Goal: Transaction & Acquisition: Purchase product/service

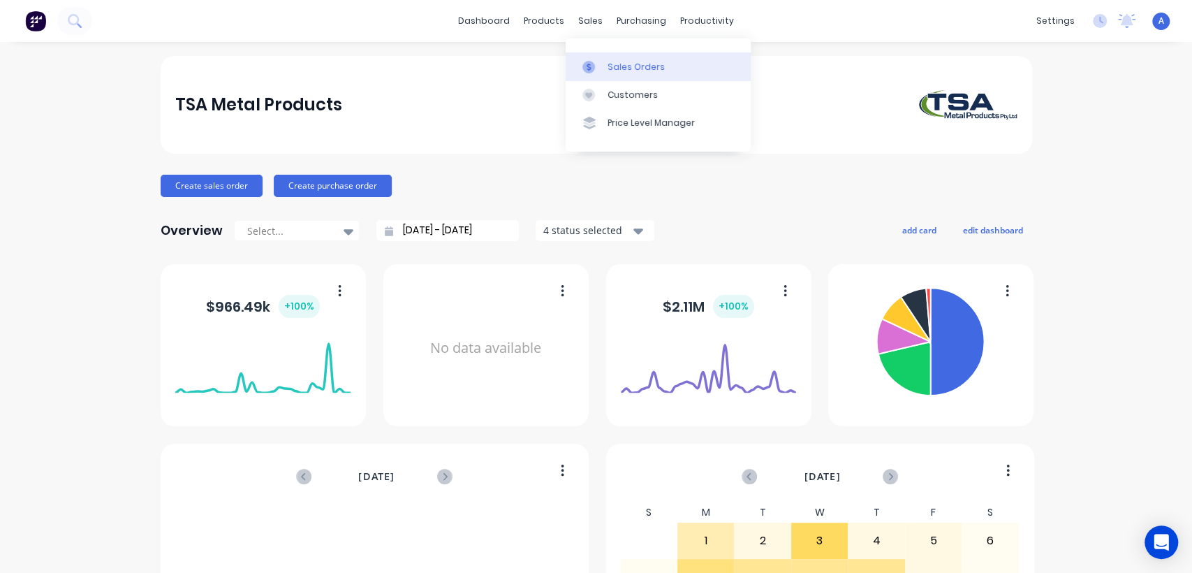
click at [626, 65] on div "Sales Orders" at bounding box center [635, 67] width 57 height 13
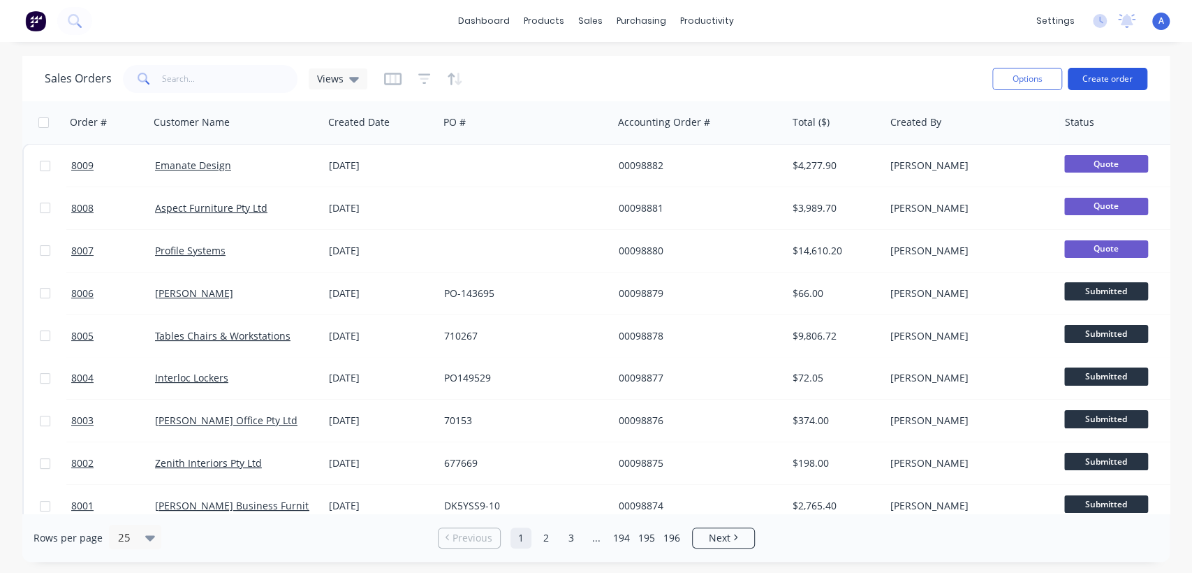
click at [1092, 76] on button "Create order" at bounding box center [1108, 79] width 80 height 22
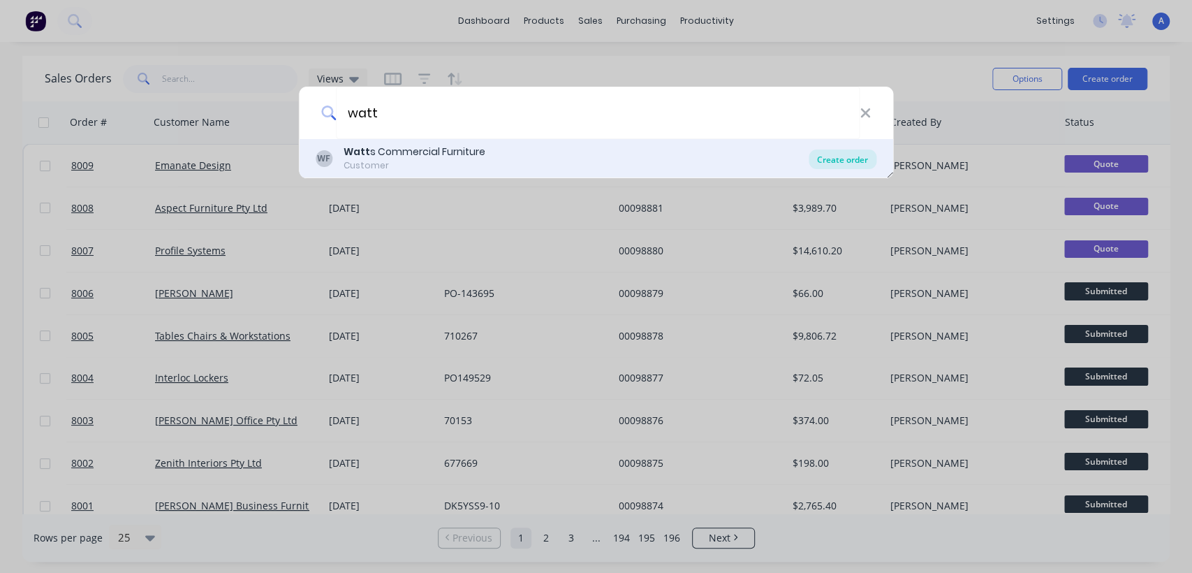
type input "watt"
click at [834, 151] on div "Create order" at bounding box center [843, 159] width 68 height 20
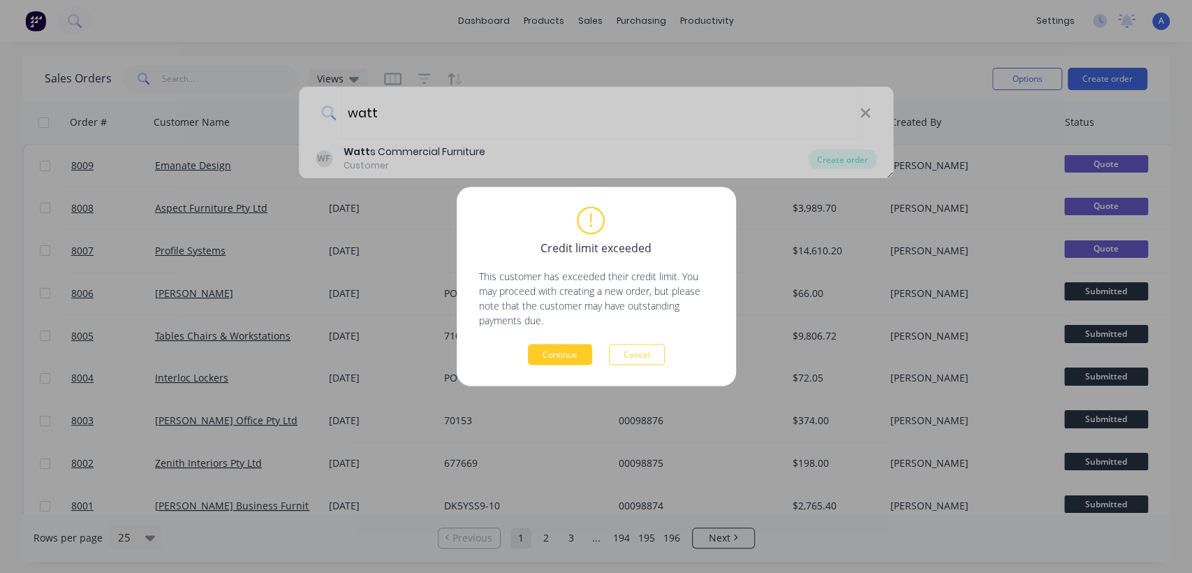
click at [559, 354] on button "Continue" at bounding box center [560, 354] width 64 height 21
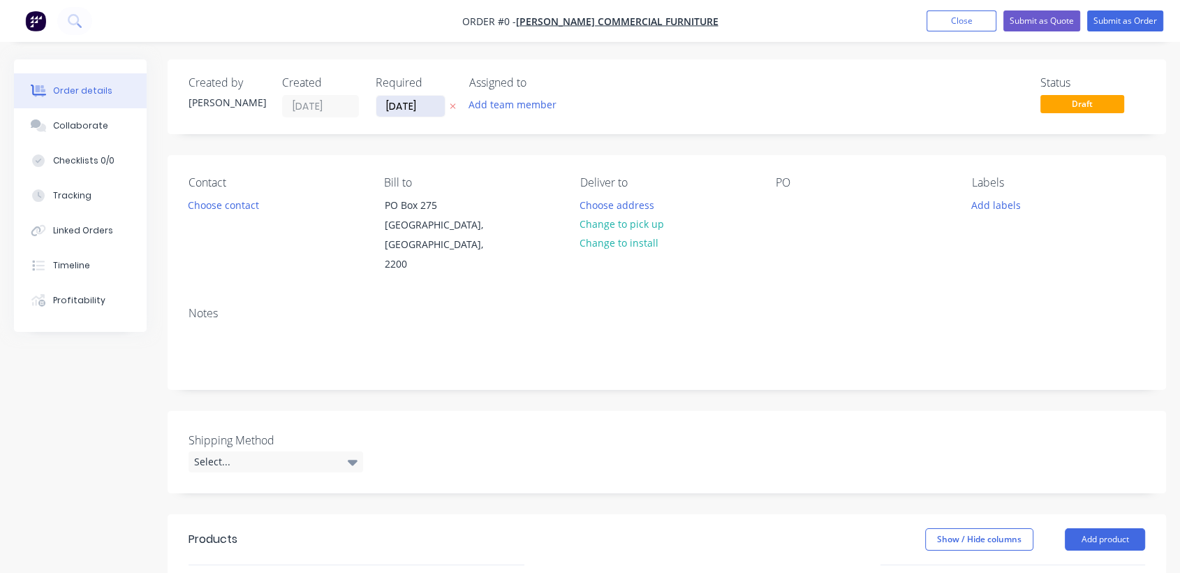
click at [436, 103] on input "[DATE]" at bounding box center [410, 106] width 68 height 21
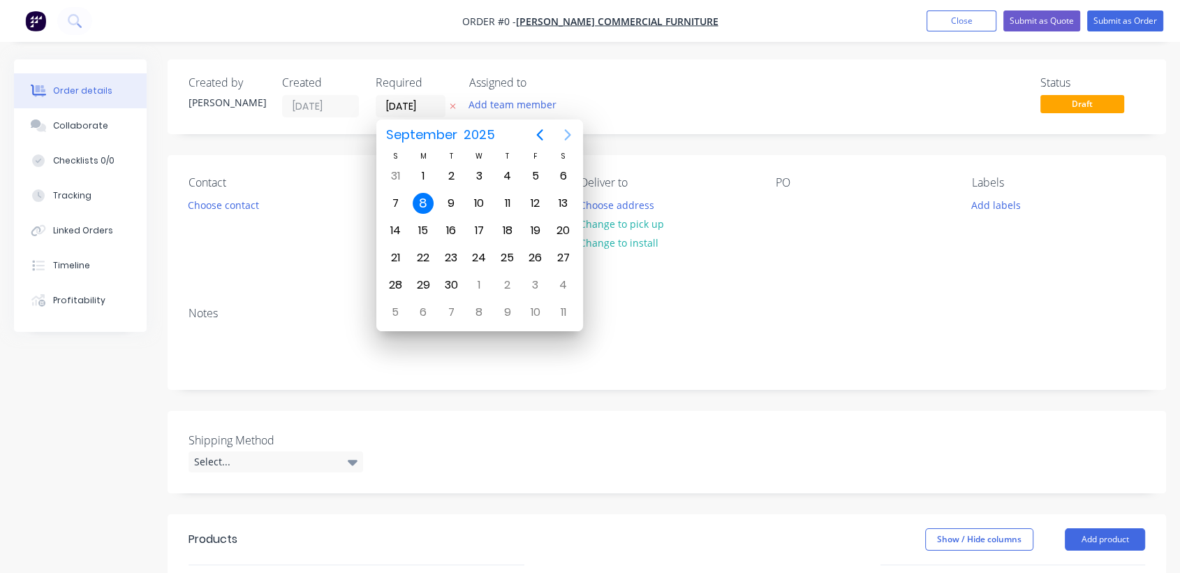
click at [560, 136] on icon "Next page" at bounding box center [567, 134] width 17 height 17
click at [475, 286] on div "31" at bounding box center [479, 284] width 21 height 21
type input "[DATE]"
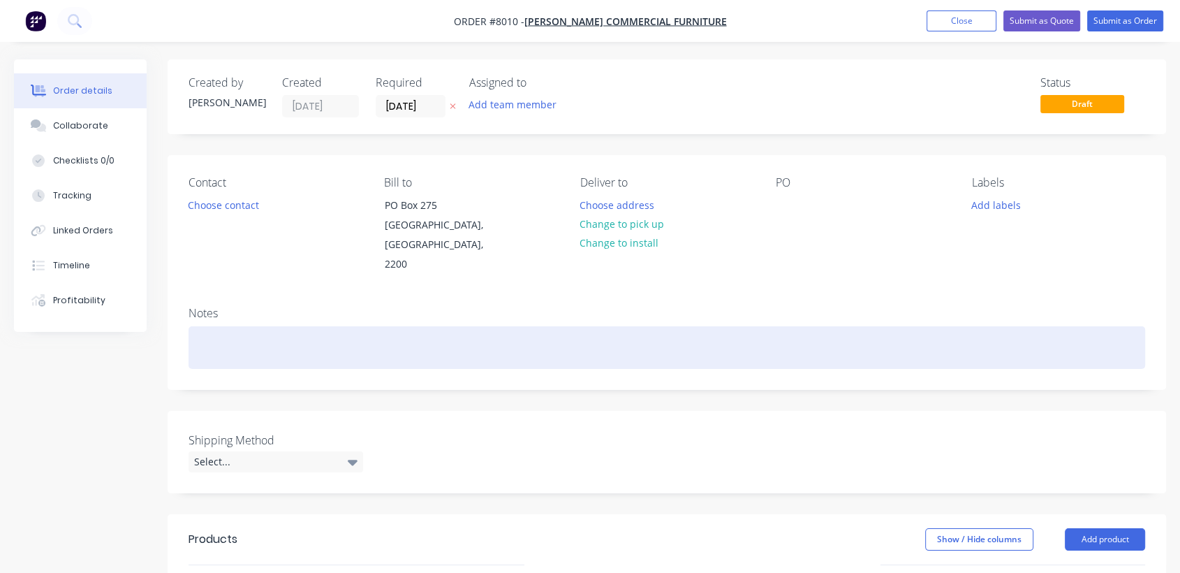
click at [273, 326] on div at bounding box center [667, 347] width 957 height 43
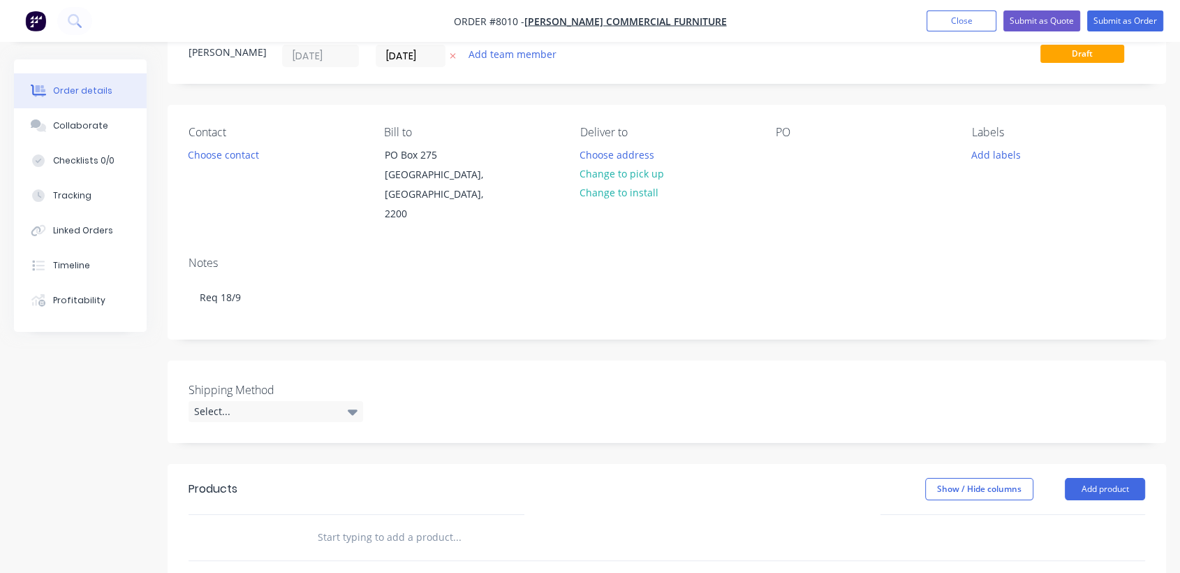
scroll to position [78, 0]
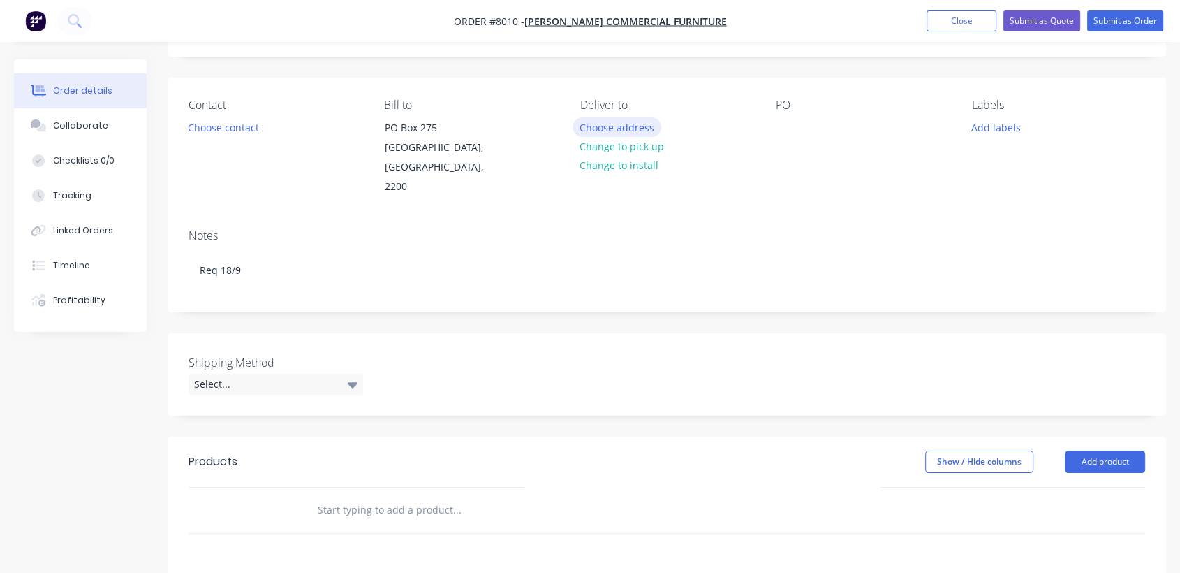
click at [625, 124] on button "Choose address" at bounding box center [617, 126] width 89 height 19
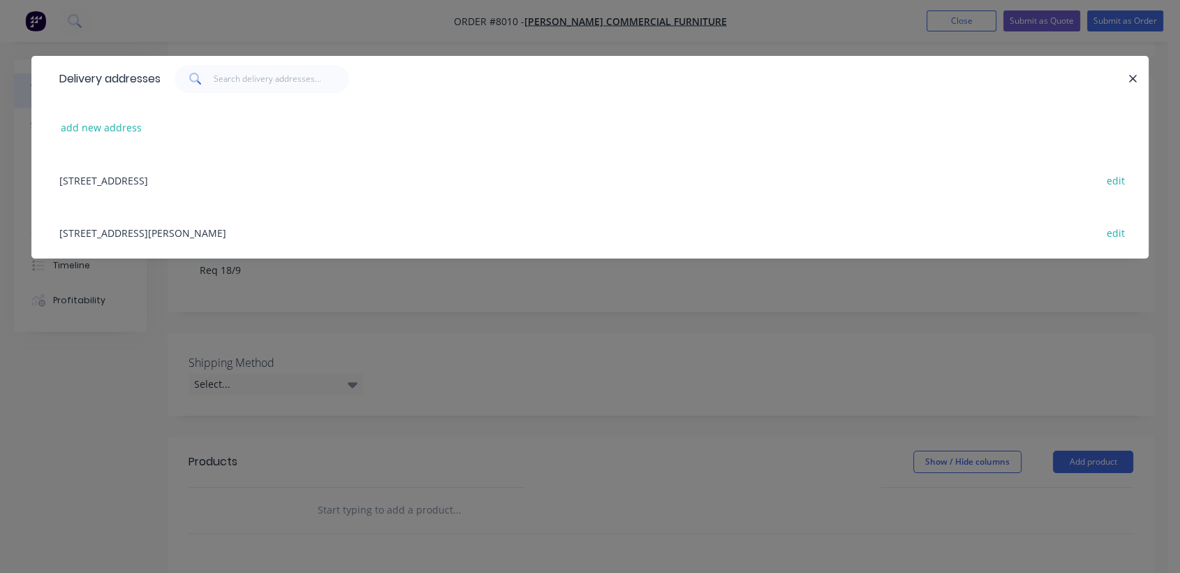
click at [256, 231] on div "[STREET_ADDRESS][PERSON_NAME] edit" at bounding box center [589, 232] width 1075 height 52
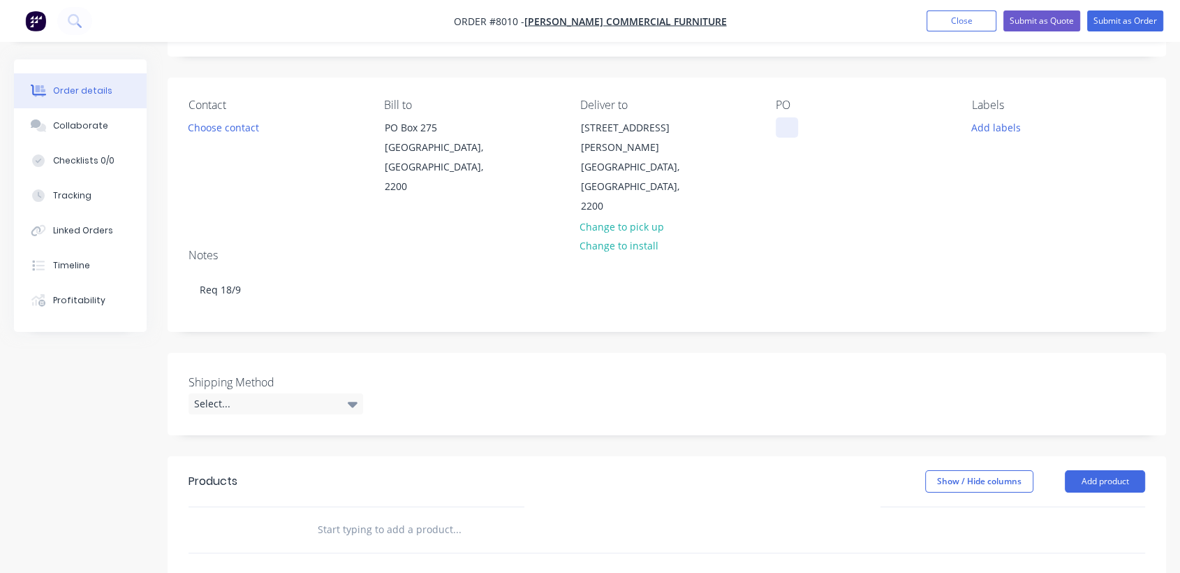
click at [786, 122] on div at bounding box center [787, 127] width 22 height 20
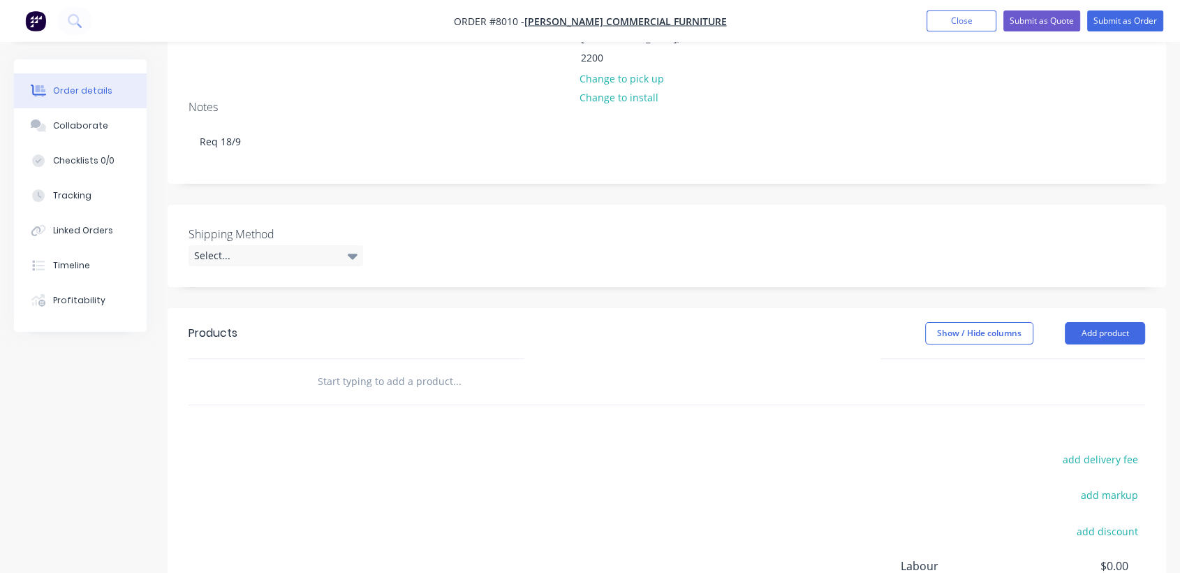
scroll to position [233, 0]
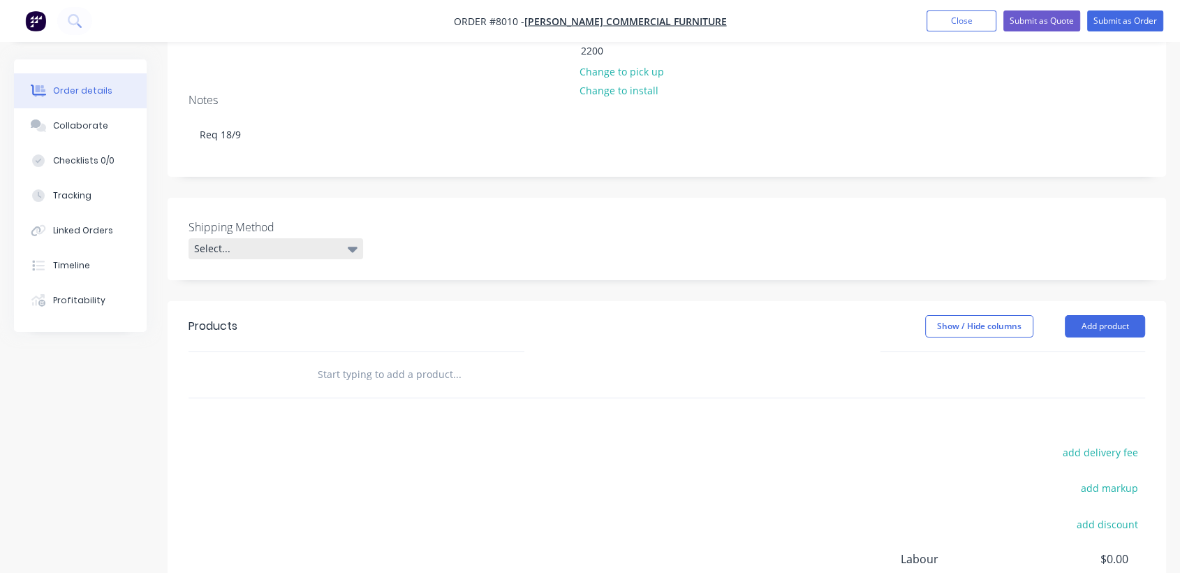
click at [260, 238] on div "Select..." at bounding box center [276, 248] width 175 height 21
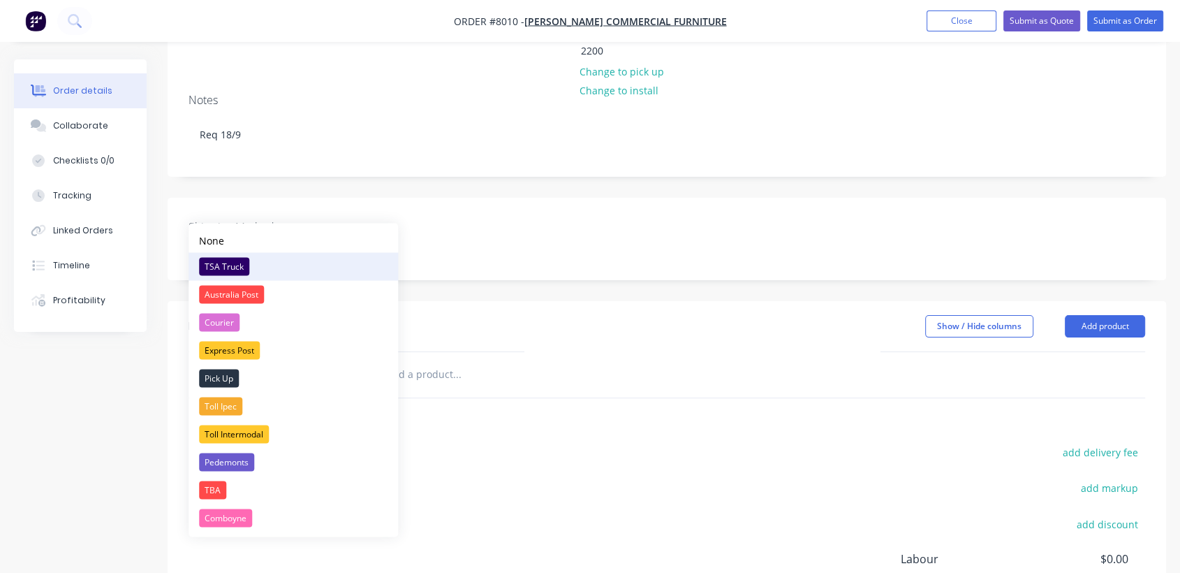
click at [235, 261] on div "TSA Truck" at bounding box center [224, 266] width 50 height 18
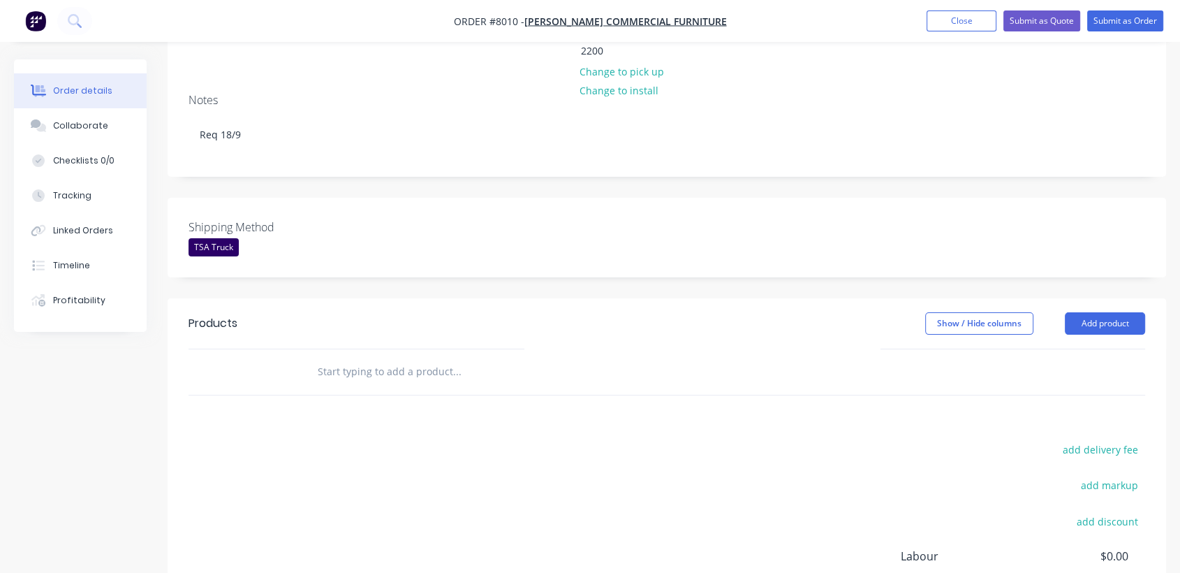
click at [401, 357] on input "text" at bounding box center [456, 371] width 279 height 28
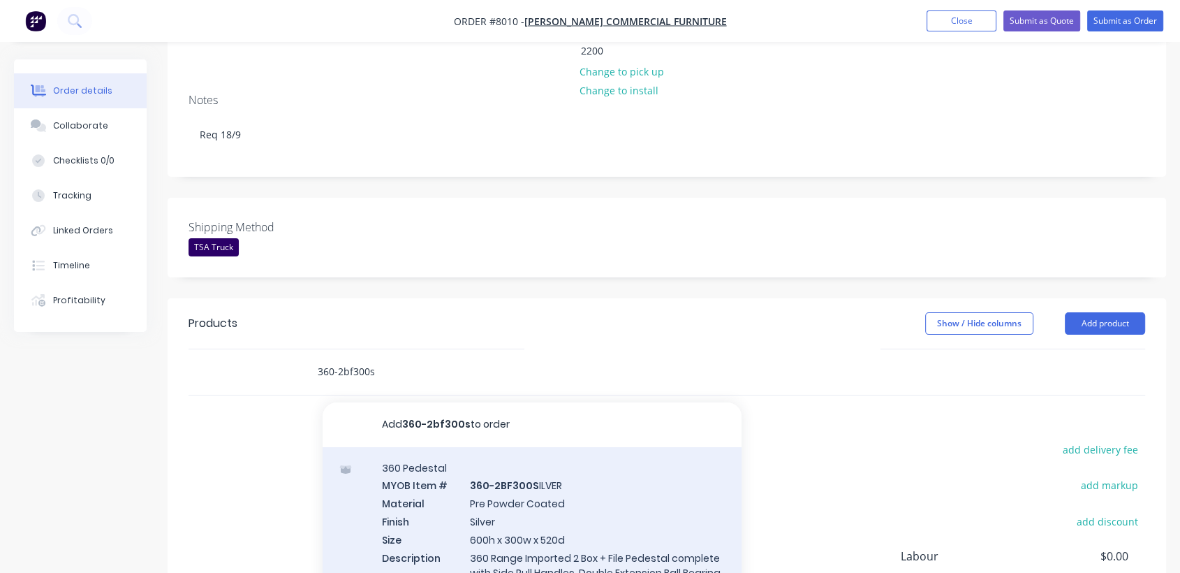
type input "360-2bf300s"
click at [515, 472] on div "360 Pedestal MYOB Item # 360-2BF300S ILVER Material Pre Powder Coated Finish Si…" at bounding box center [532, 543] width 419 height 193
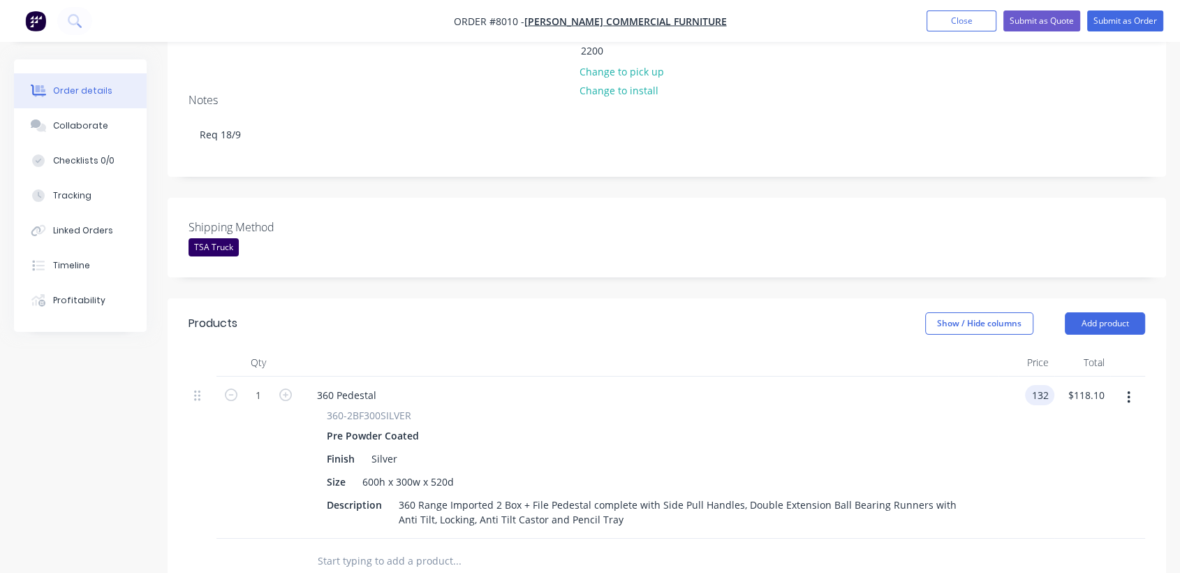
type input "$132.00"
click at [103, 126] on button "Collaborate" at bounding box center [80, 125] width 133 height 35
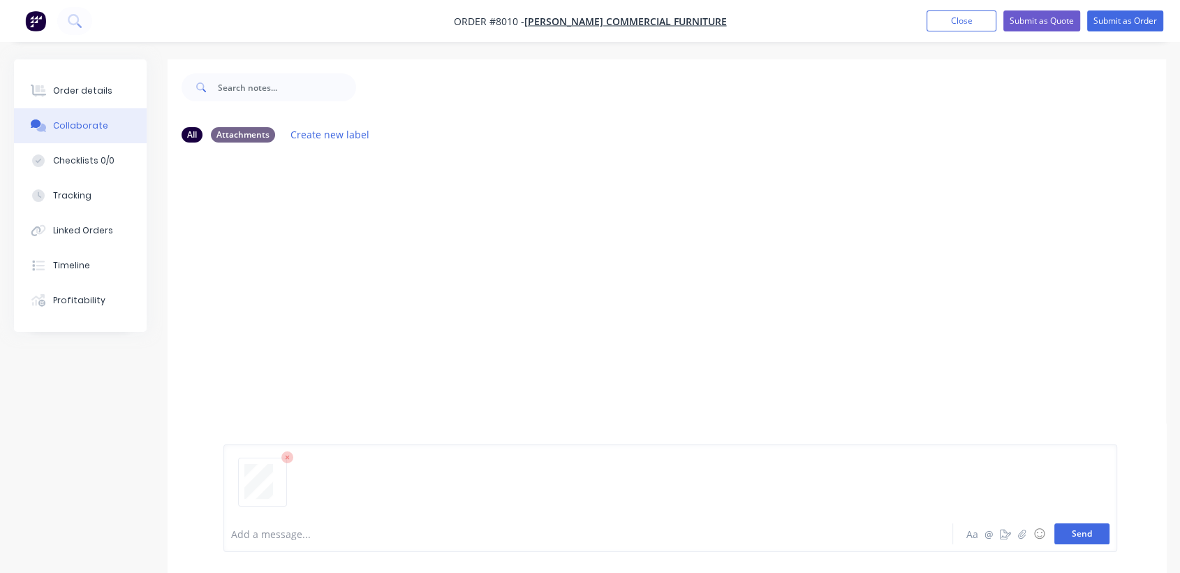
click at [1072, 528] on button "Send" at bounding box center [1081, 533] width 55 height 21
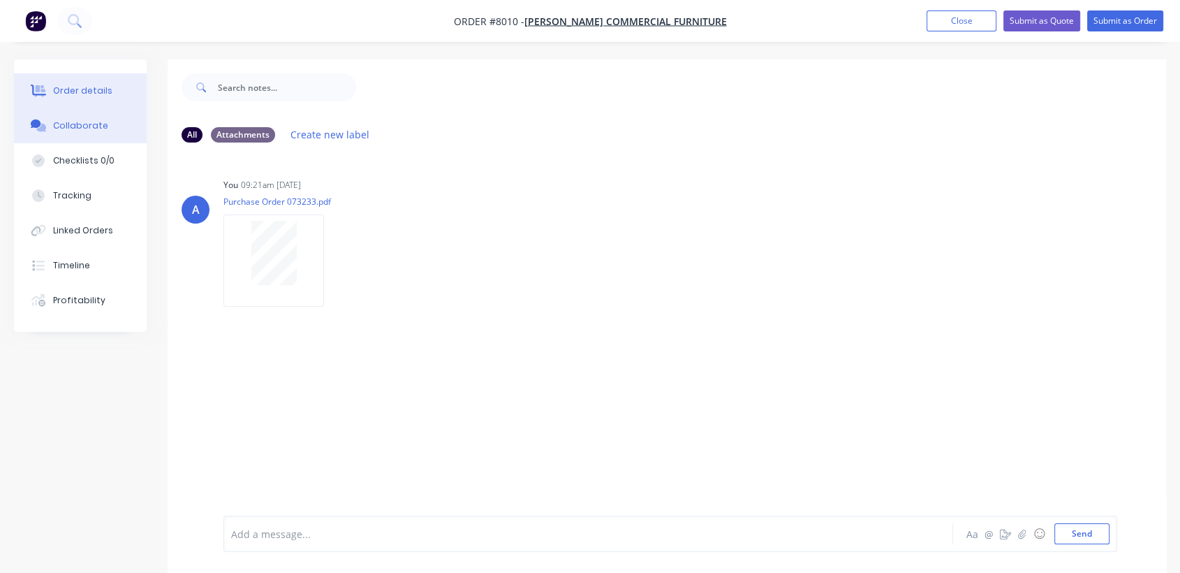
click at [85, 80] on button "Order details" at bounding box center [80, 90] width 133 height 35
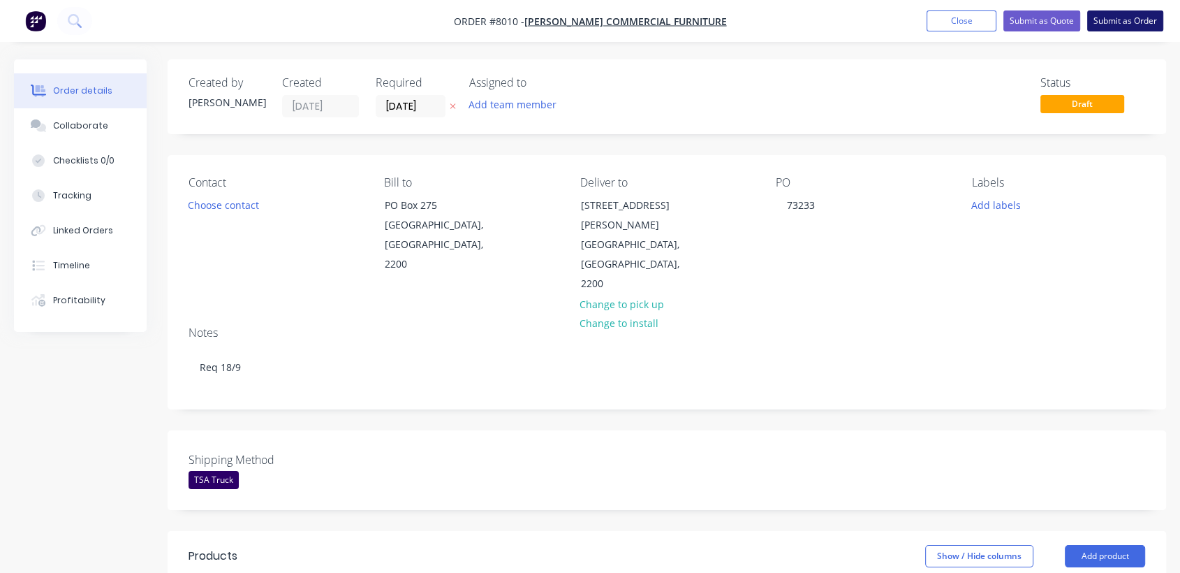
click at [1128, 19] on button "Submit as Order" at bounding box center [1125, 20] width 76 height 21
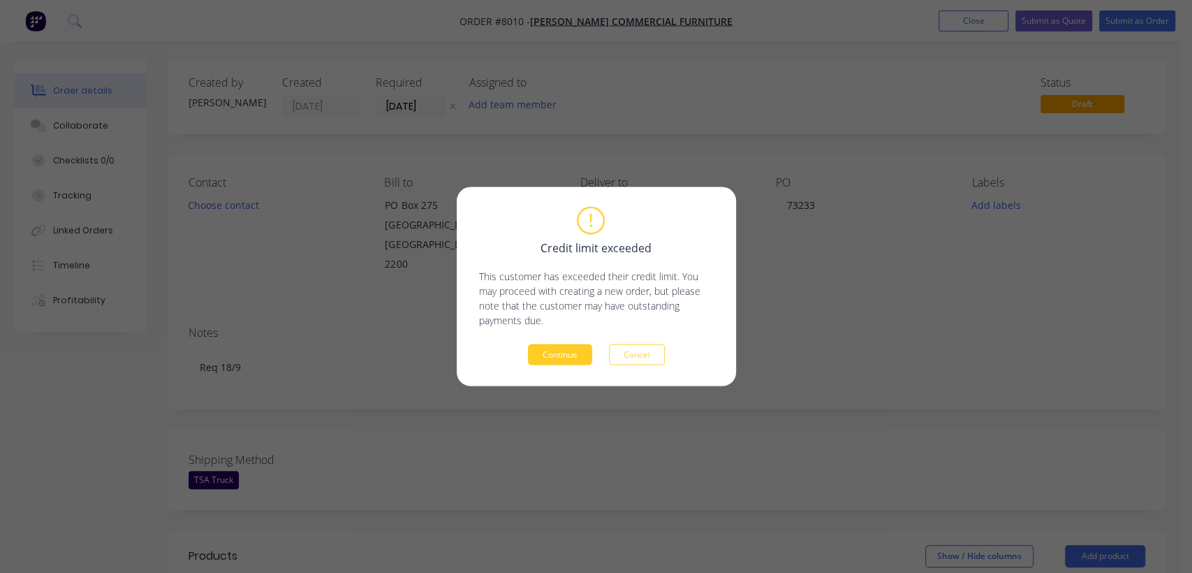
click at [561, 353] on button "Continue" at bounding box center [560, 354] width 64 height 21
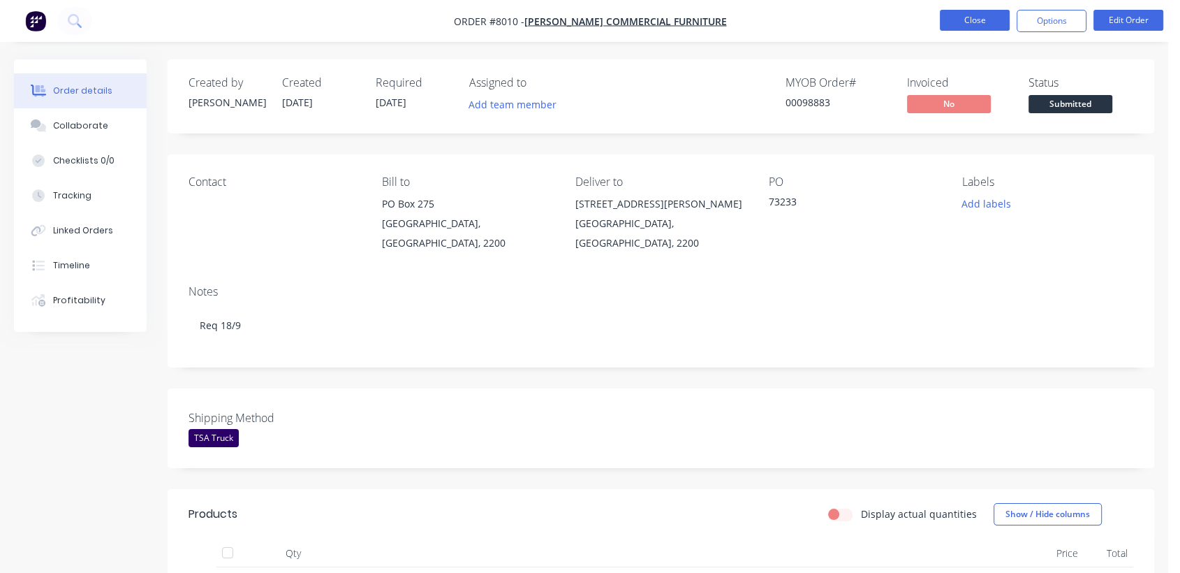
click at [973, 15] on button "Close" at bounding box center [975, 20] width 70 height 21
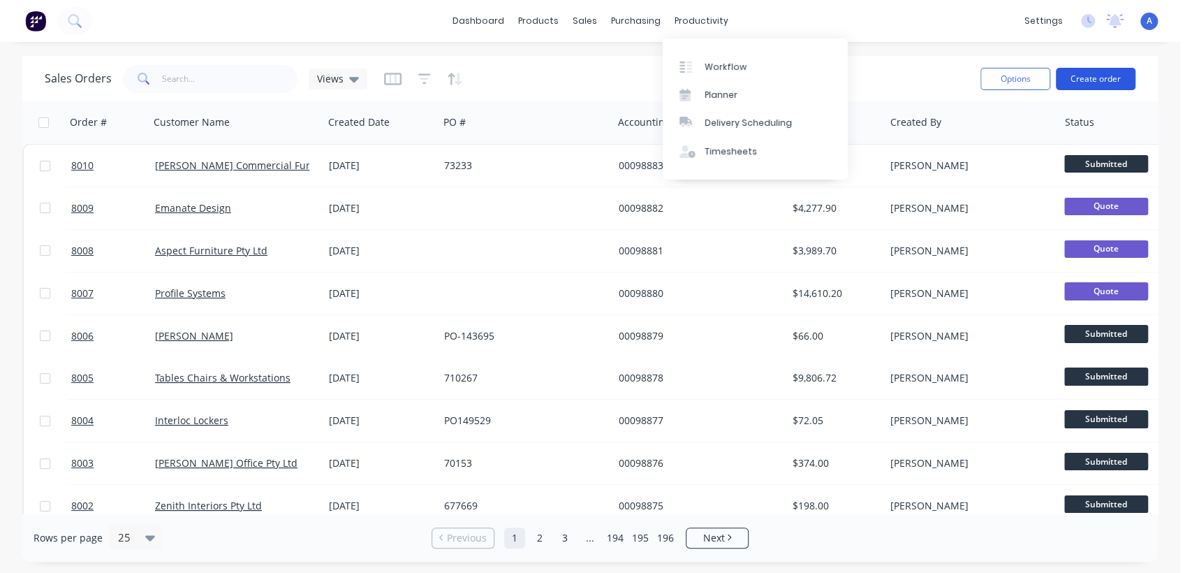
click at [1099, 75] on button "Create order" at bounding box center [1096, 79] width 80 height 22
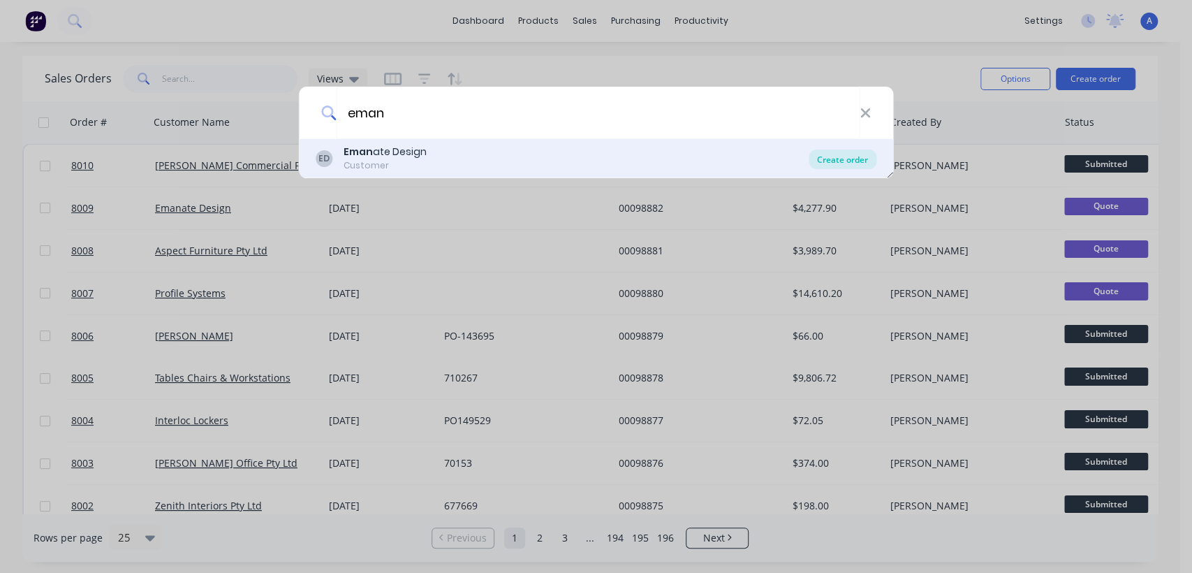
type input "eman"
click at [841, 158] on div "Create order" at bounding box center [843, 159] width 68 height 20
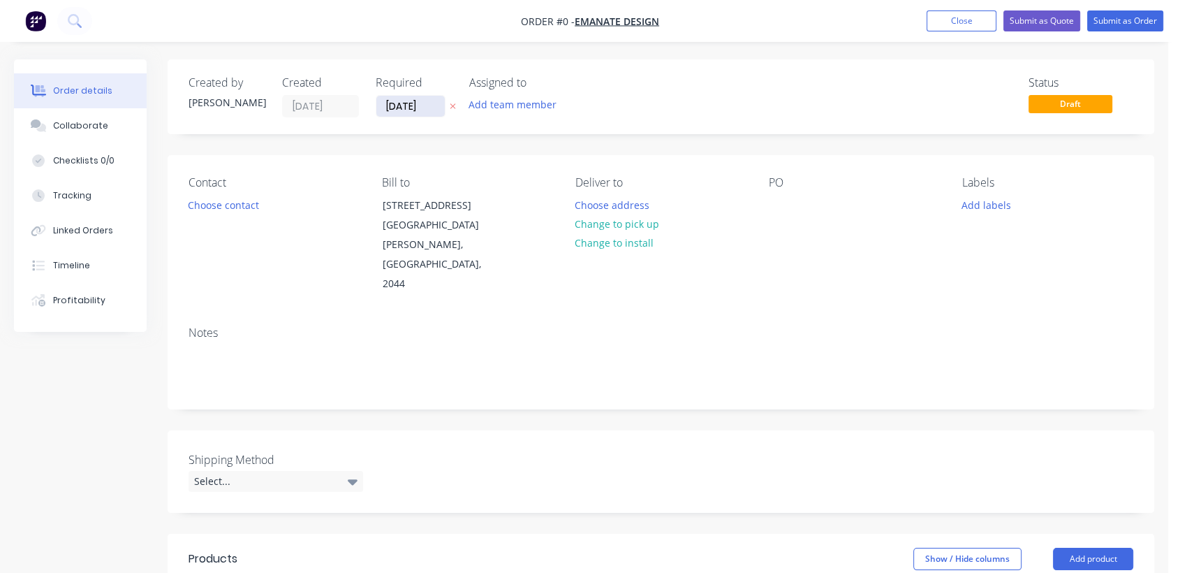
click at [429, 98] on input "[DATE]" at bounding box center [410, 106] width 68 height 21
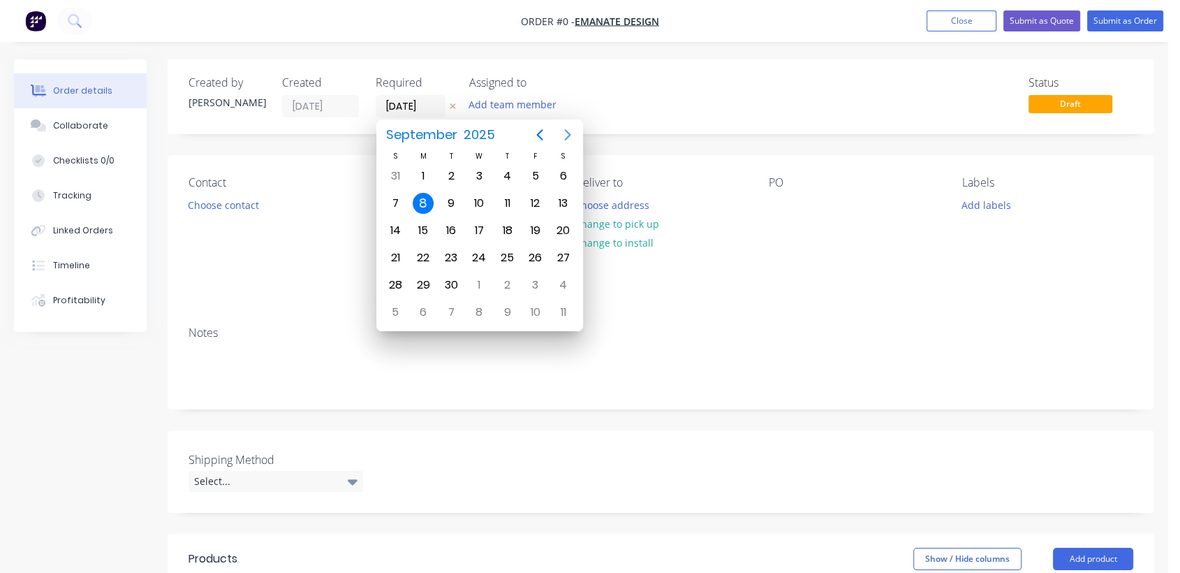
click at [570, 133] on icon "Next page" at bounding box center [567, 134] width 6 height 11
click at [480, 279] on div "31" at bounding box center [479, 284] width 21 height 21
type input "[DATE]"
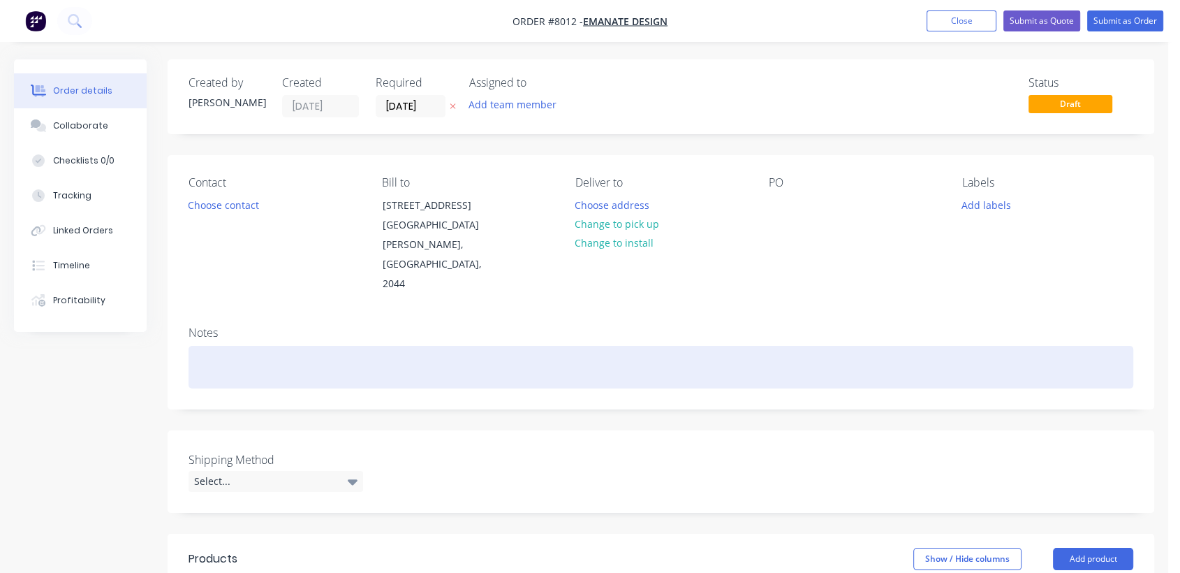
click at [211, 348] on div at bounding box center [661, 367] width 945 height 43
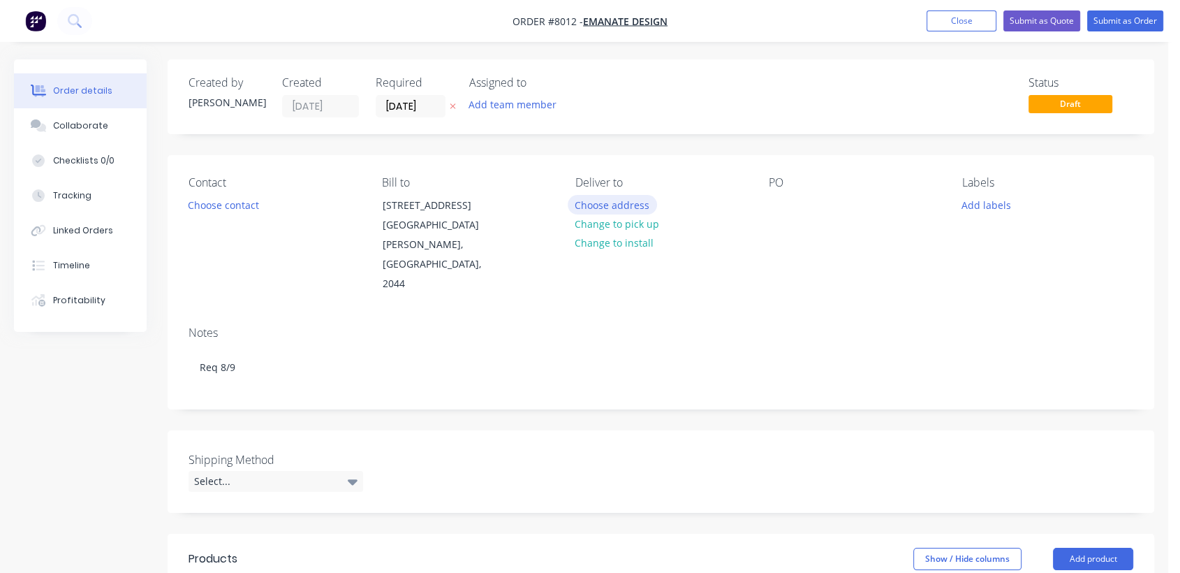
click at [627, 205] on button "Choose address" at bounding box center [612, 204] width 89 height 19
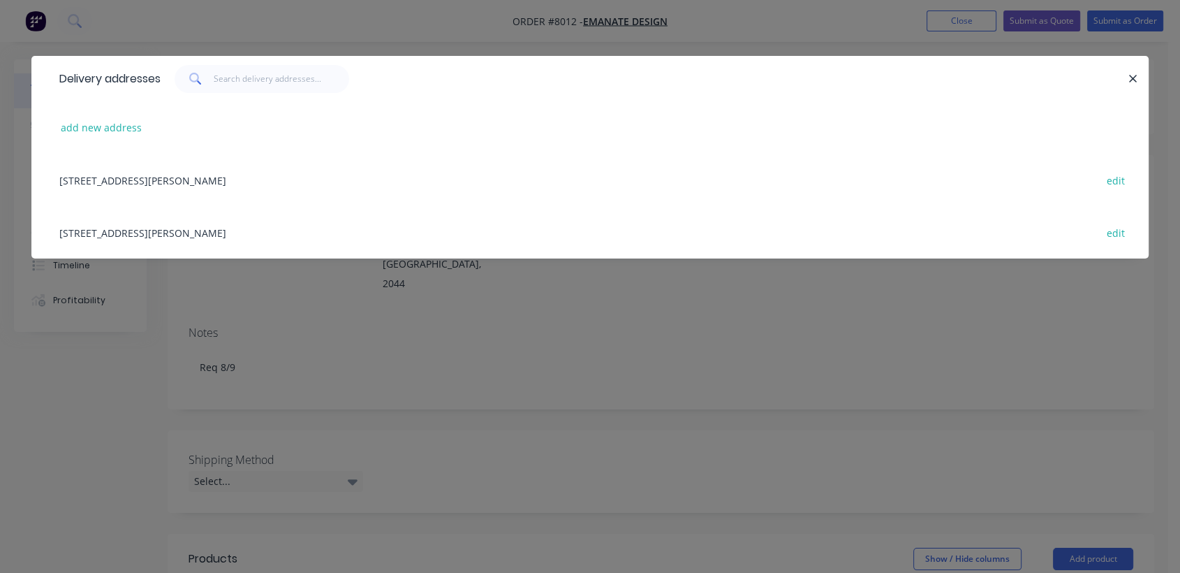
click at [263, 223] on div "[STREET_ADDRESS][PERSON_NAME] edit" at bounding box center [589, 232] width 1075 height 52
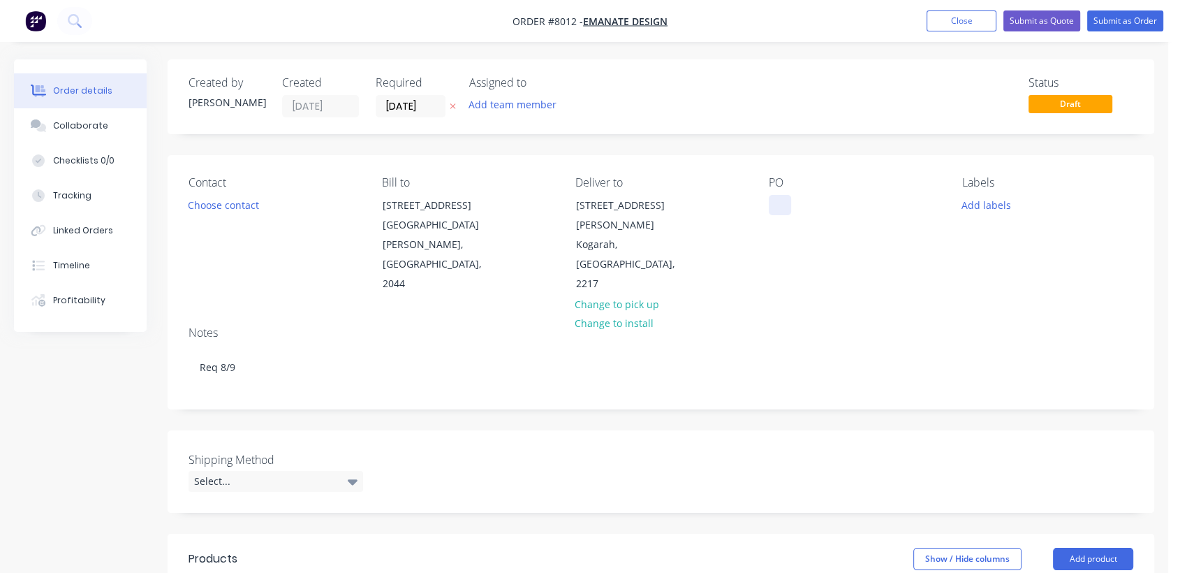
click at [776, 200] on div at bounding box center [780, 205] width 22 height 20
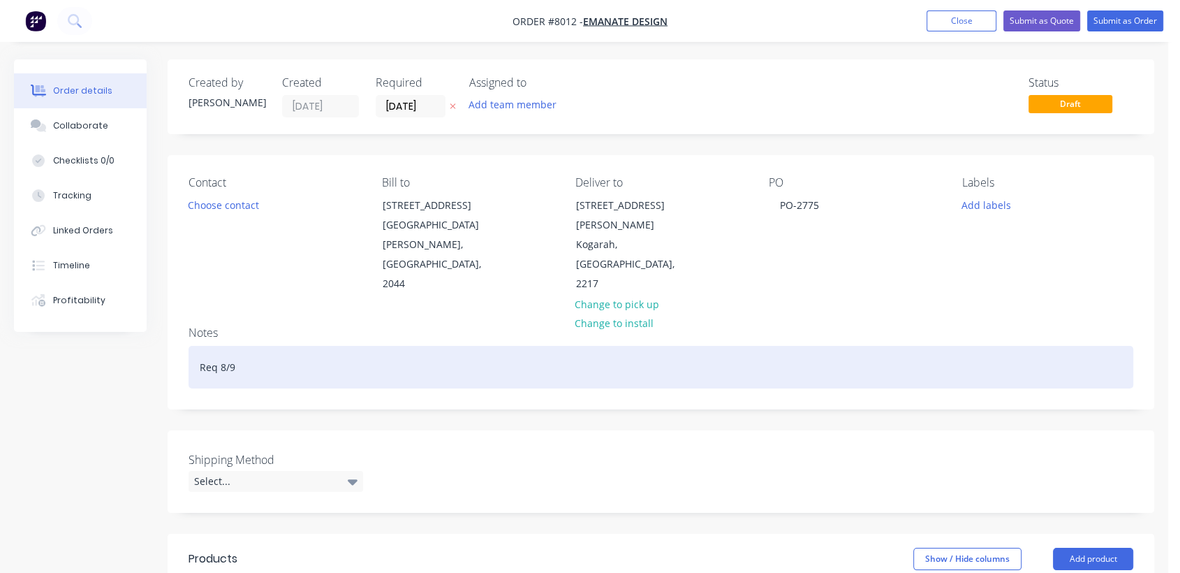
click at [258, 346] on div "Req 8/9" at bounding box center [661, 367] width 945 height 43
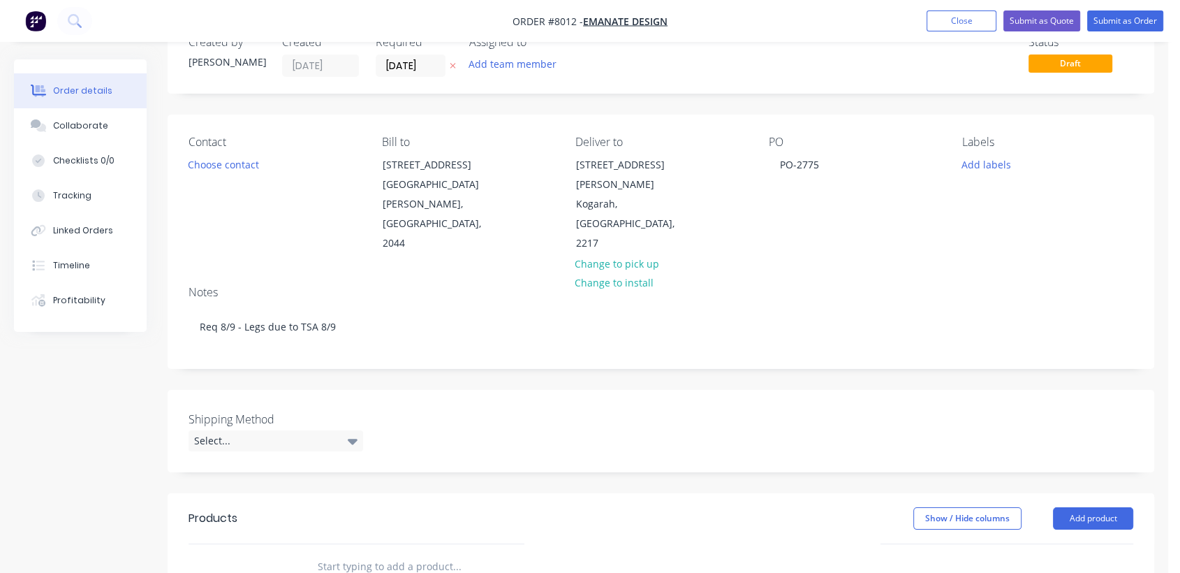
scroll to position [78, 0]
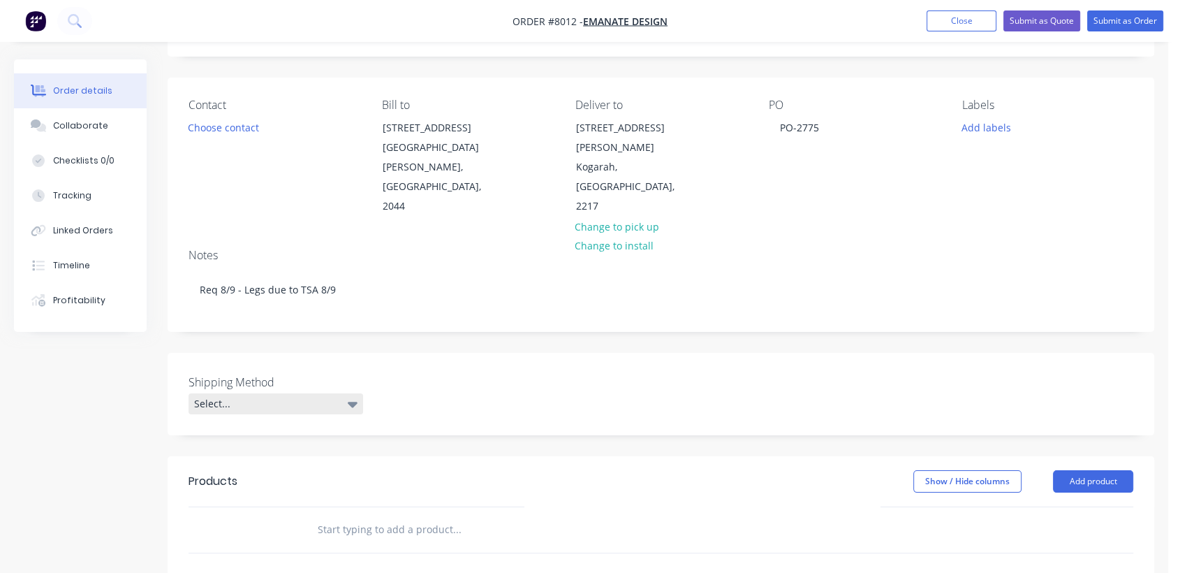
click at [261, 393] on div "Select..." at bounding box center [276, 403] width 175 height 21
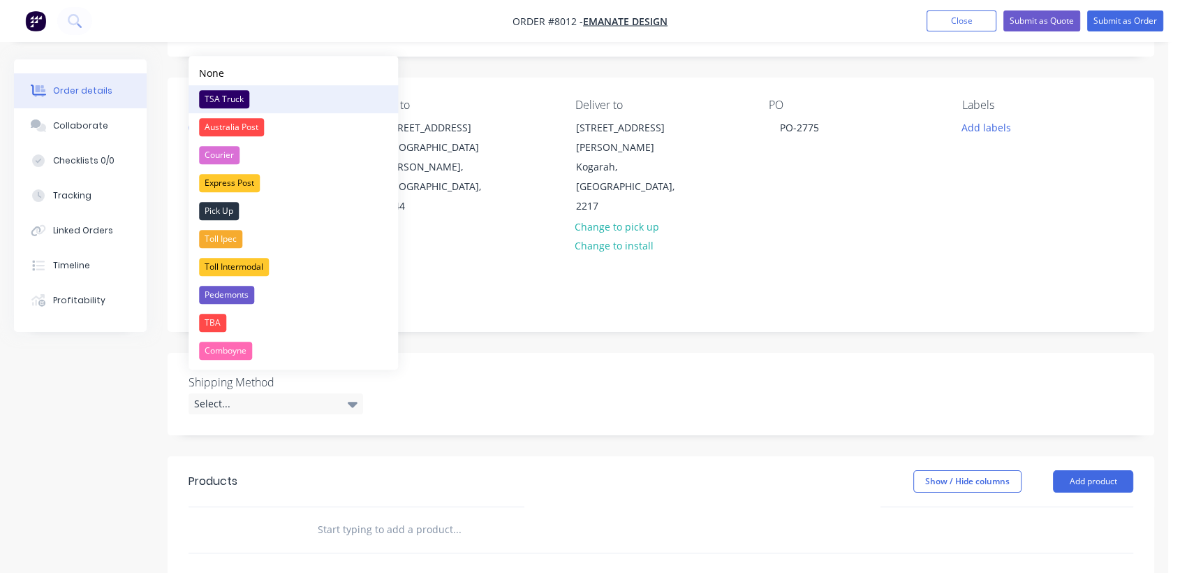
click at [230, 96] on div "TSA Truck" at bounding box center [224, 99] width 50 height 18
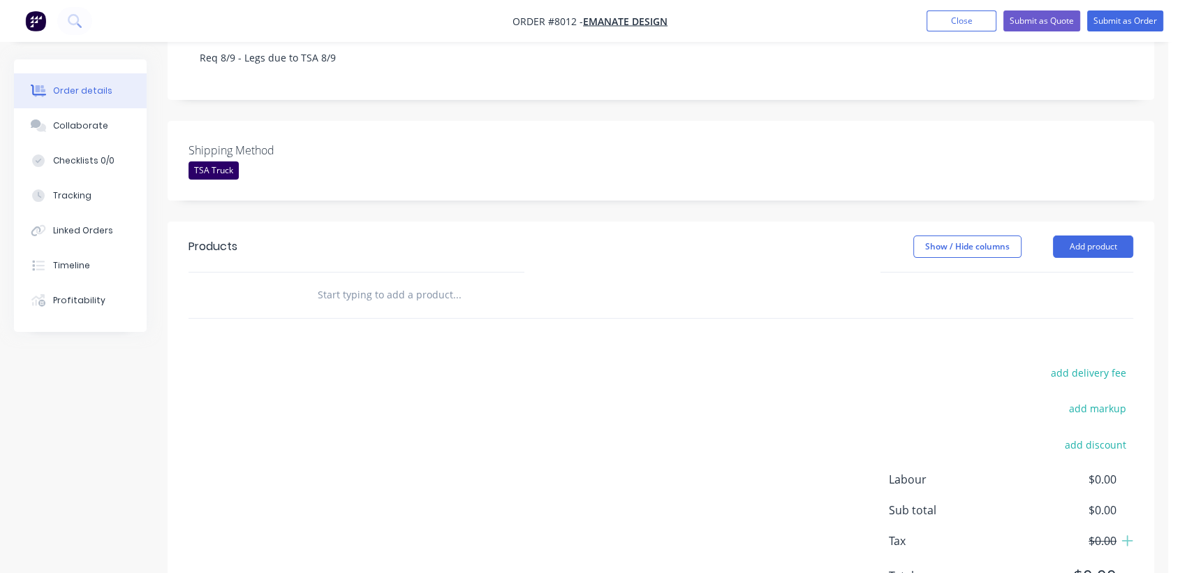
scroll to position [310, 0]
click at [1070, 235] on button "Add product" at bounding box center [1093, 246] width 80 height 22
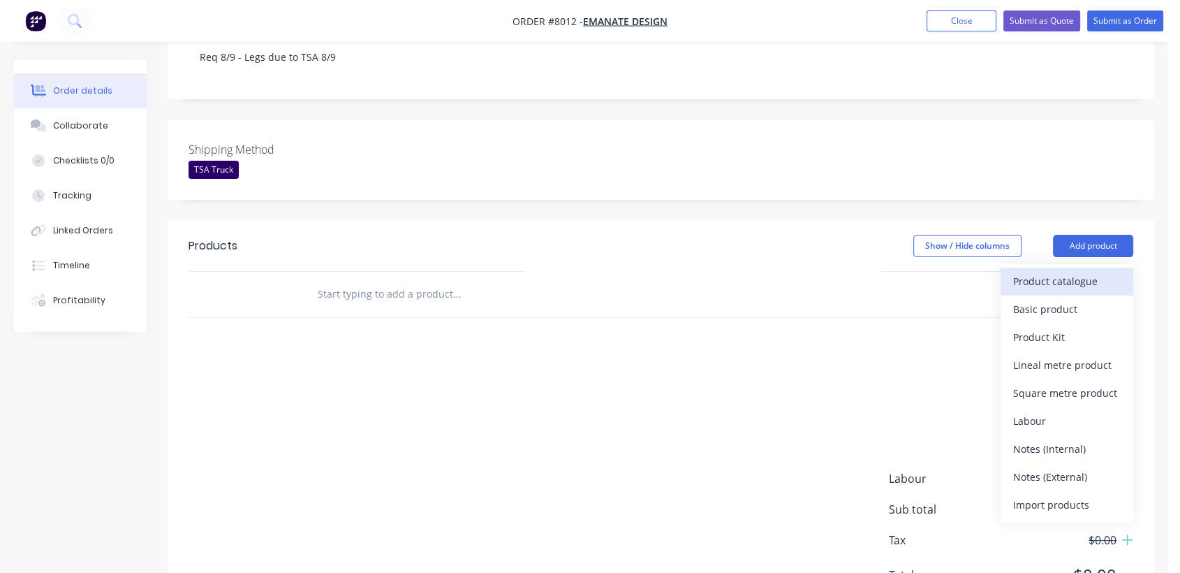
click at [1052, 271] on div "Product catalogue" at bounding box center [1067, 281] width 108 height 20
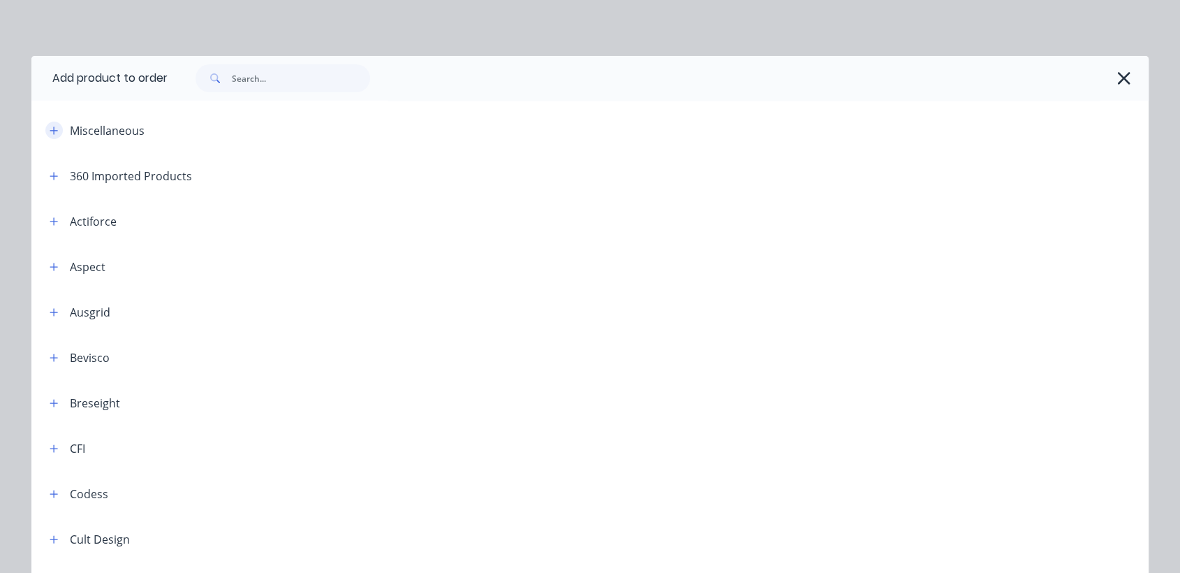
click at [50, 126] on icon "button" at bounding box center [54, 131] width 8 height 10
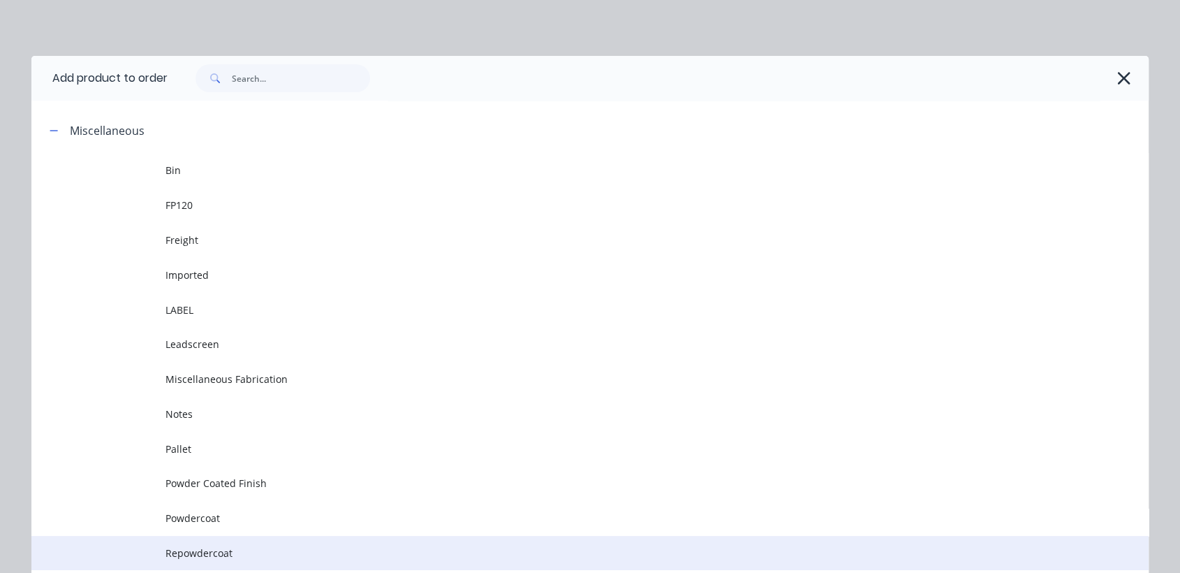
click at [221, 547] on span "Repowdercoat" at bounding box center [558, 552] width 786 height 15
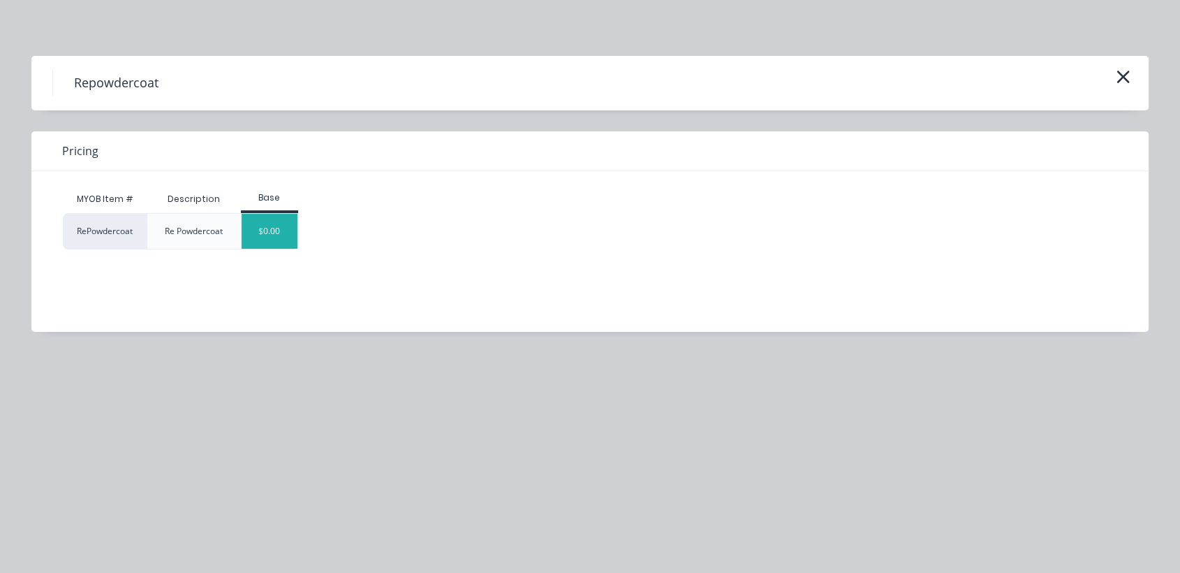
click at [267, 237] on div "$0.00" at bounding box center [270, 231] width 57 height 35
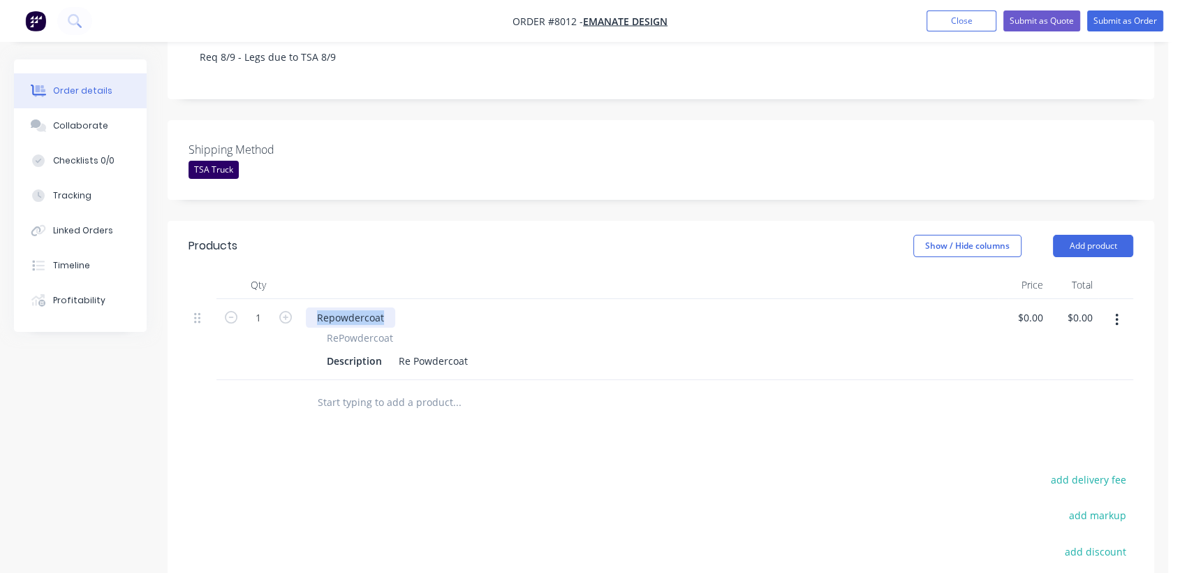
drag, startPoint x: 384, startPoint y: 297, endPoint x: 296, endPoint y: 295, distance: 88.0
click at [296, 299] on div "1 Repowdercoat RePowdercoat Description Re Powdercoat $0.00 $0.00 $0.00 $0.00" at bounding box center [661, 339] width 945 height 81
click at [265, 307] on input "1" at bounding box center [258, 317] width 36 height 21
type input "12"
click at [468, 351] on div "Re Powdercoat" at bounding box center [433, 361] width 80 height 20
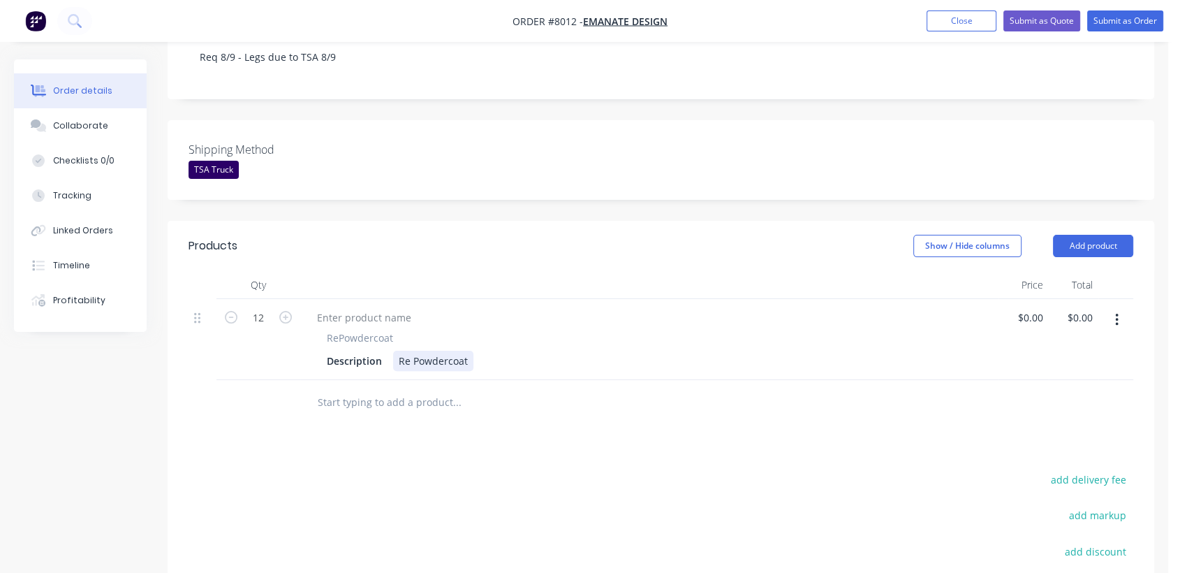
click at [470, 351] on div "Re Powdercoat" at bounding box center [433, 361] width 80 height 20
type input "$0.00"
click at [391, 388] on input "text" at bounding box center [456, 402] width 279 height 28
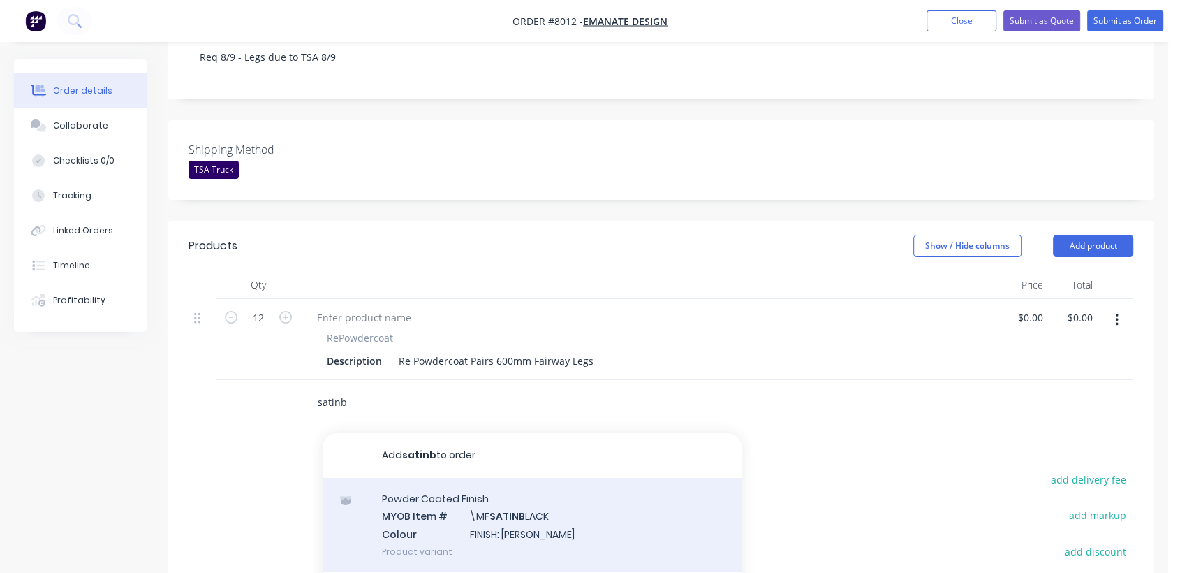
type input "satinb"
click at [483, 494] on div "Powder Coated Finish MYOB Item # \MF SATINB LACK Colour FINISH: Satin Black Pro…" at bounding box center [532, 525] width 419 height 94
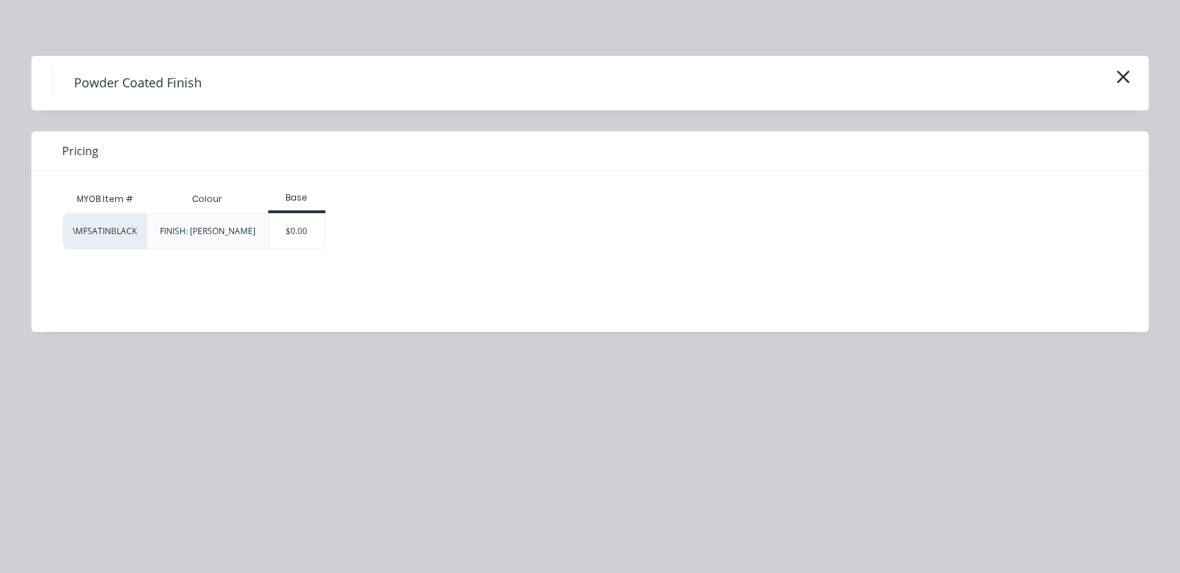
click at [304, 236] on div "$0.00" at bounding box center [297, 231] width 57 height 35
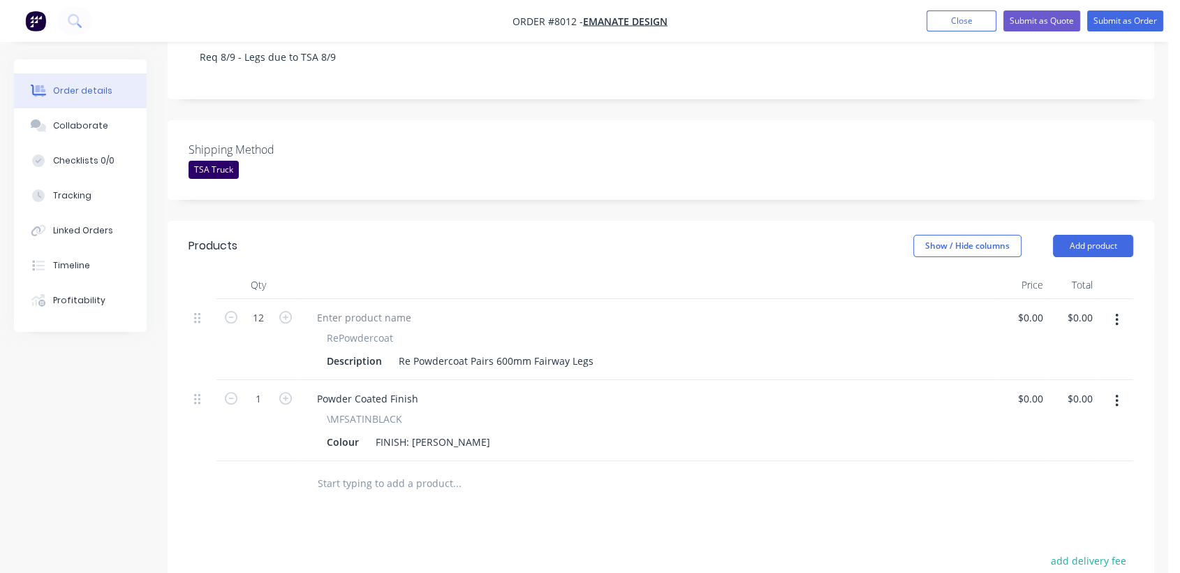
click at [412, 470] on input "text" at bounding box center [456, 483] width 279 height 28
type input "notc"
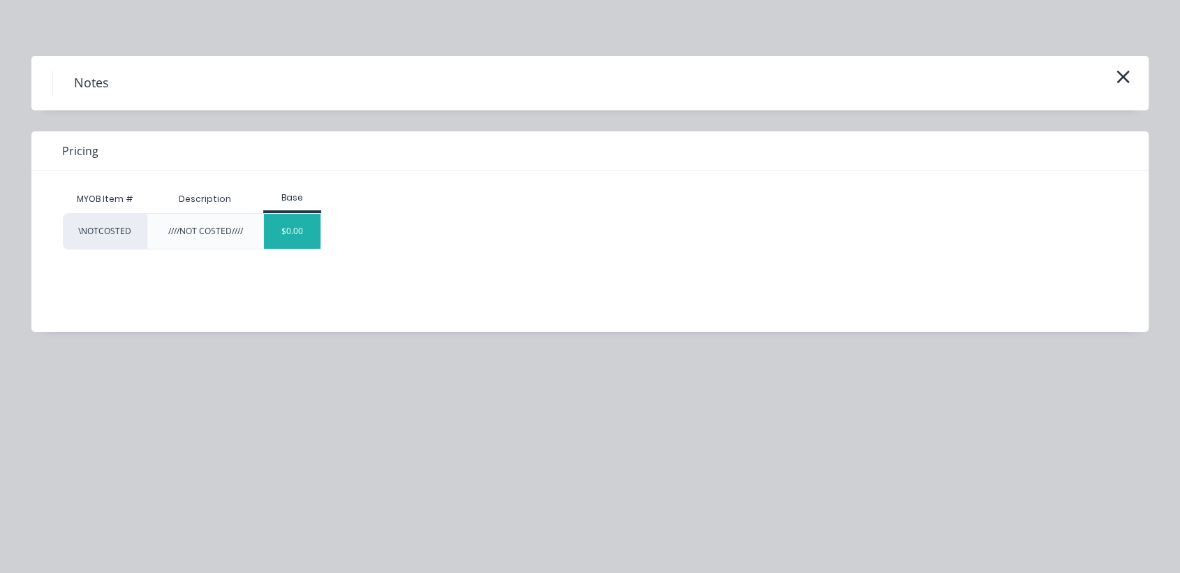
click at [291, 228] on div "$0.00" at bounding box center [292, 231] width 57 height 35
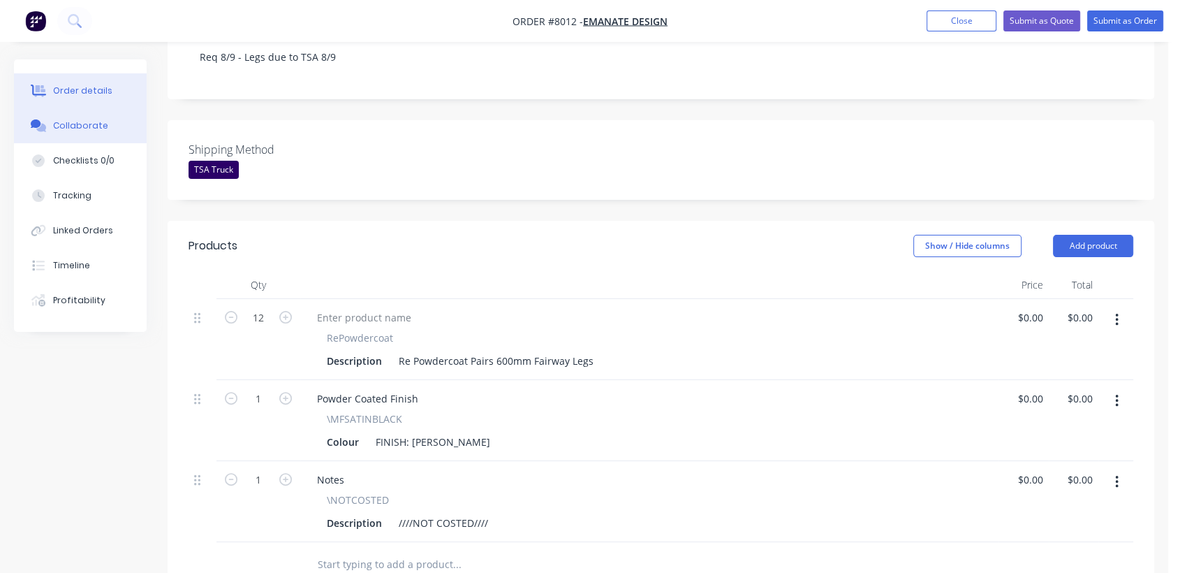
click at [98, 119] on div "Collaborate" at bounding box center [80, 125] width 55 height 13
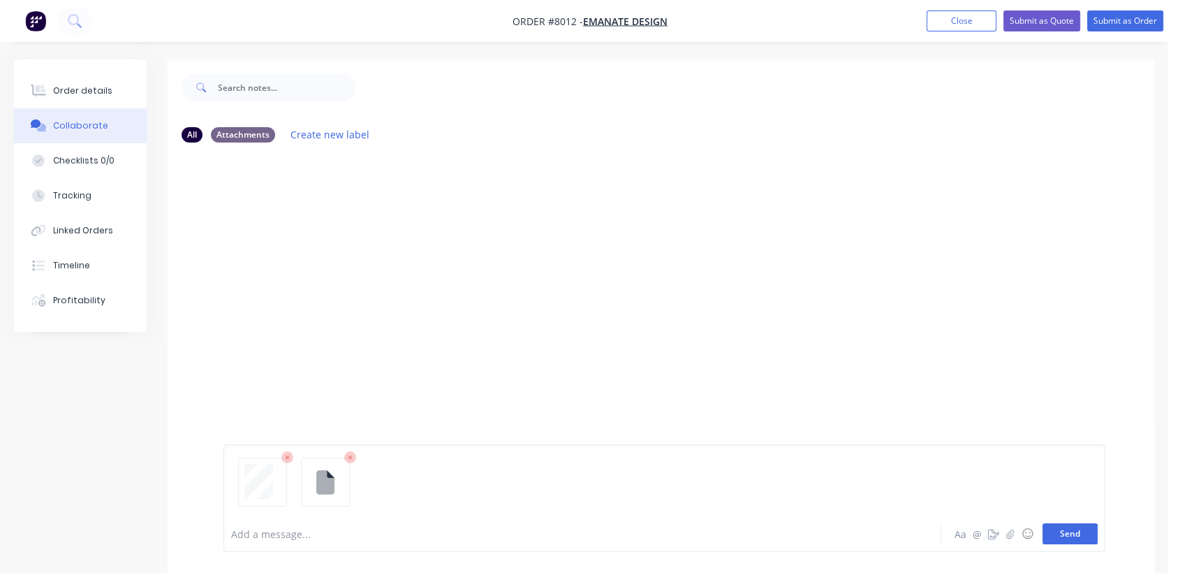
click at [1049, 532] on button "Send" at bounding box center [1069, 533] width 55 height 21
click at [101, 85] on div "Order details" at bounding box center [82, 90] width 59 height 13
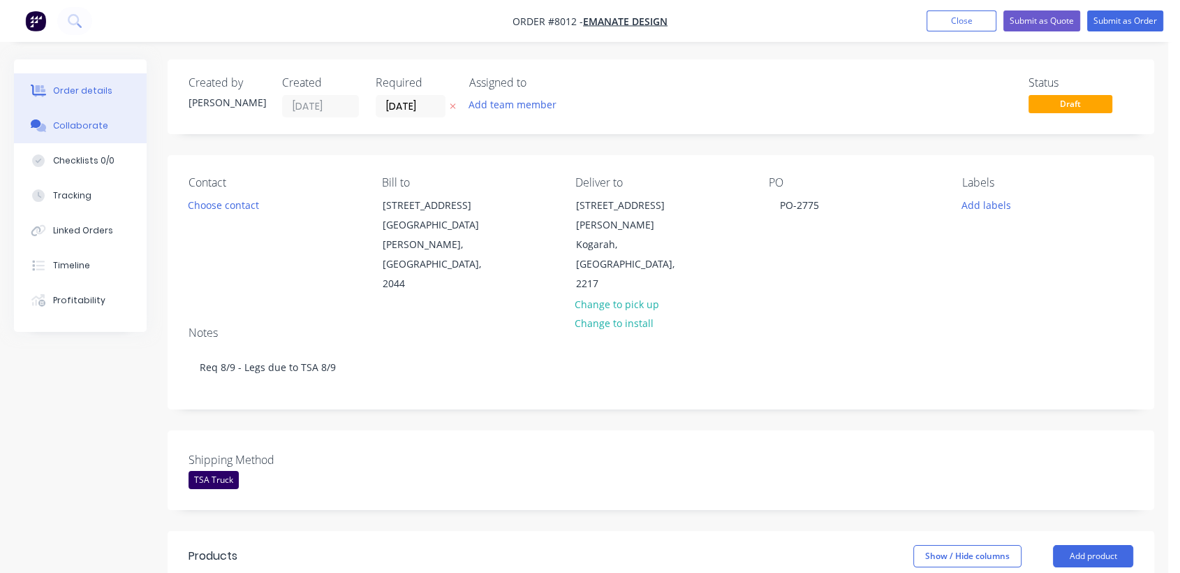
click at [89, 128] on div "Collaborate" at bounding box center [80, 125] width 55 height 13
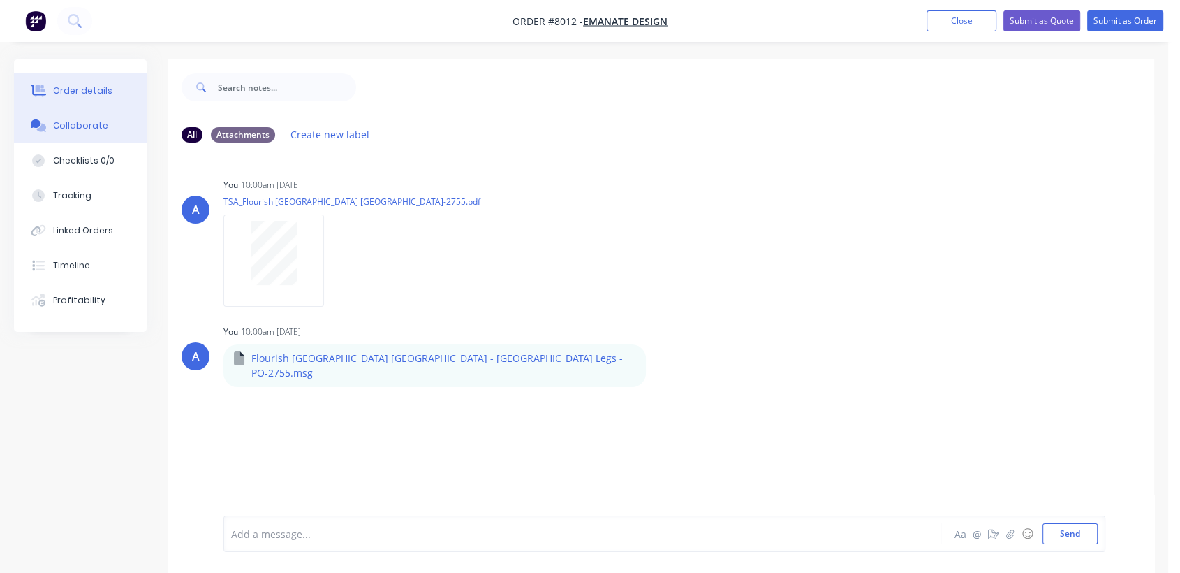
click at [71, 85] on div "Order details" at bounding box center [82, 90] width 59 height 13
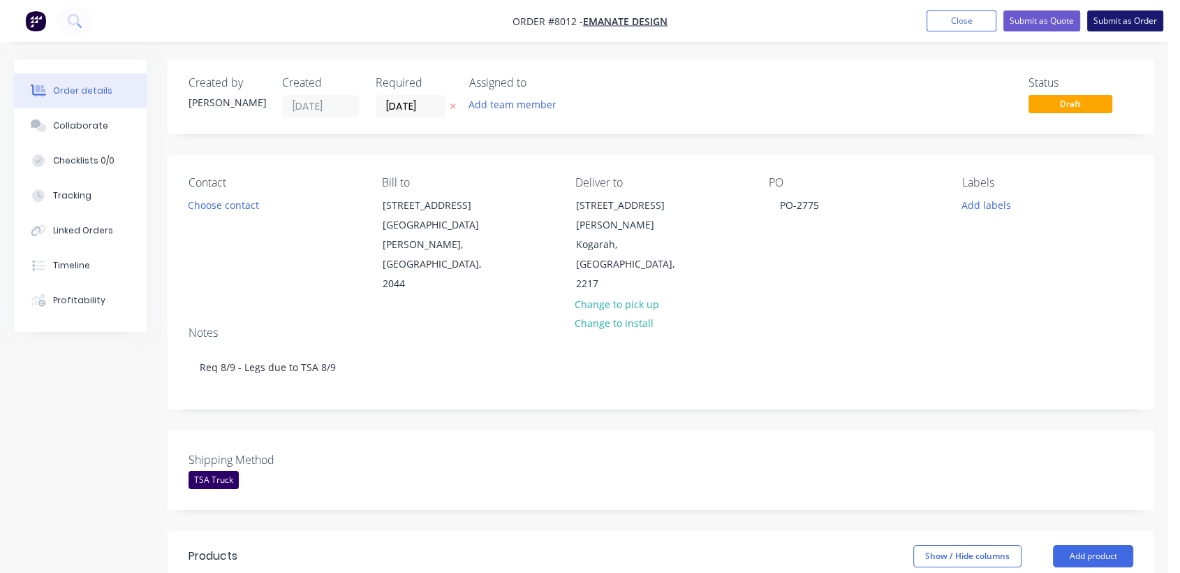
click at [1117, 20] on button "Submit as Order" at bounding box center [1125, 20] width 76 height 21
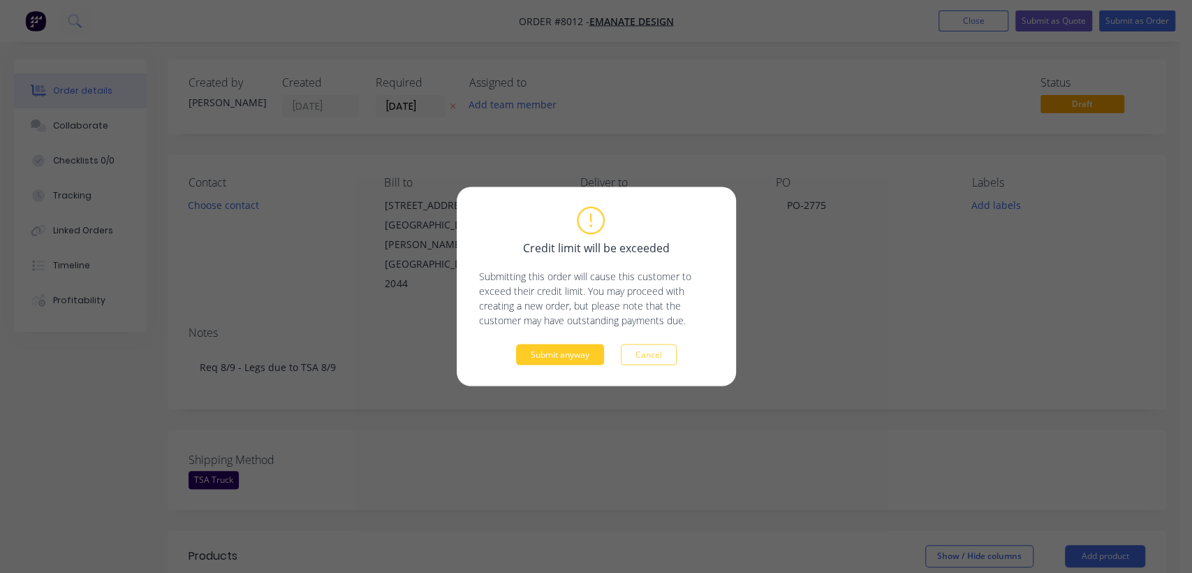
click at [553, 351] on button "Submit anyway" at bounding box center [560, 354] width 88 height 21
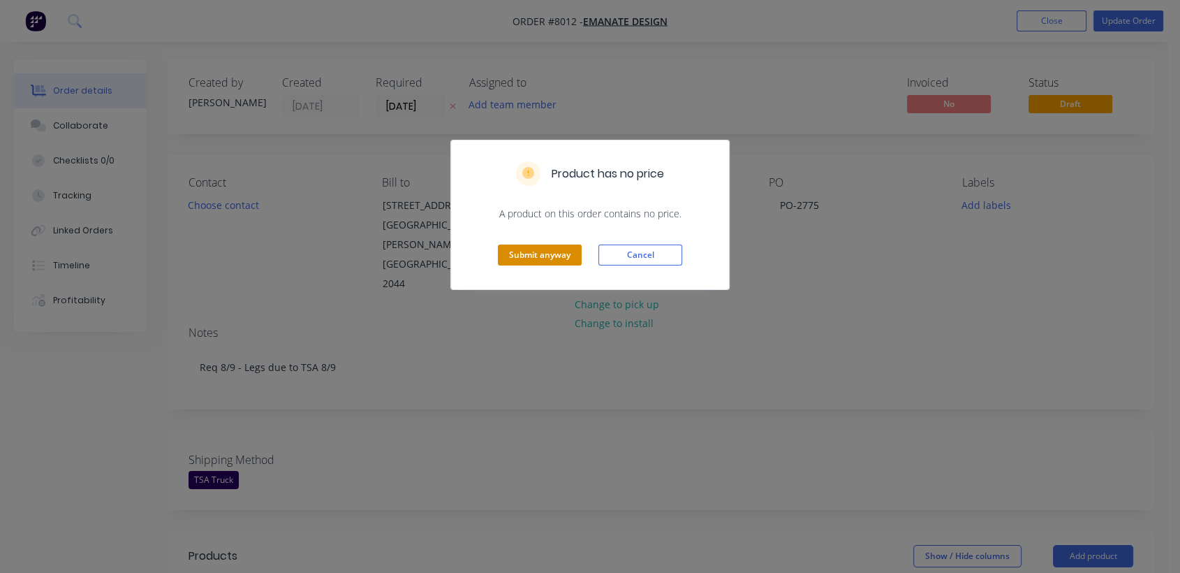
click at [536, 250] on button "Submit anyway" at bounding box center [540, 254] width 84 height 21
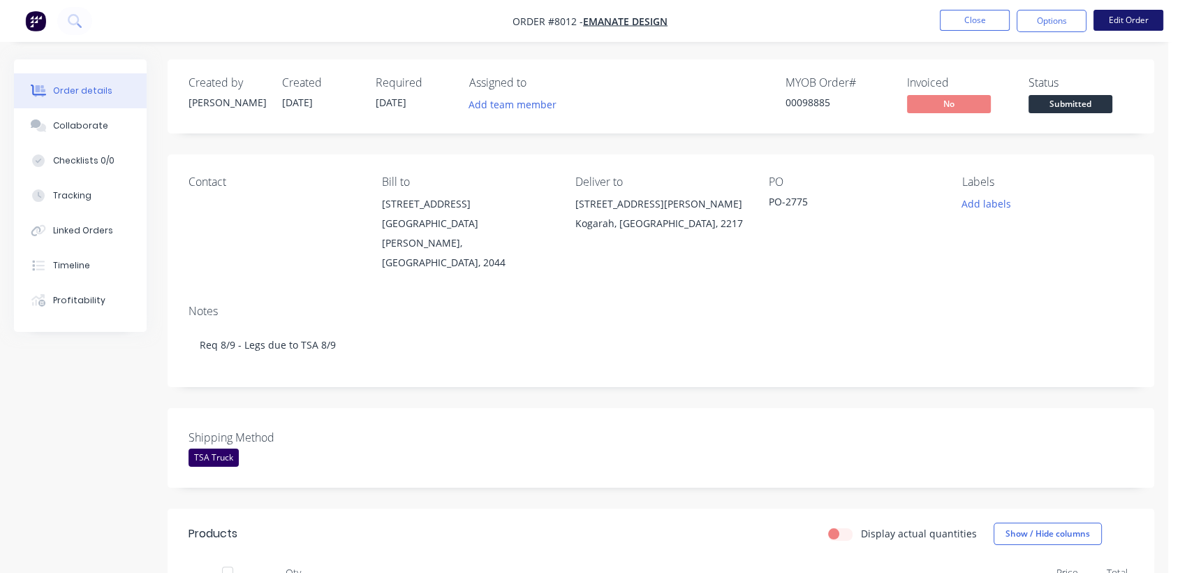
click at [1110, 22] on button "Edit Order" at bounding box center [1128, 20] width 70 height 21
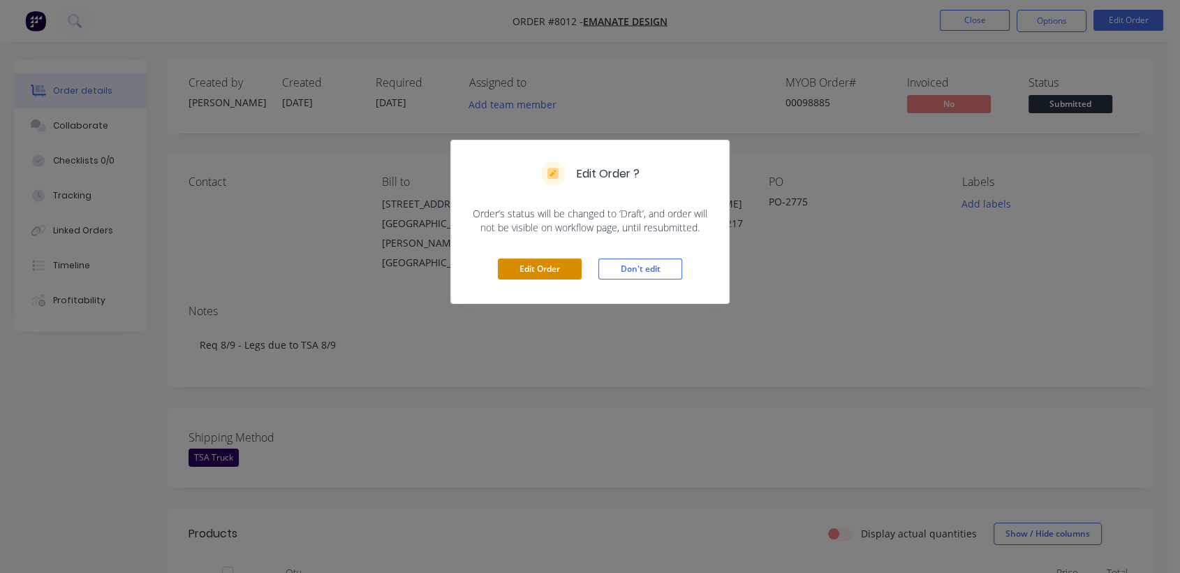
click at [522, 265] on button "Edit Order" at bounding box center [540, 268] width 84 height 21
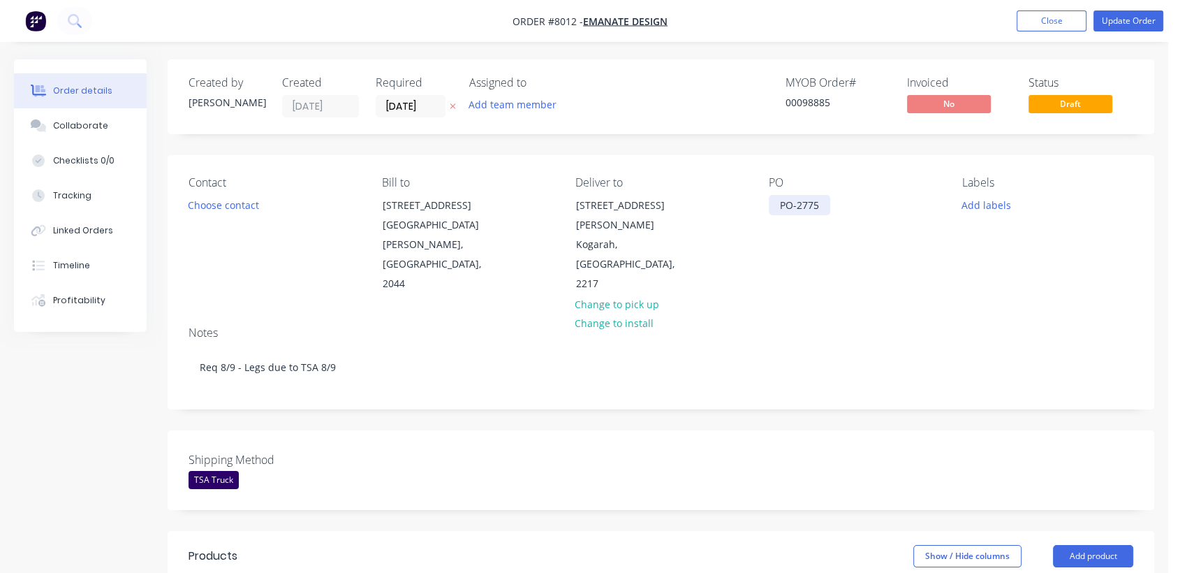
click at [821, 207] on div "PO-2775" at bounding box center [799, 205] width 61 height 20
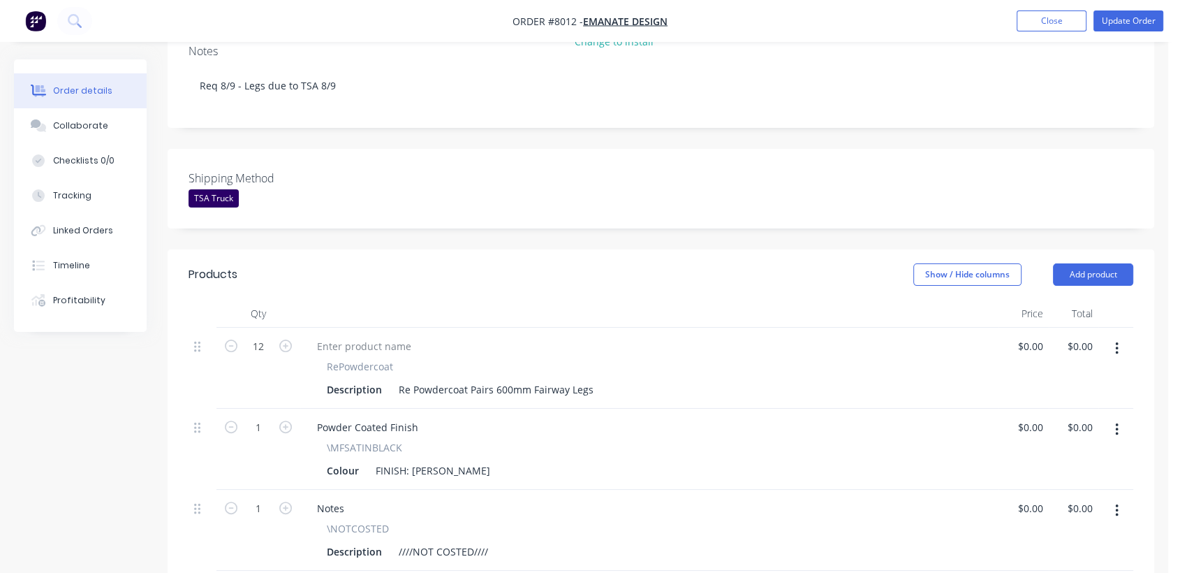
scroll to position [310, 0]
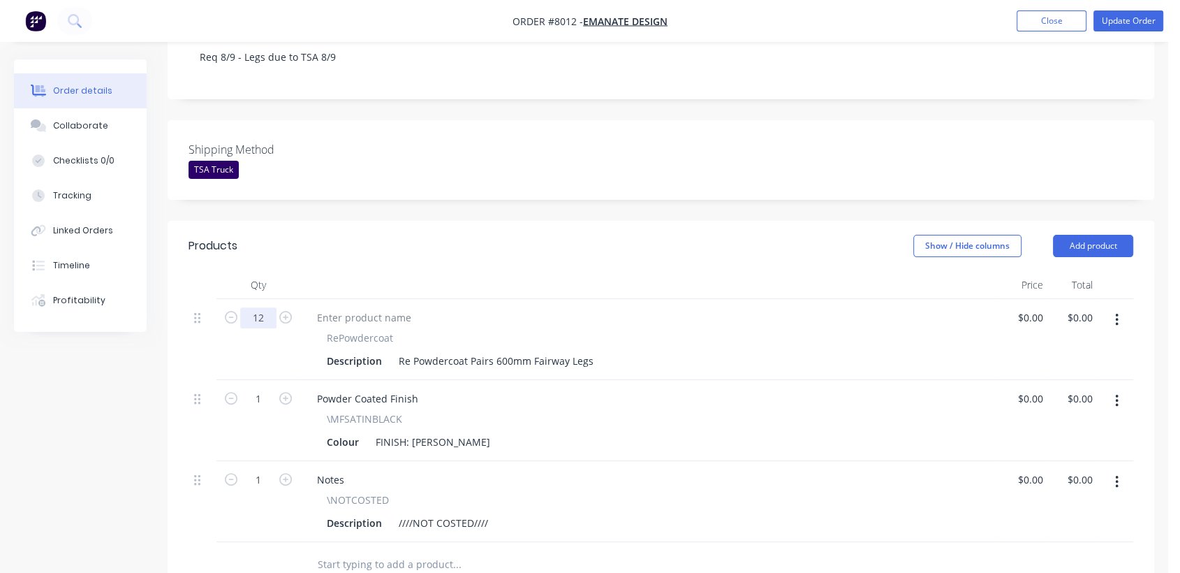
click at [262, 307] on input "12" at bounding box center [258, 317] width 36 height 21
type input "5"
drag, startPoint x: 489, startPoint y: 339, endPoint x: 468, endPoint y: 339, distance: 21.0
click at [468, 351] on div "Re Powdercoat Pairs 600mm Fairway Legs" at bounding box center [496, 361] width 206 height 20
click at [1117, 312] on icon "button" at bounding box center [1116, 319] width 3 height 15
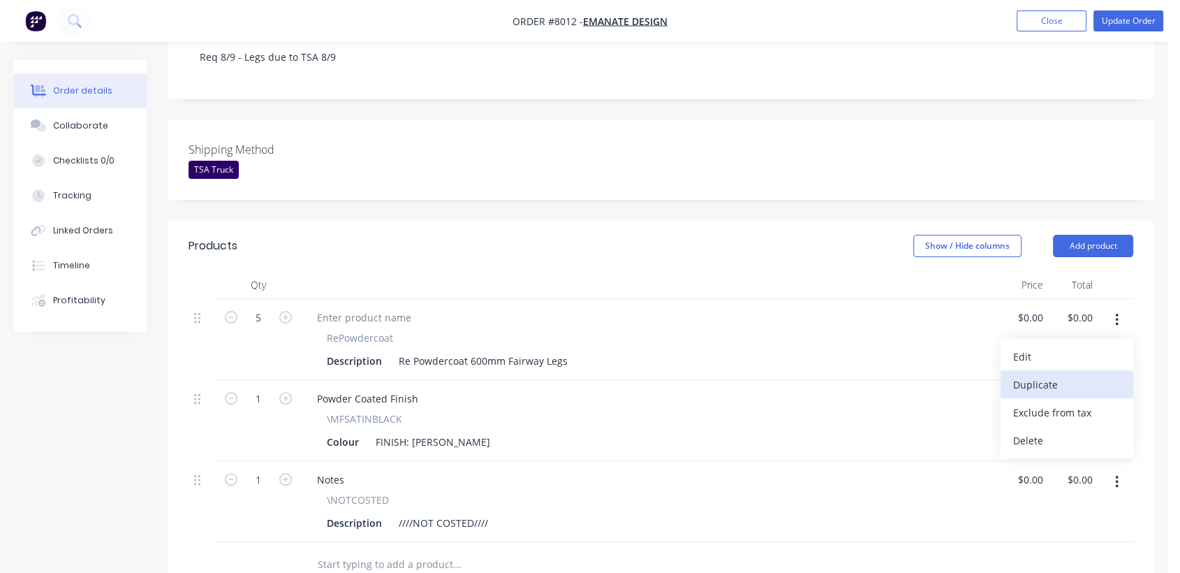
click at [1050, 374] on div "Duplicate" at bounding box center [1067, 384] width 108 height 20
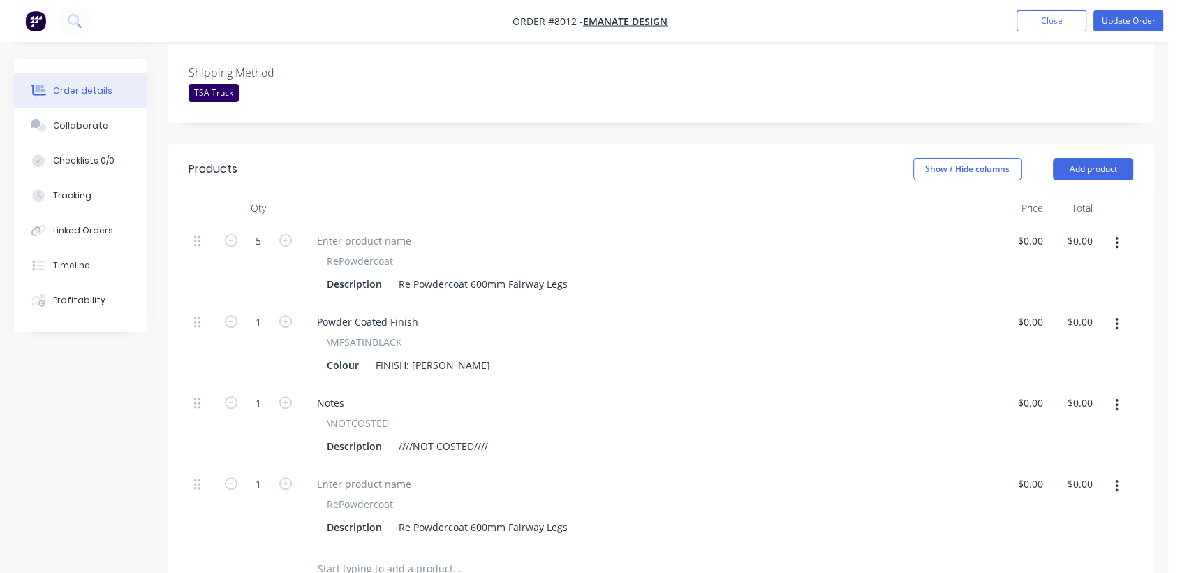
scroll to position [465, 0]
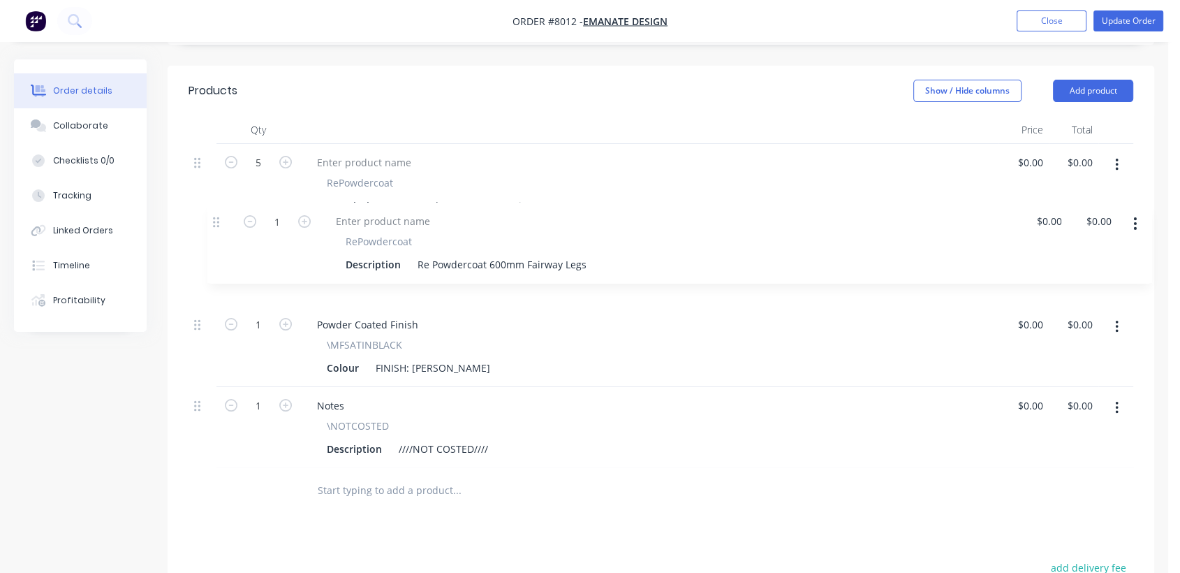
drag, startPoint x: 196, startPoint y: 381, endPoint x: 219, endPoint y: 214, distance: 169.2
click at [219, 214] on div "5 RePowdercoat Description Re Powdercoat 600mm Fairway Legs $0.00 $0.00 $0.00 $…" at bounding box center [661, 306] width 945 height 324
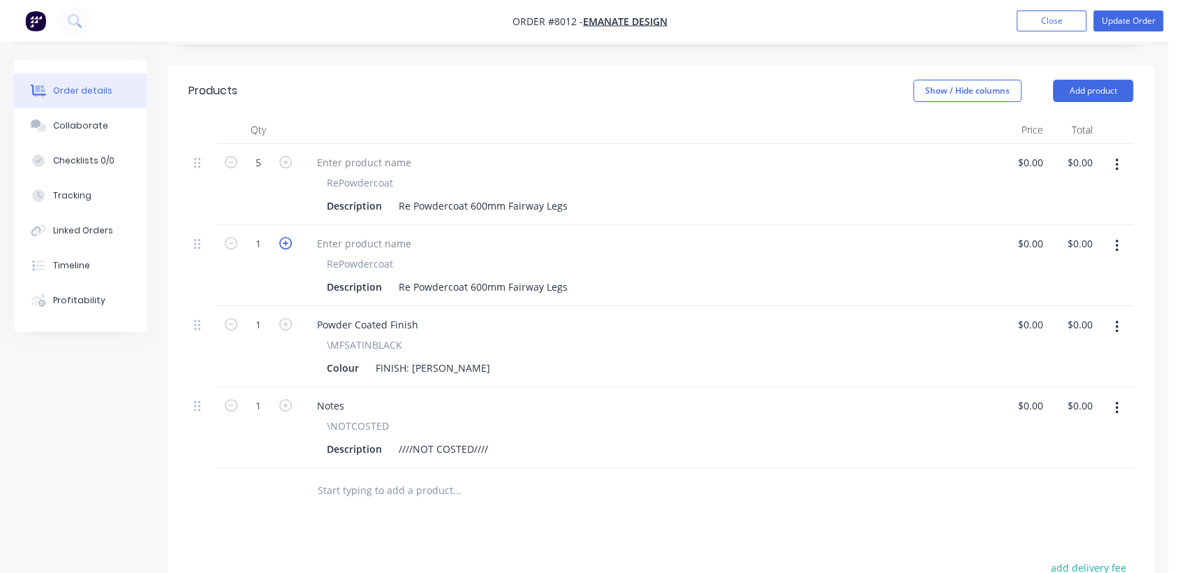
click at [287, 237] on icon "button" at bounding box center [285, 243] width 13 height 13
type input "2"
drag, startPoint x: 567, startPoint y: 265, endPoint x: 470, endPoint y: 258, distance: 97.3
click at [470, 276] on div "Re Powdercoat 600mm Fairway Legs" at bounding box center [483, 286] width 180 height 20
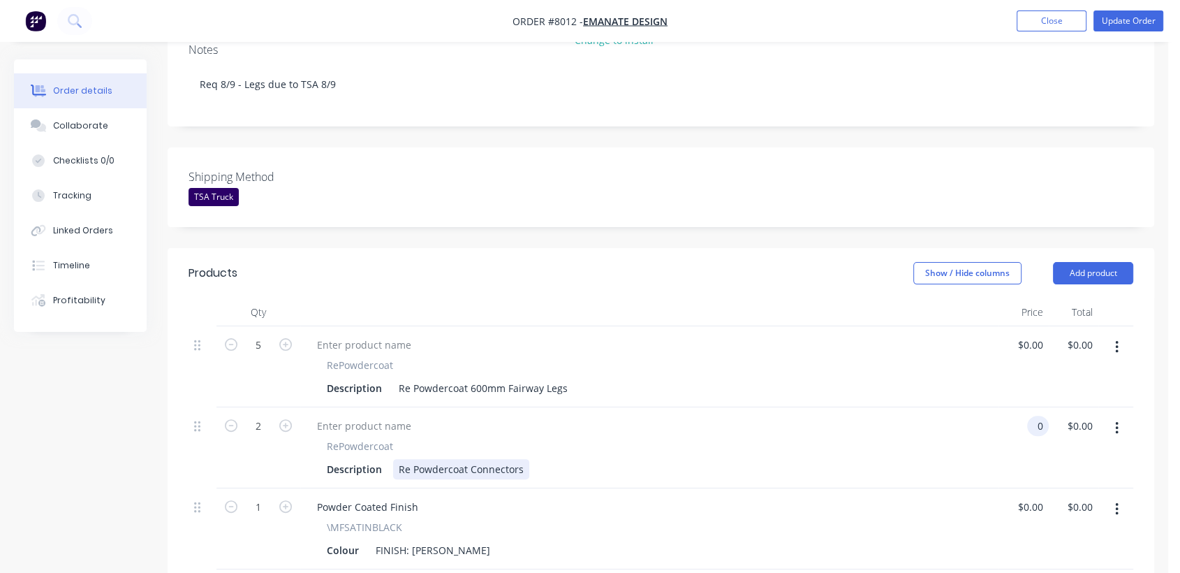
scroll to position [233, 0]
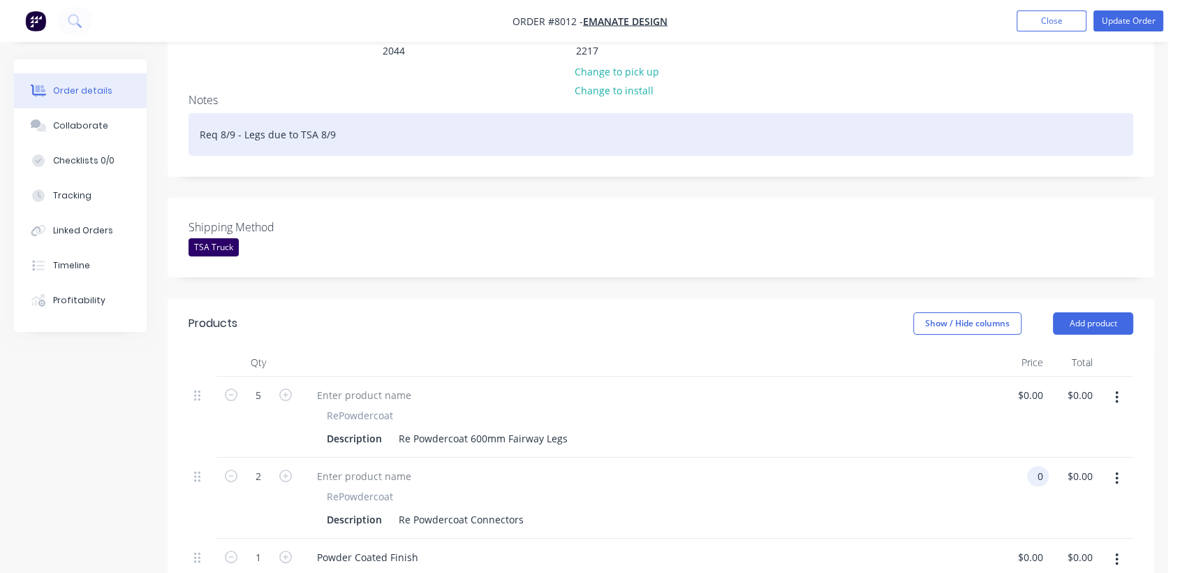
type input "$0.00"
drag, startPoint x: 263, startPoint y: 113, endPoint x: 243, endPoint y: 113, distance: 19.6
click at [243, 113] on div "Req 8/9 - Legs due to TSA 8/9" at bounding box center [661, 134] width 945 height 43
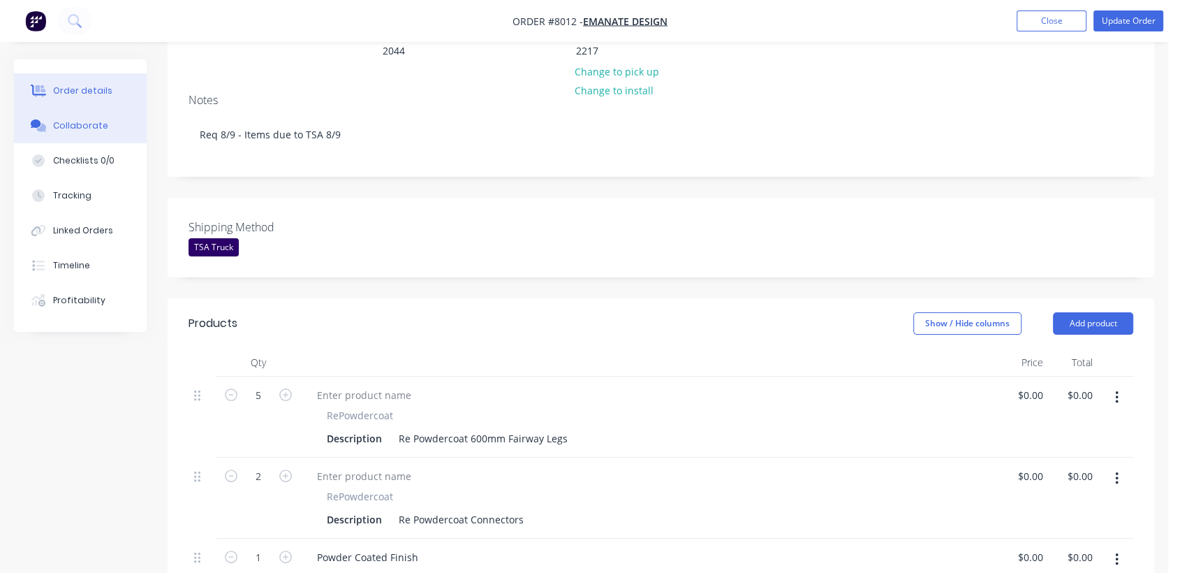
click at [89, 128] on div "Collaborate" at bounding box center [80, 125] width 55 height 13
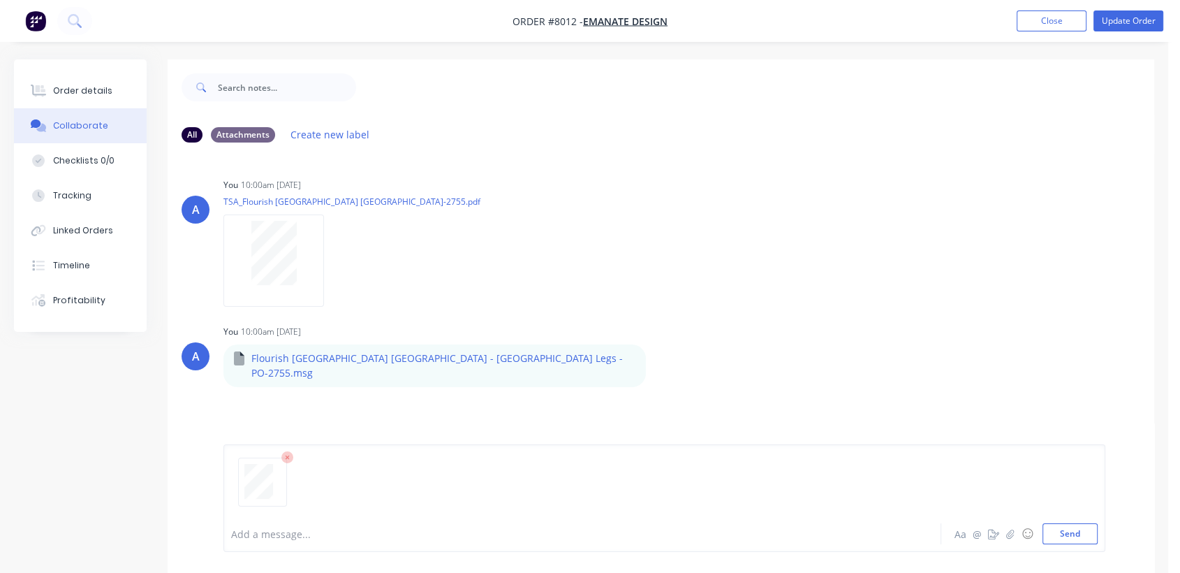
click at [287, 535] on div at bounding box center [556, 533] width 649 height 15
click at [1059, 532] on button "Send" at bounding box center [1069, 533] width 55 height 21
click at [281, 534] on div at bounding box center [556, 533] width 649 height 15
click at [1070, 534] on button "Send" at bounding box center [1069, 533] width 55 height 21
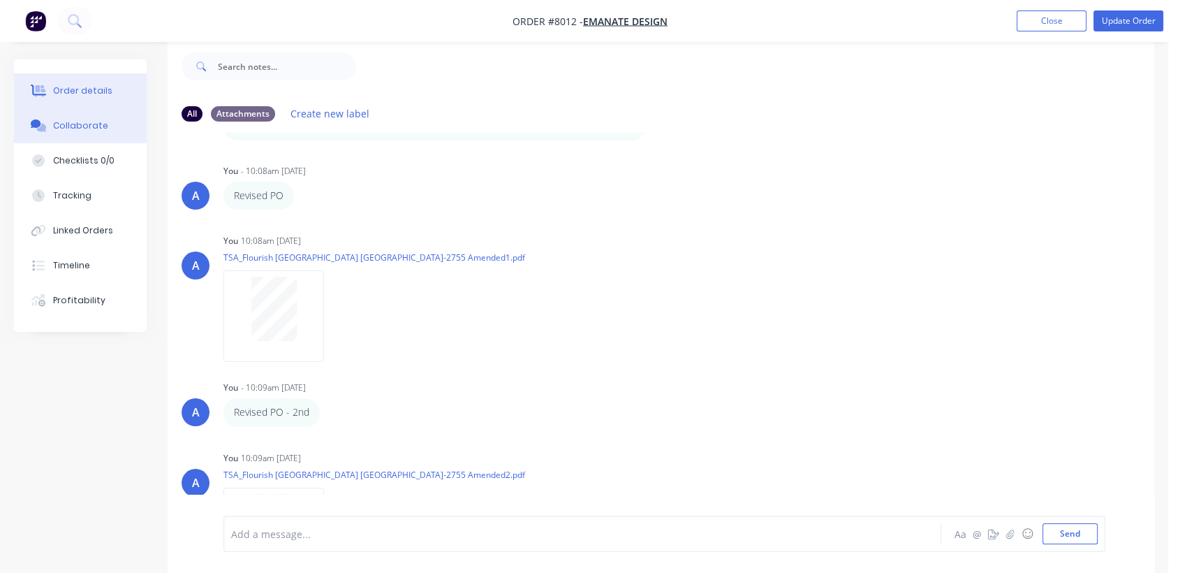
scroll to position [147, 0]
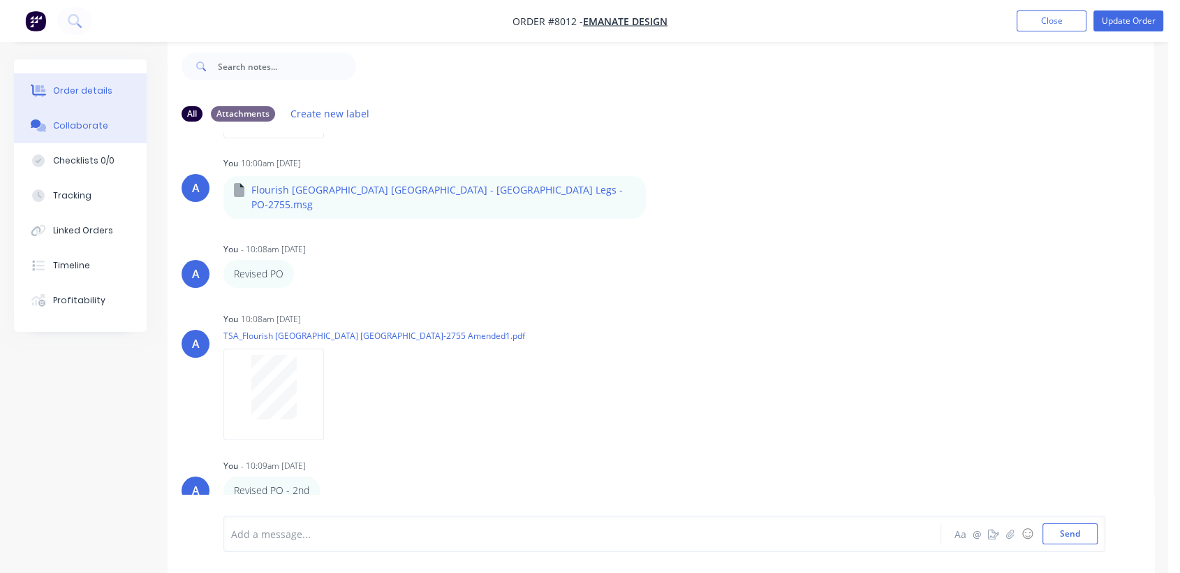
click at [108, 91] on button "Order details" at bounding box center [80, 90] width 133 height 35
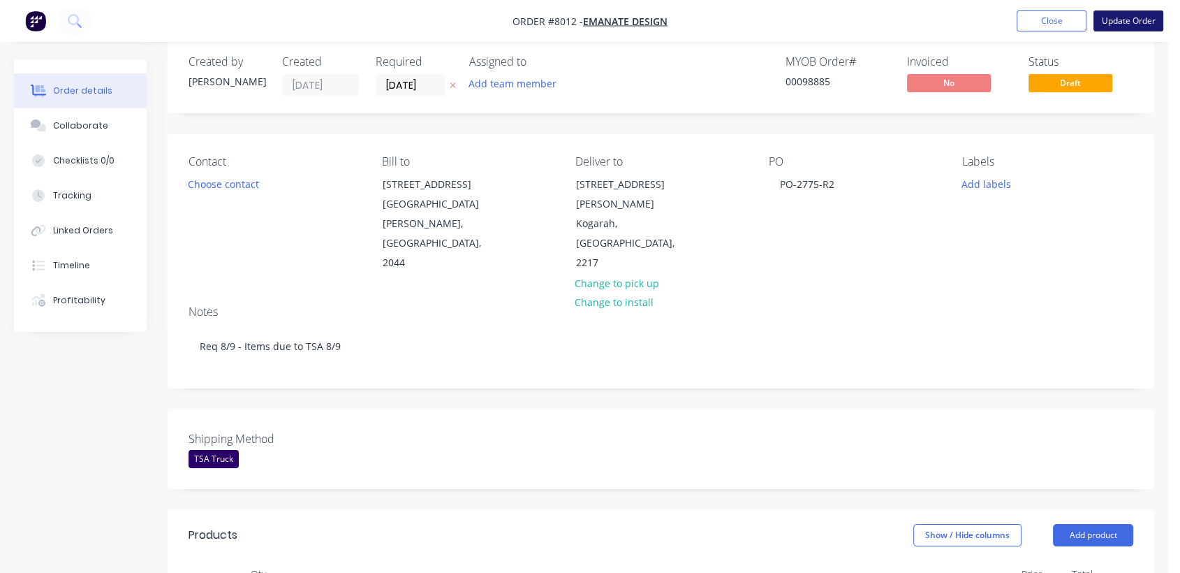
click at [1119, 28] on button "Update Order" at bounding box center [1128, 20] width 70 height 21
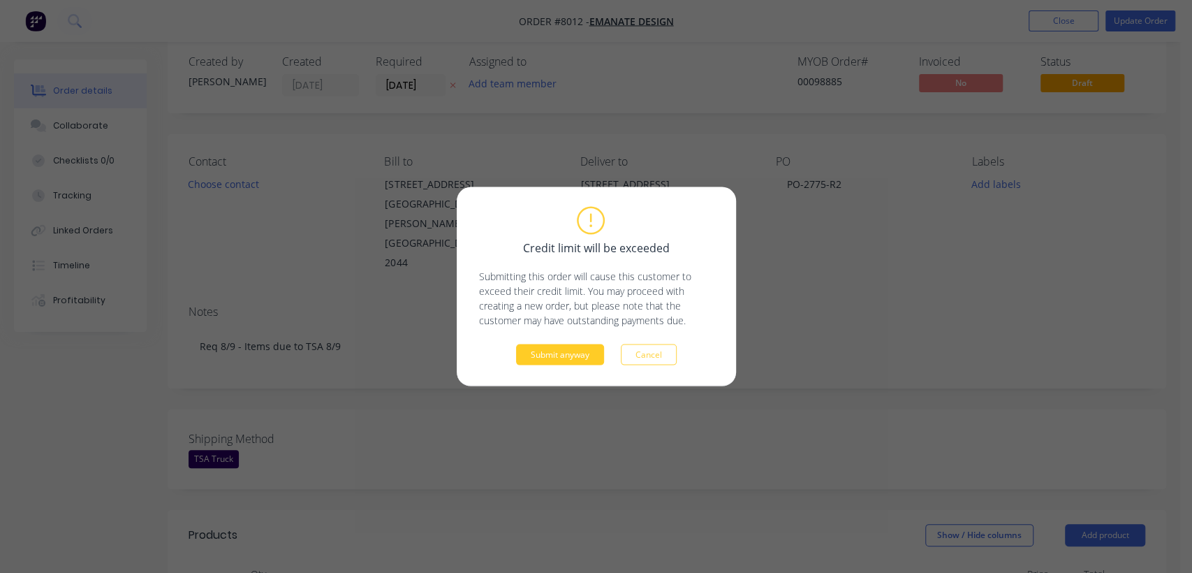
click at [543, 357] on button "Submit anyway" at bounding box center [560, 354] width 88 height 21
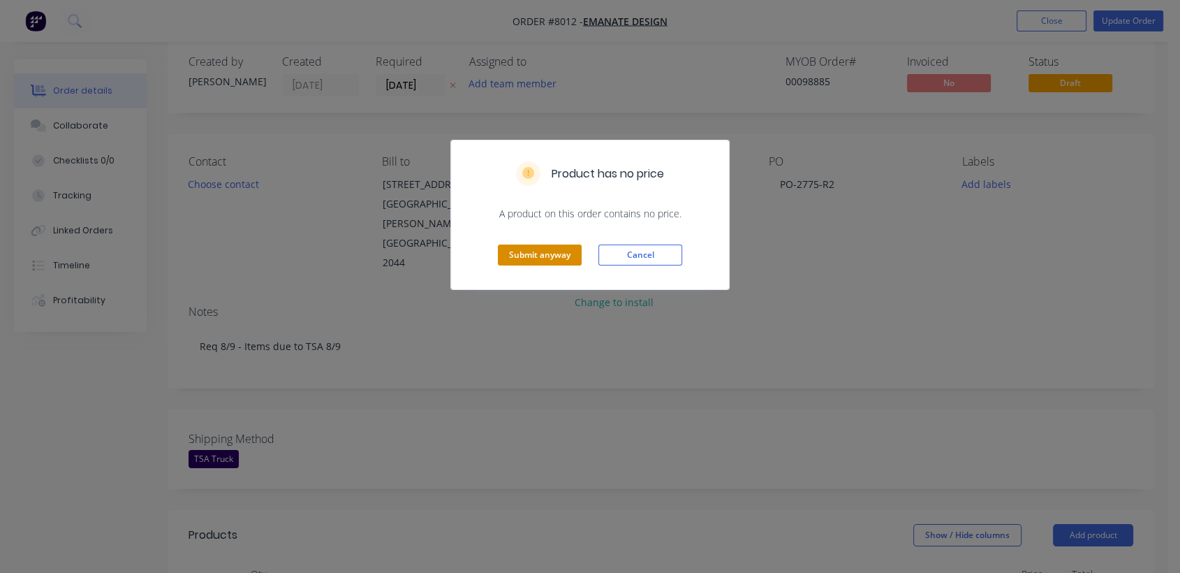
click at [543, 248] on button "Submit anyway" at bounding box center [540, 254] width 84 height 21
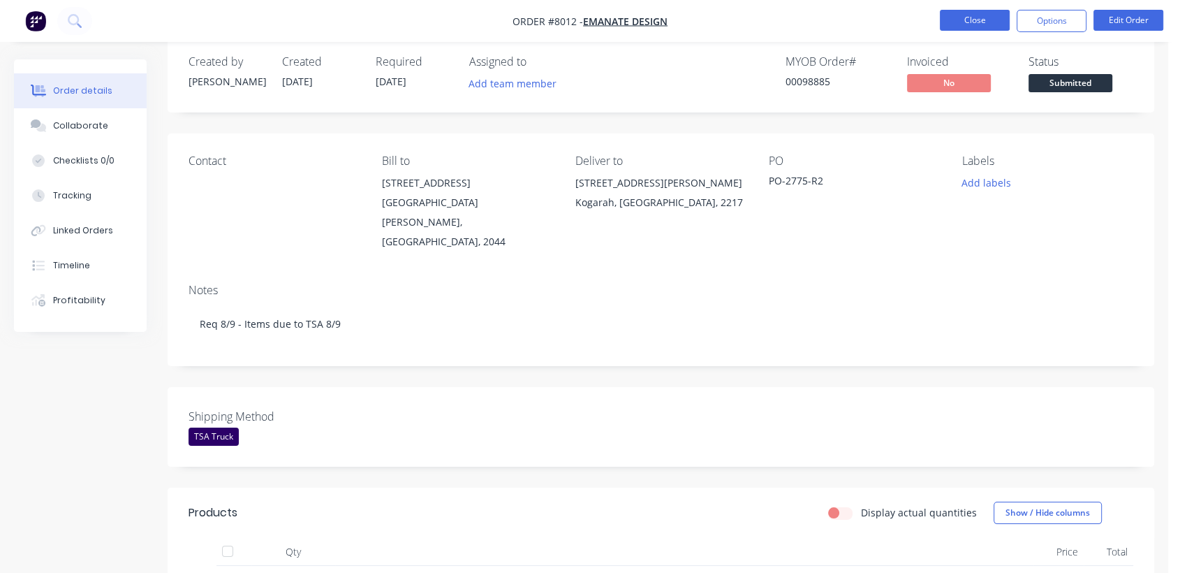
click at [985, 19] on button "Close" at bounding box center [975, 20] width 70 height 21
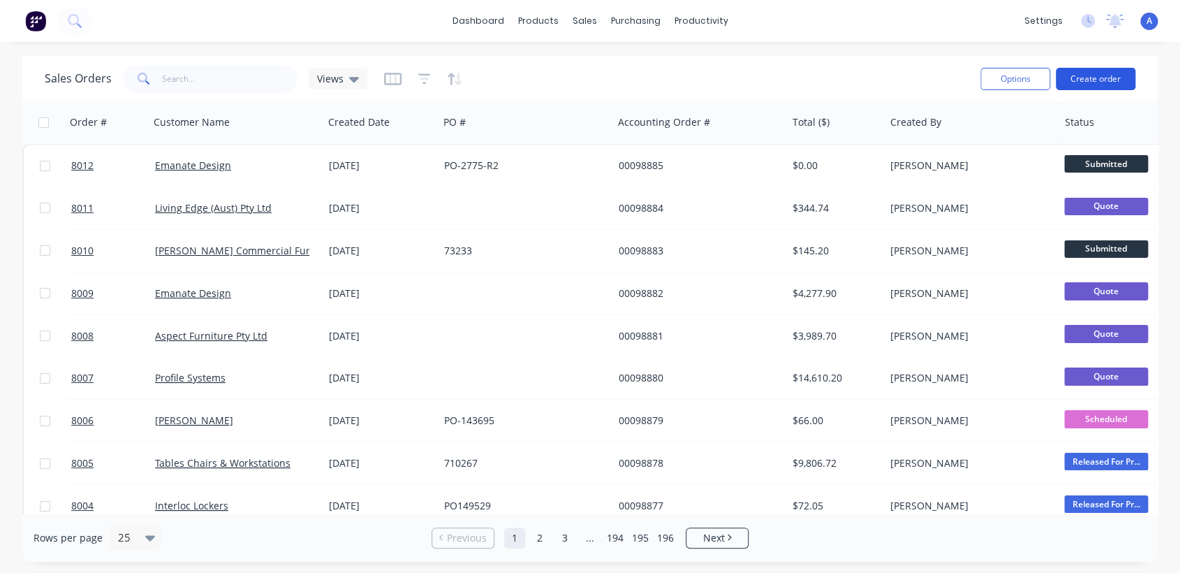
click at [1112, 71] on button "Create order" at bounding box center [1096, 79] width 80 height 22
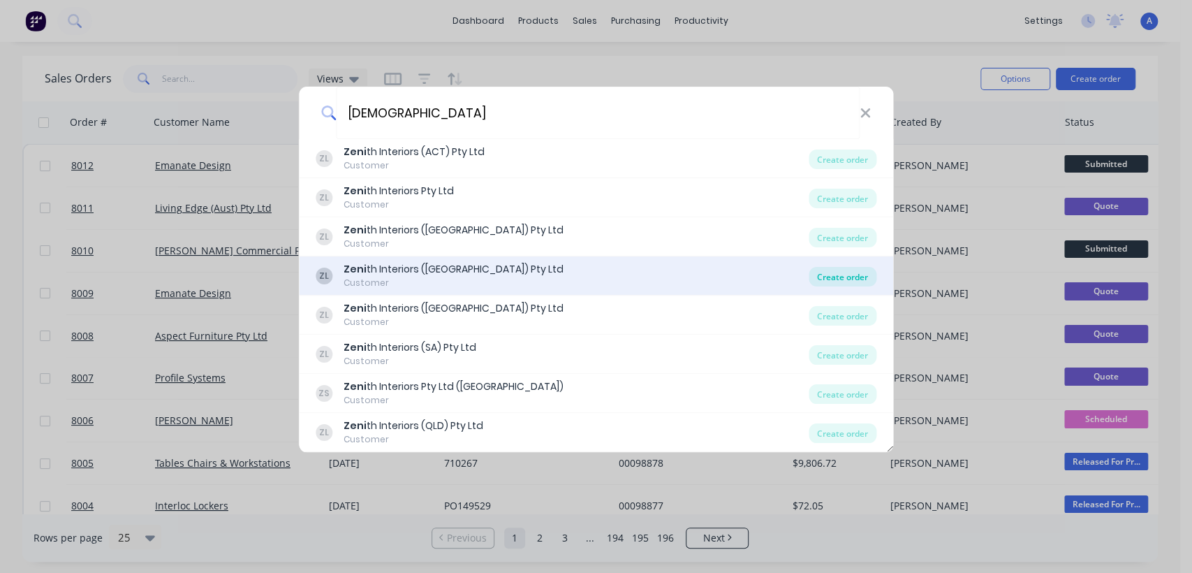
type input "[DEMOGRAPHIC_DATA]"
click at [841, 276] on div "Create order" at bounding box center [843, 277] width 68 height 20
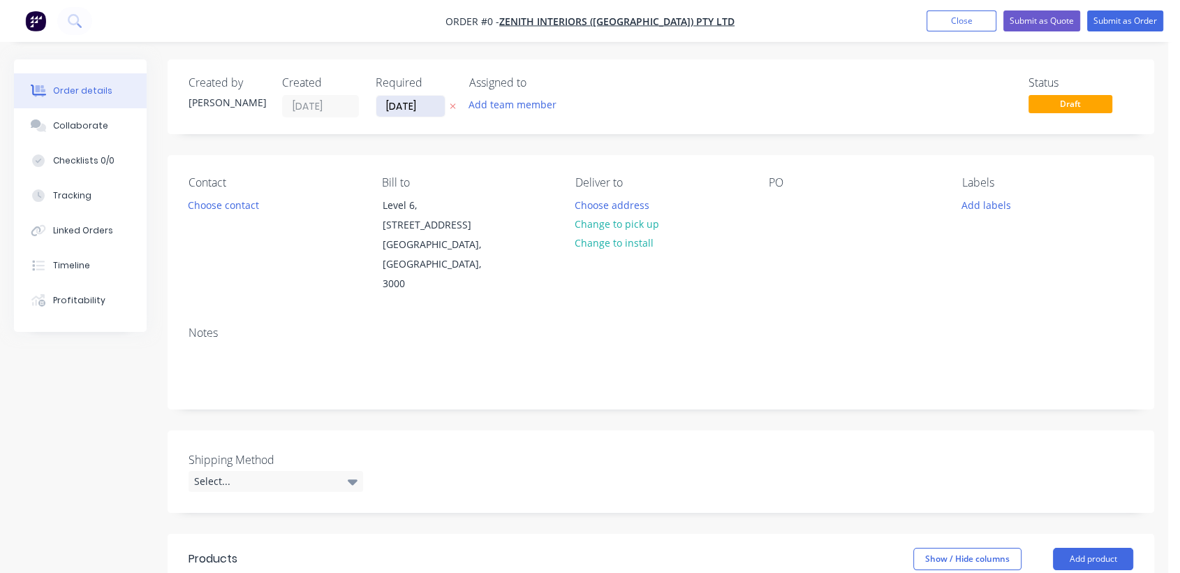
click at [432, 109] on input "[DATE]" at bounding box center [410, 106] width 68 height 21
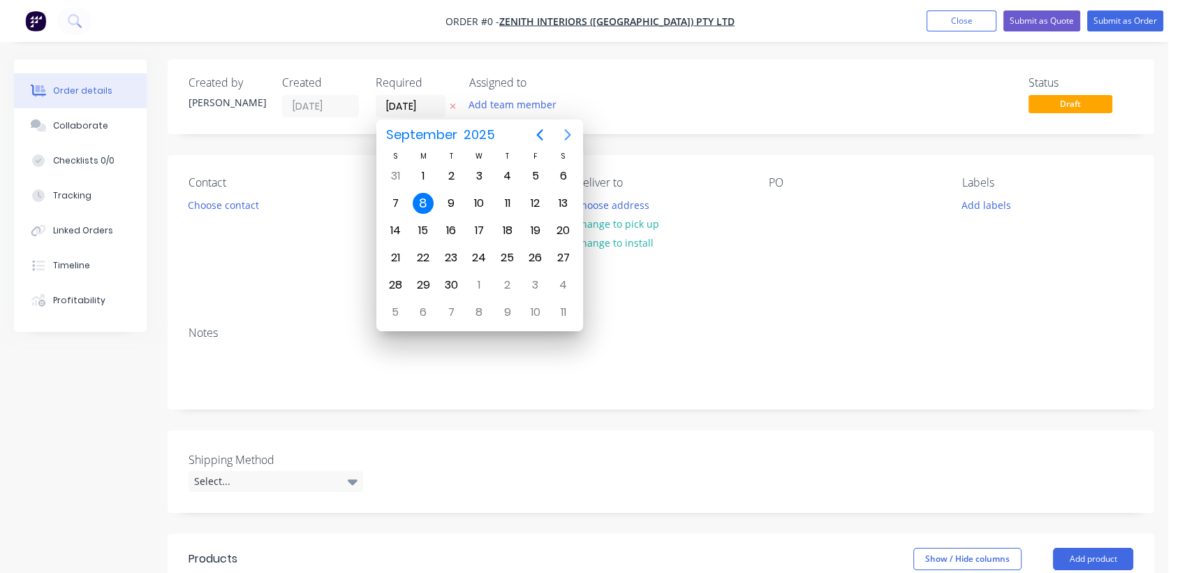
click at [568, 133] on icon "Next page" at bounding box center [567, 134] width 6 height 11
click at [470, 286] on div "31" at bounding box center [479, 284] width 21 height 21
type input "[DATE]"
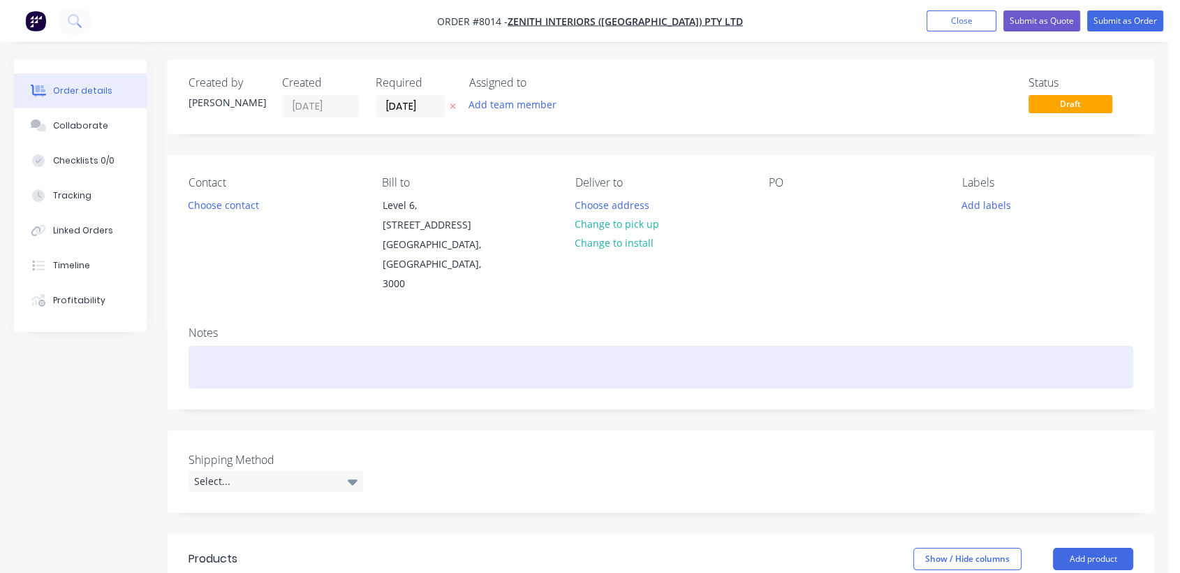
click at [226, 346] on div at bounding box center [661, 367] width 945 height 43
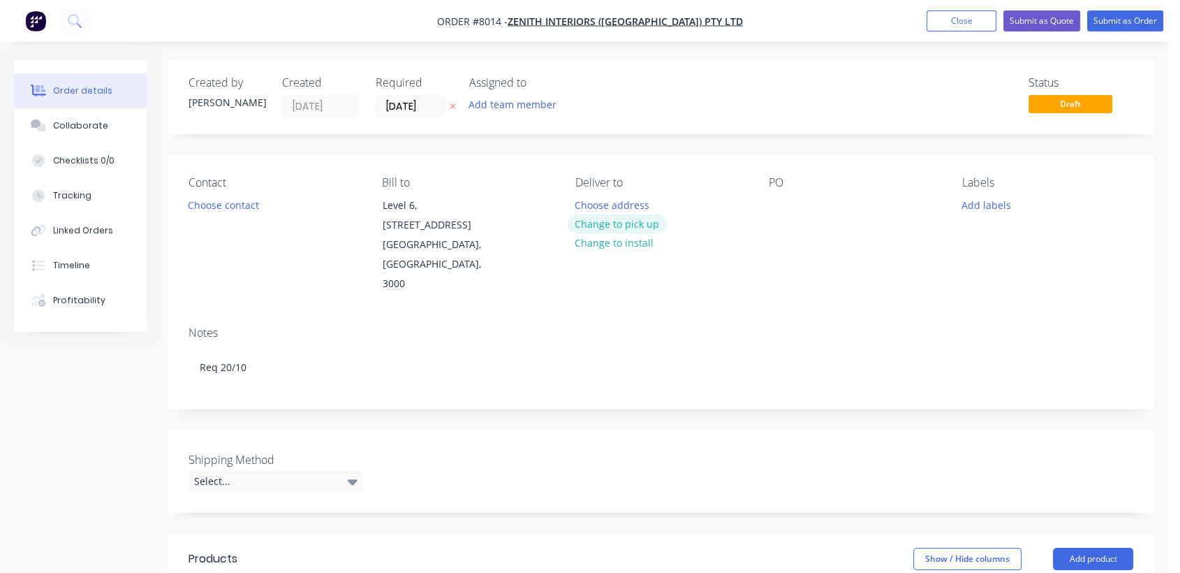
click at [647, 223] on button "Change to pick up" at bounding box center [617, 223] width 99 height 19
click at [788, 202] on div at bounding box center [780, 205] width 22 height 20
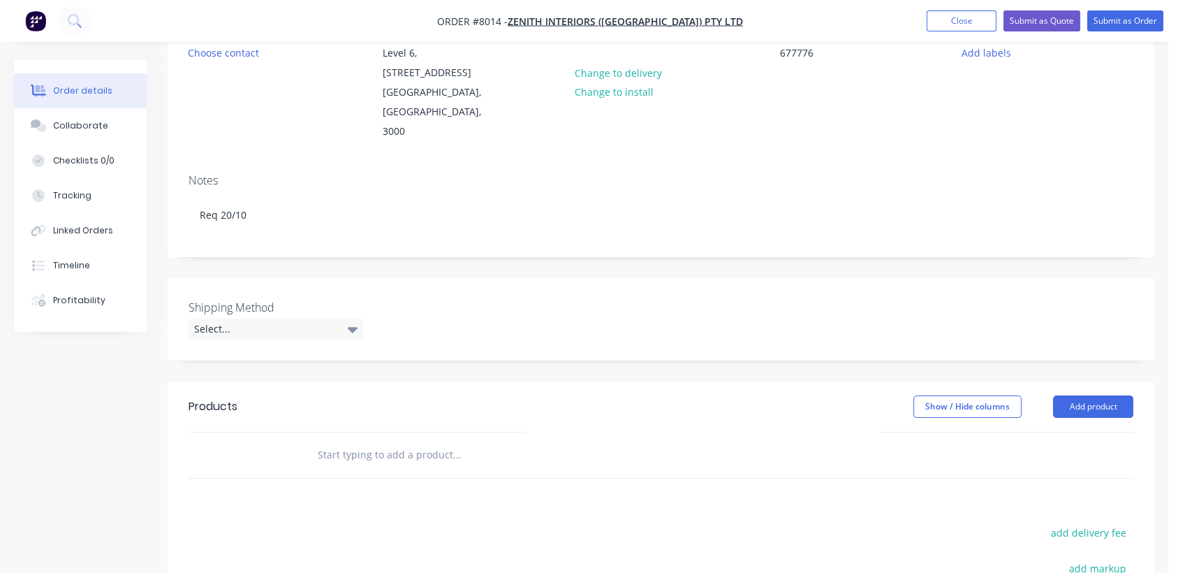
scroll to position [155, 0]
click at [312, 316] on div "Select..." at bounding box center [276, 326] width 175 height 21
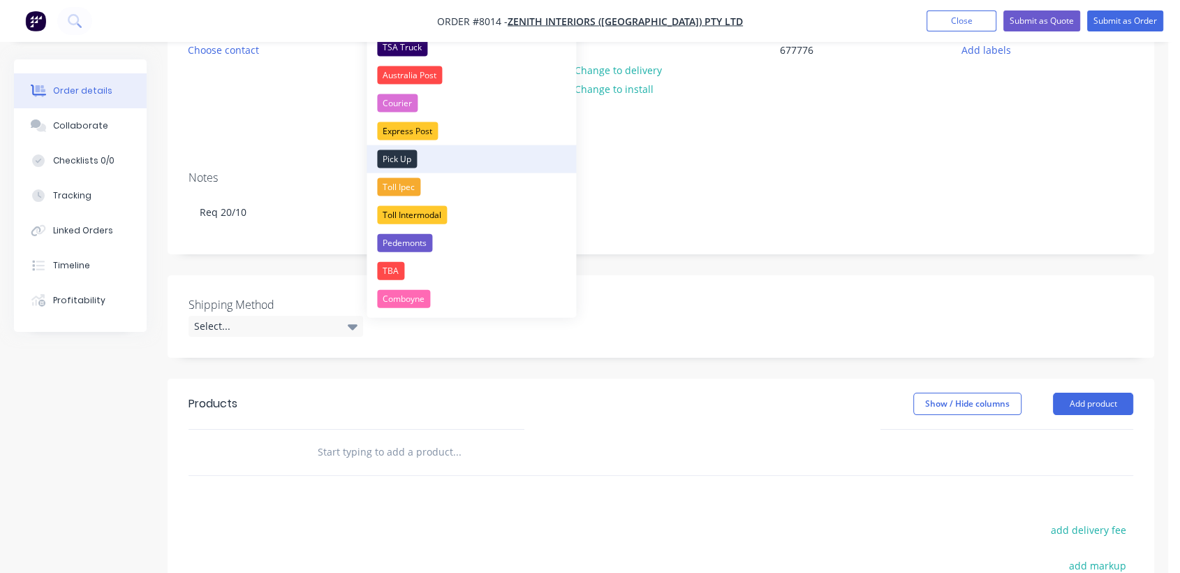
click at [395, 154] on div "Pick Up" at bounding box center [397, 159] width 40 height 18
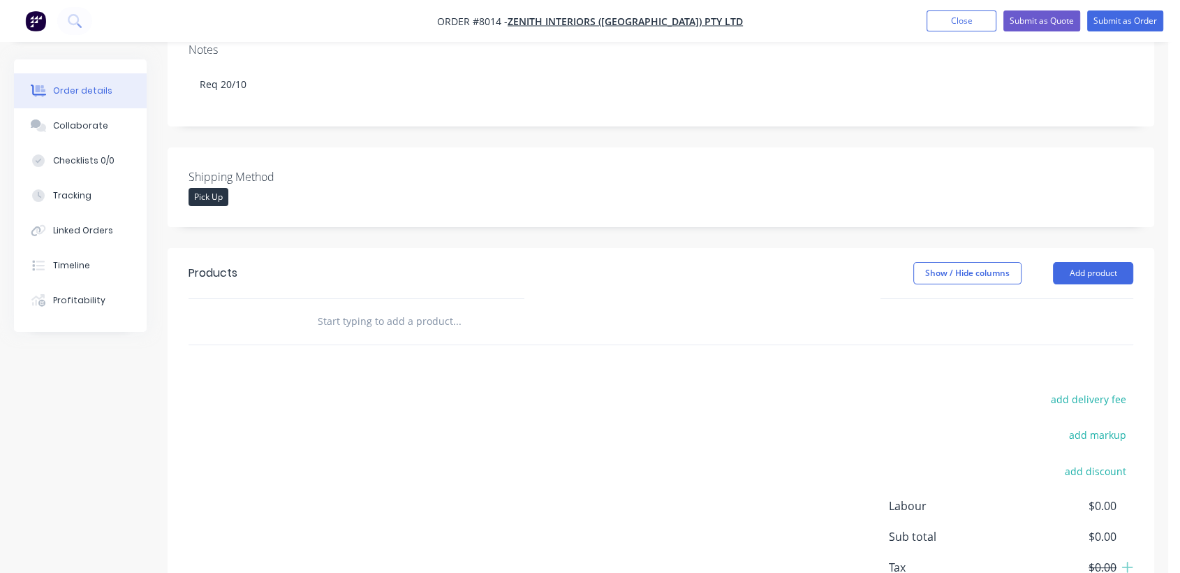
scroll to position [310, 0]
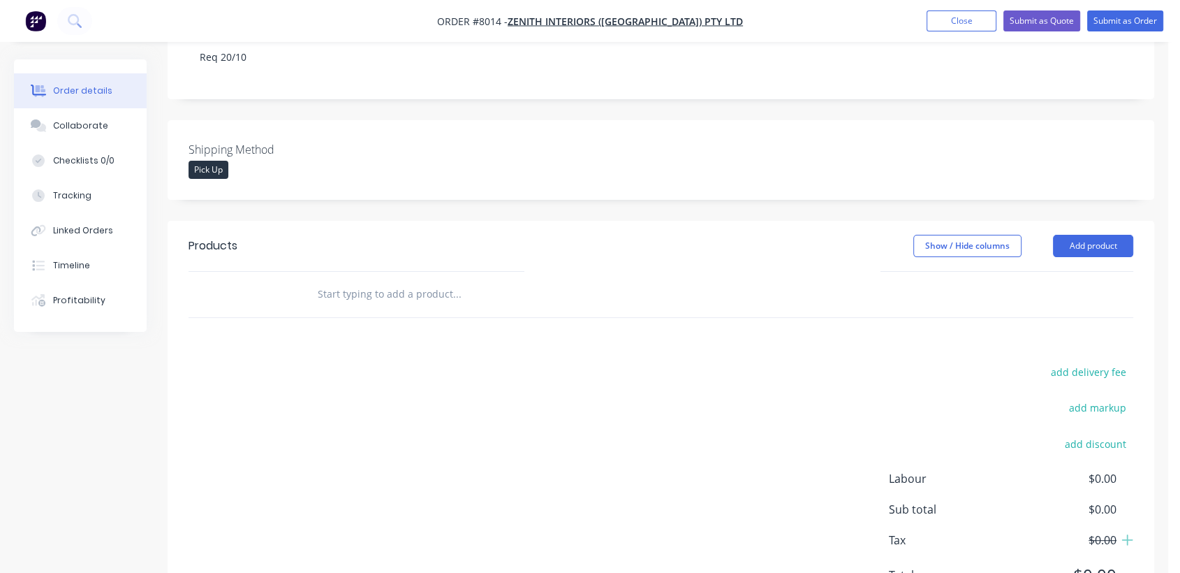
click at [364, 280] on input "text" at bounding box center [456, 294] width 279 height 28
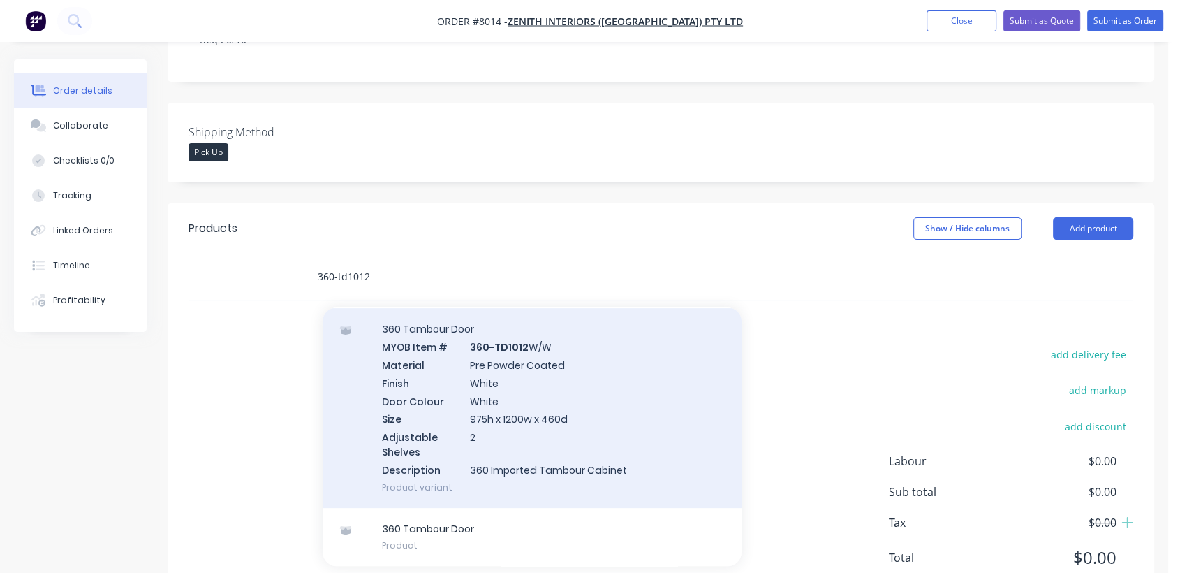
scroll to position [341, 0]
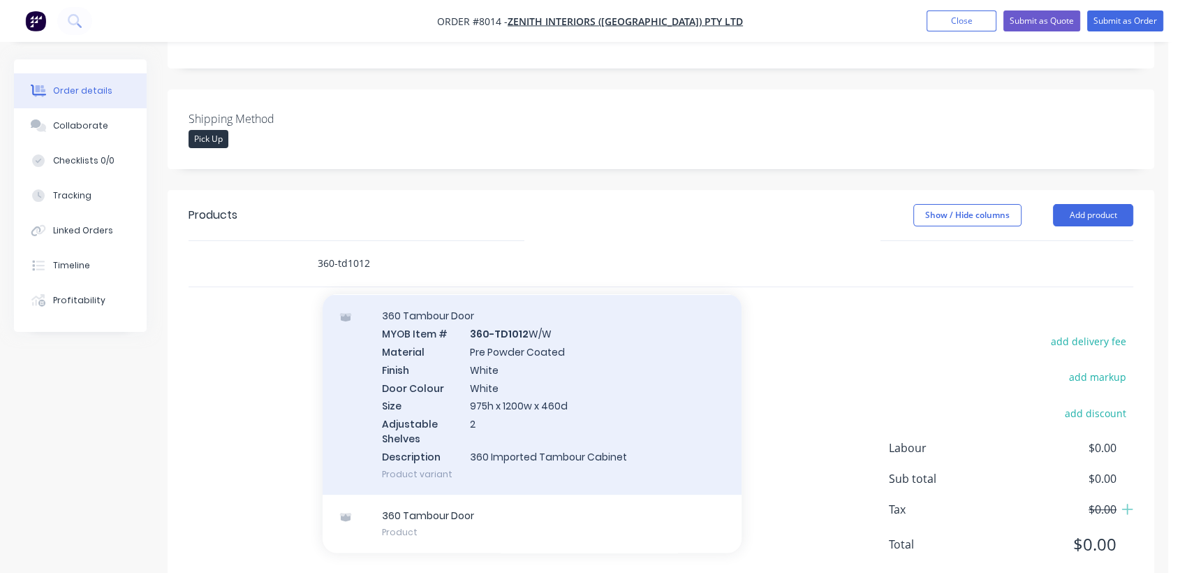
type input "360-td1012"
click at [533, 323] on div "360 Tambour Door MYOB Item # 360-TD1012 W/W Material Pre Powder Coated Finish W…" at bounding box center [532, 394] width 419 height 199
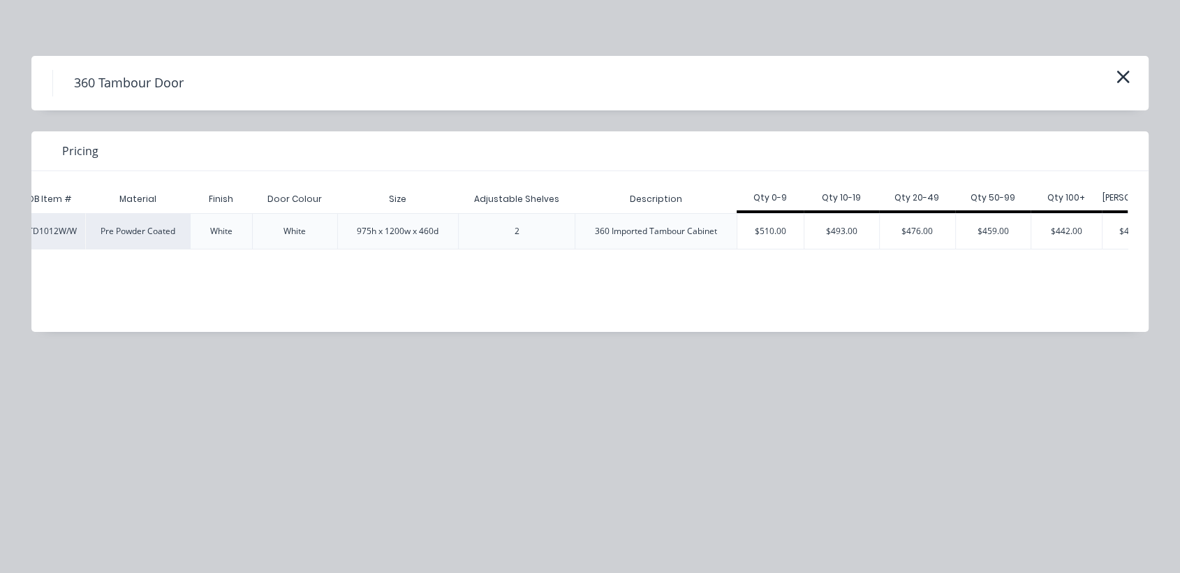
scroll to position [0, 102]
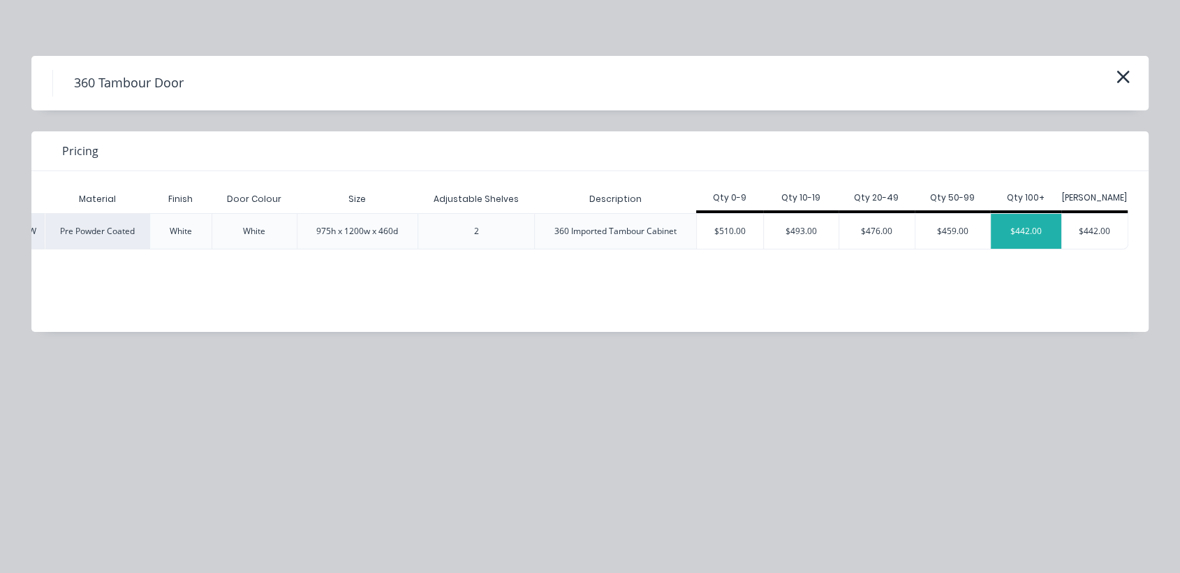
click at [1028, 222] on div "$442.00" at bounding box center [1026, 231] width 71 height 35
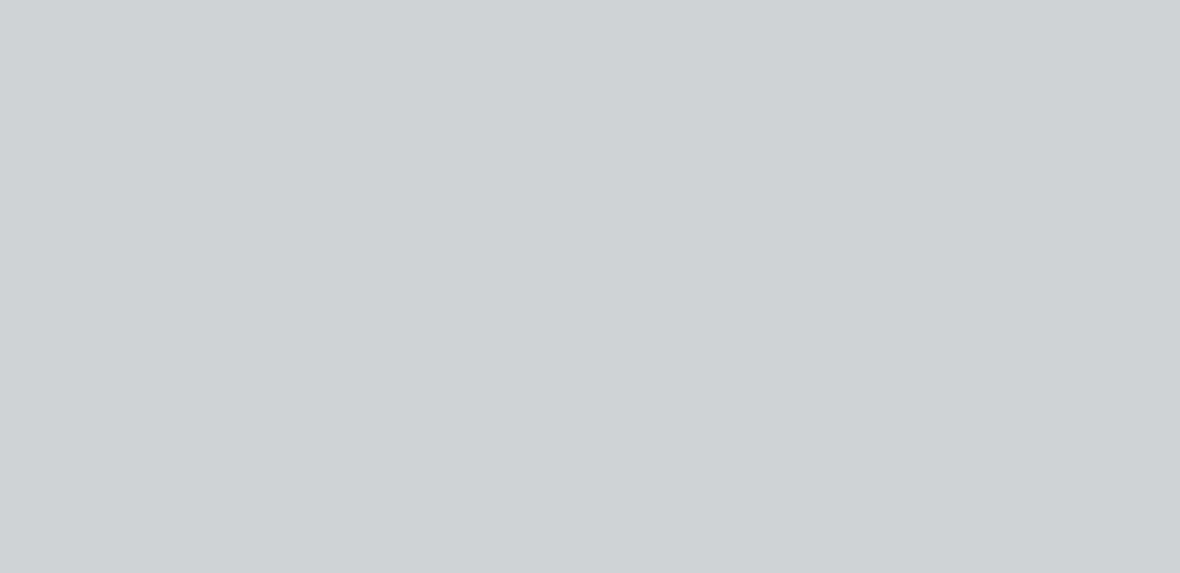
type input "$442.00"
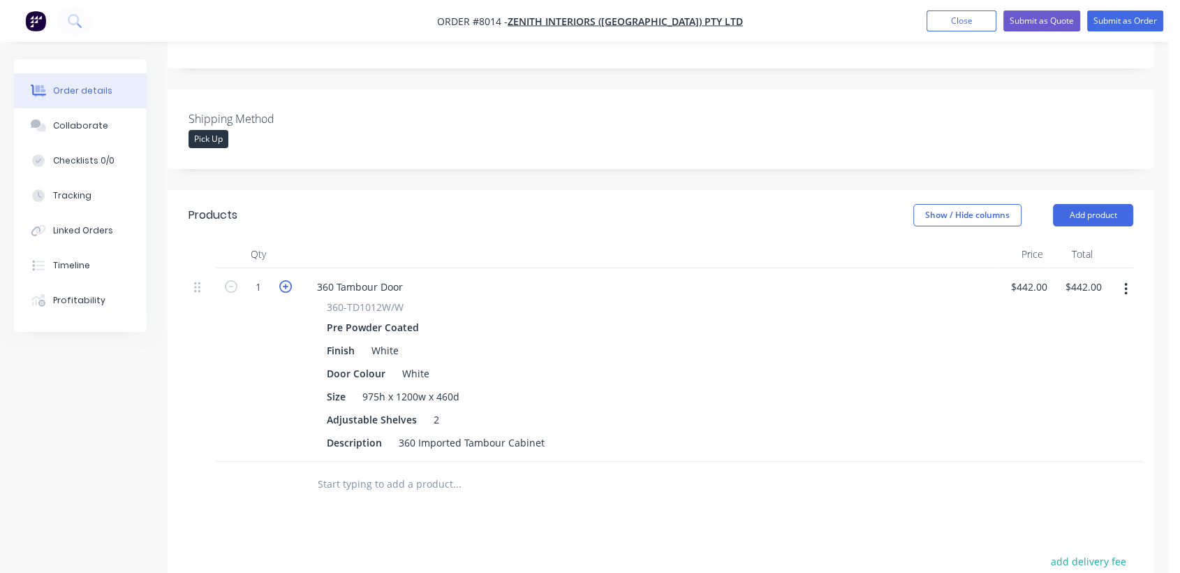
click at [286, 280] on icon "button" at bounding box center [285, 286] width 13 height 13
type input "2"
type input "$884.00"
click at [286, 280] on icon "button" at bounding box center [285, 286] width 13 height 13
type input "3"
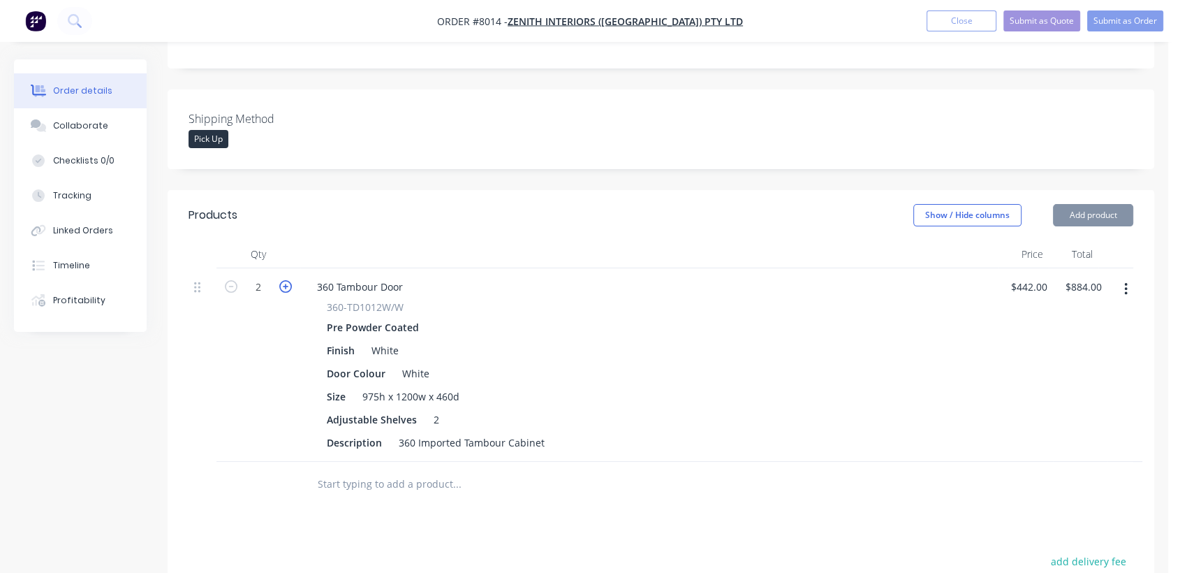
type input "$1,326.00"
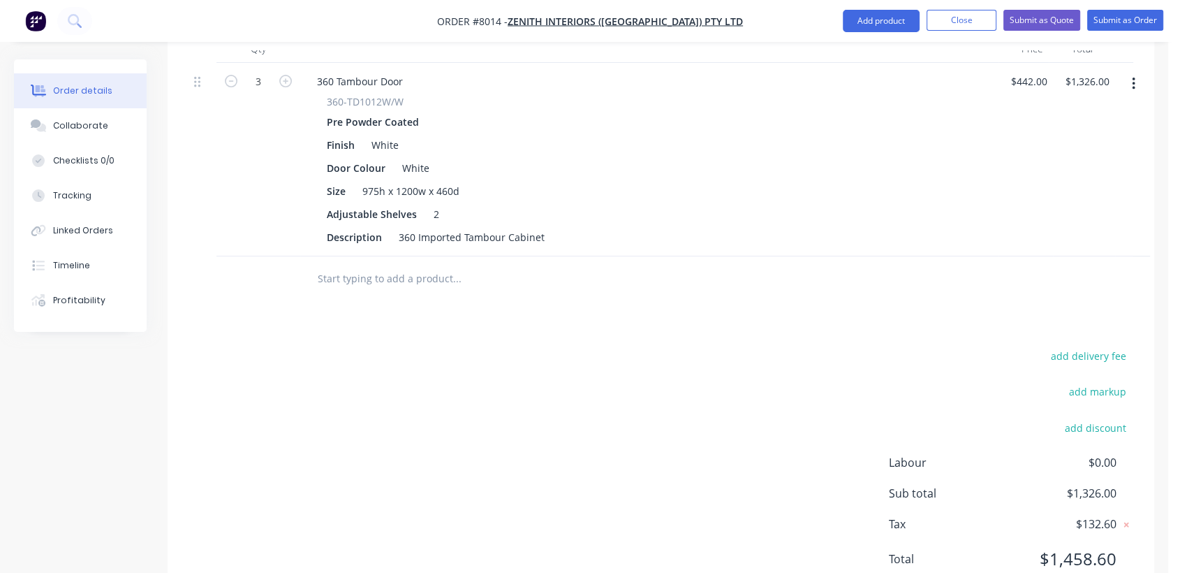
scroll to position [561, 0]
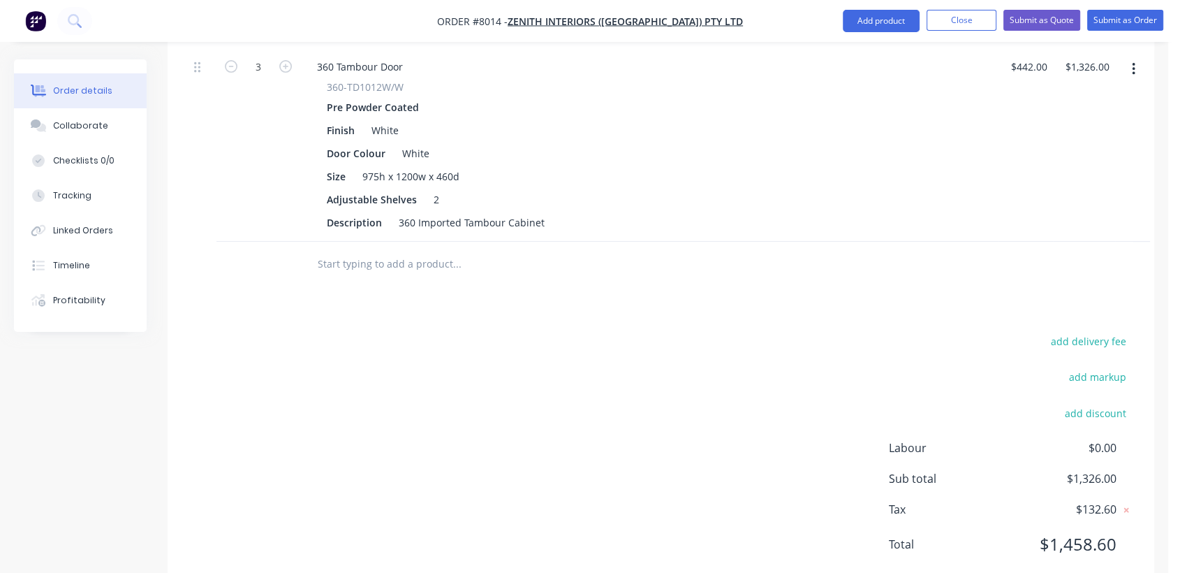
click at [372, 250] on input "text" at bounding box center [456, 264] width 279 height 28
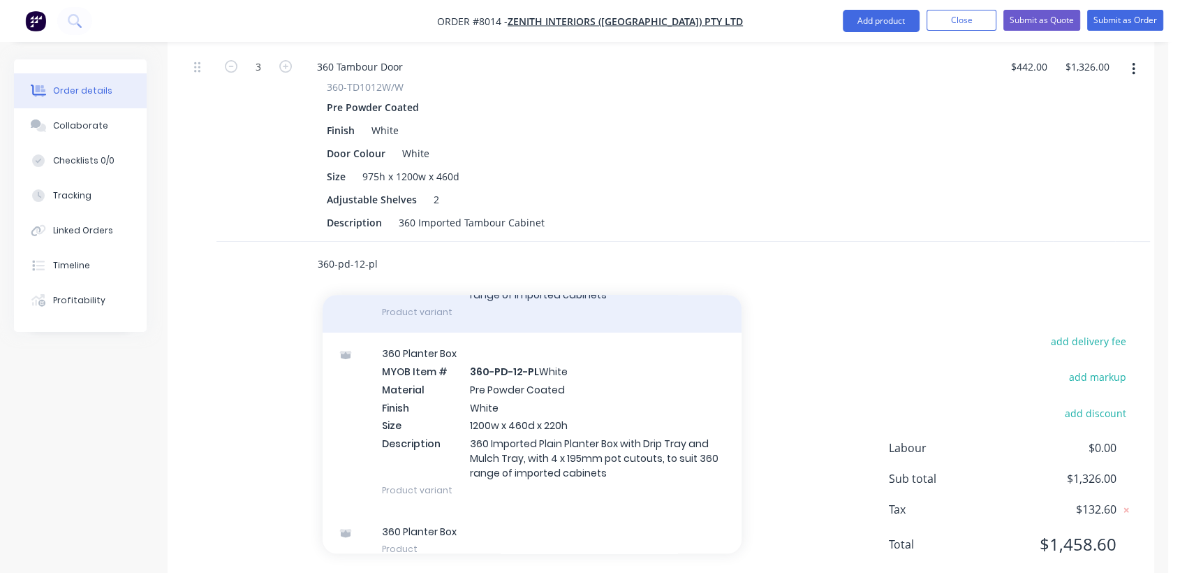
scroll to position [378, 0]
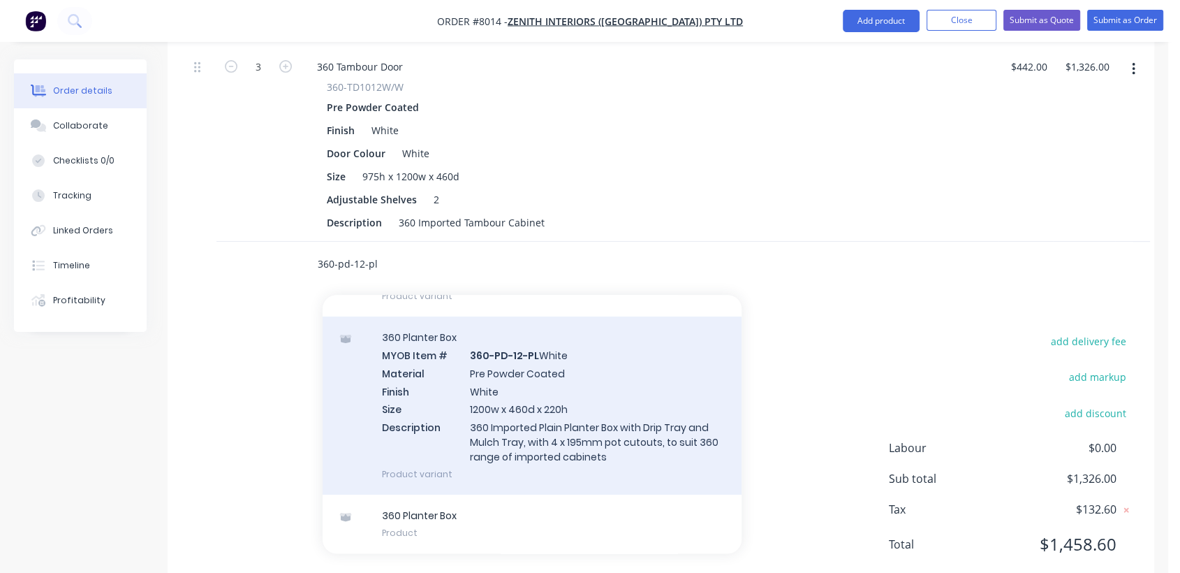
type input "360-pd-12-pl"
click at [540, 381] on div "360 Planter Box MYOB Item # 360-PD-12-[PERSON_NAME] Material Pre Powder Coated …" at bounding box center [532, 405] width 419 height 178
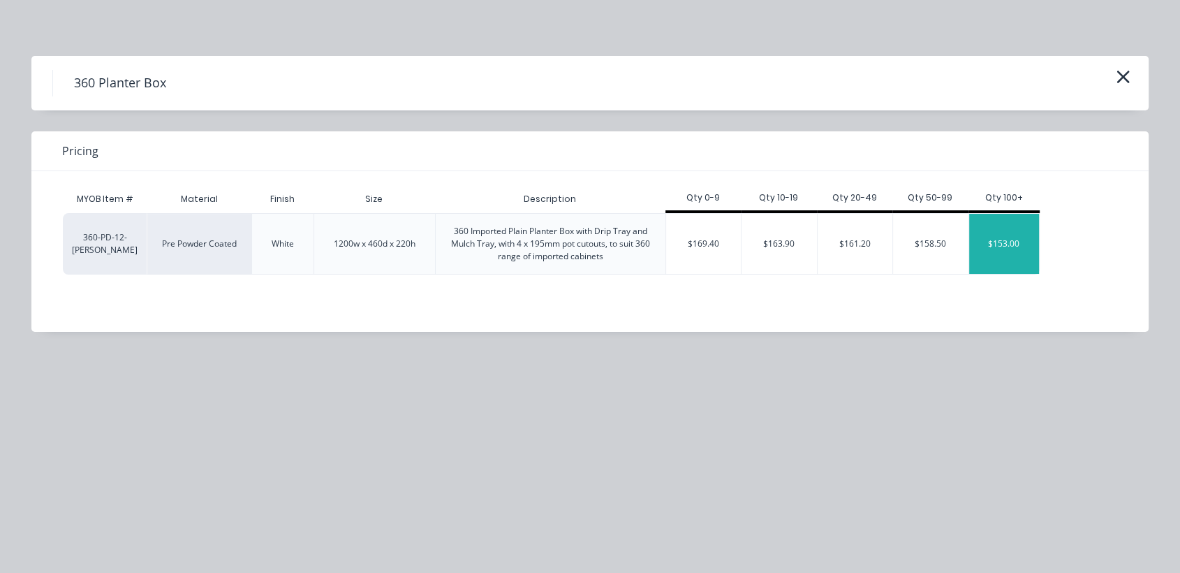
click at [1008, 245] on div "$153.00" at bounding box center [1004, 244] width 70 height 60
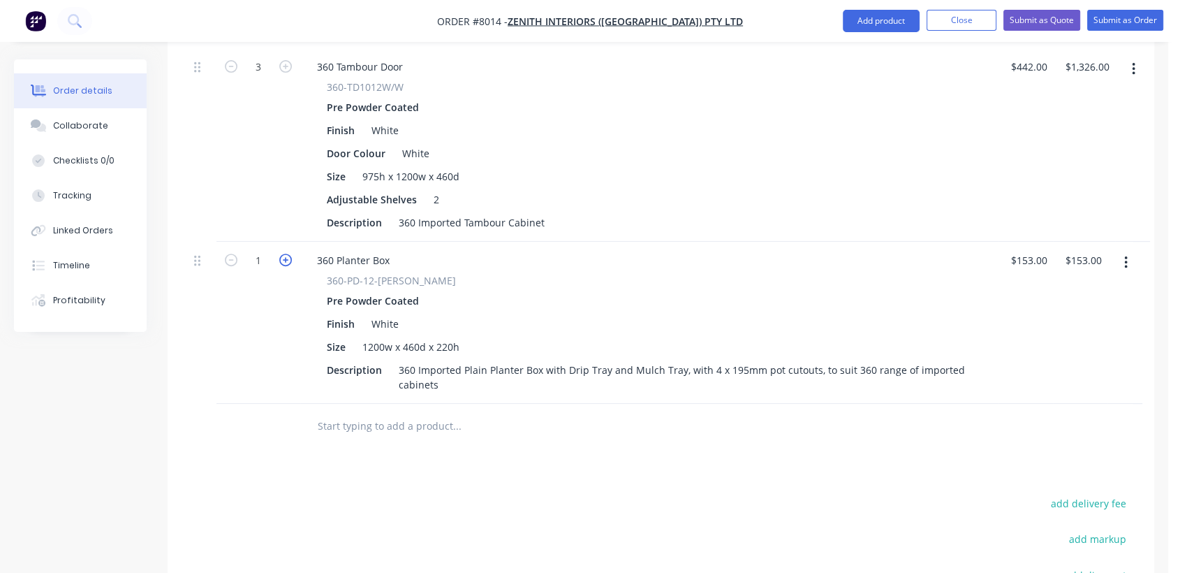
click at [284, 253] on icon "button" at bounding box center [285, 259] width 13 height 13
type input "2"
type input "$306.00"
click at [284, 253] on icon "button" at bounding box center [285, 259] width 13 height 13
type input "3"
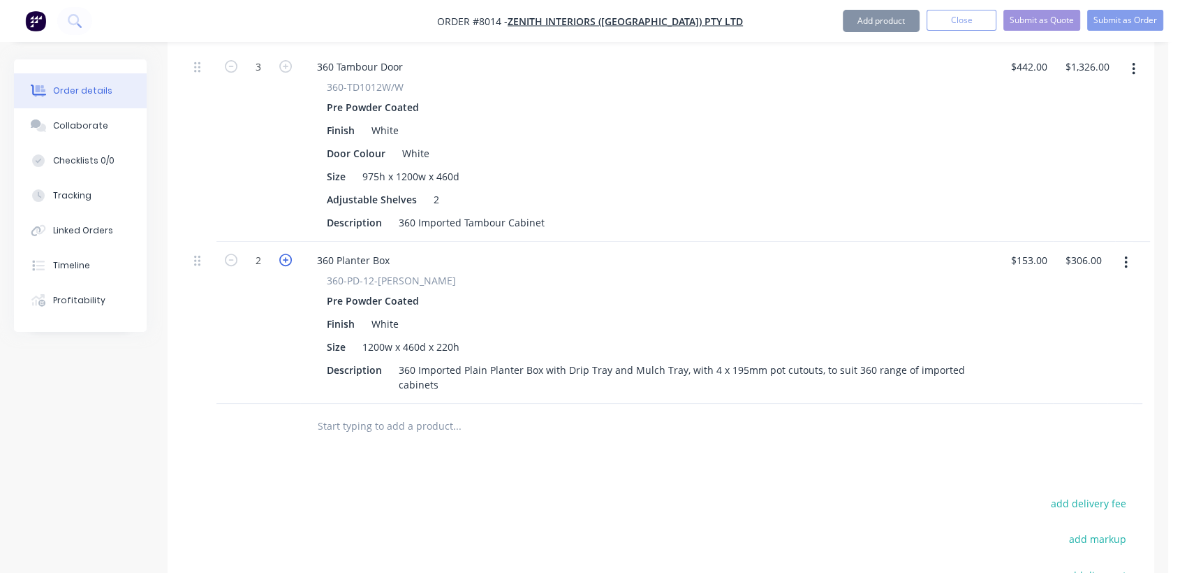
type input "$459.00"
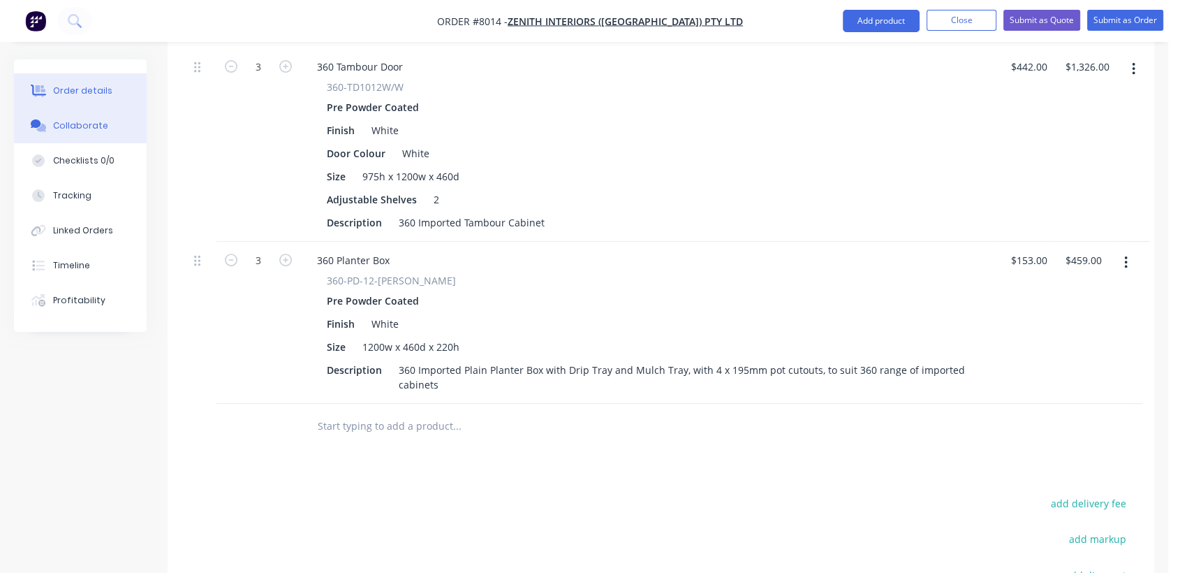
click at [94, 124] on div "Collaborate" at bounding box center [80, 125] width 55 height 13
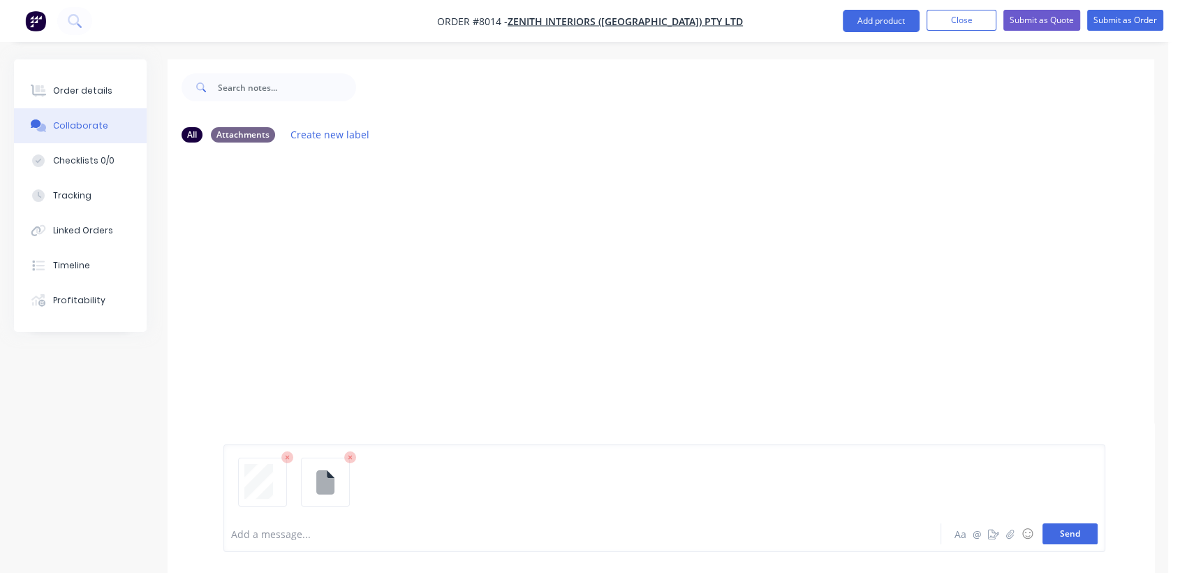
click at [1064, 526] on button "Send" at bounding box center [1069, 533] width 55 height 21
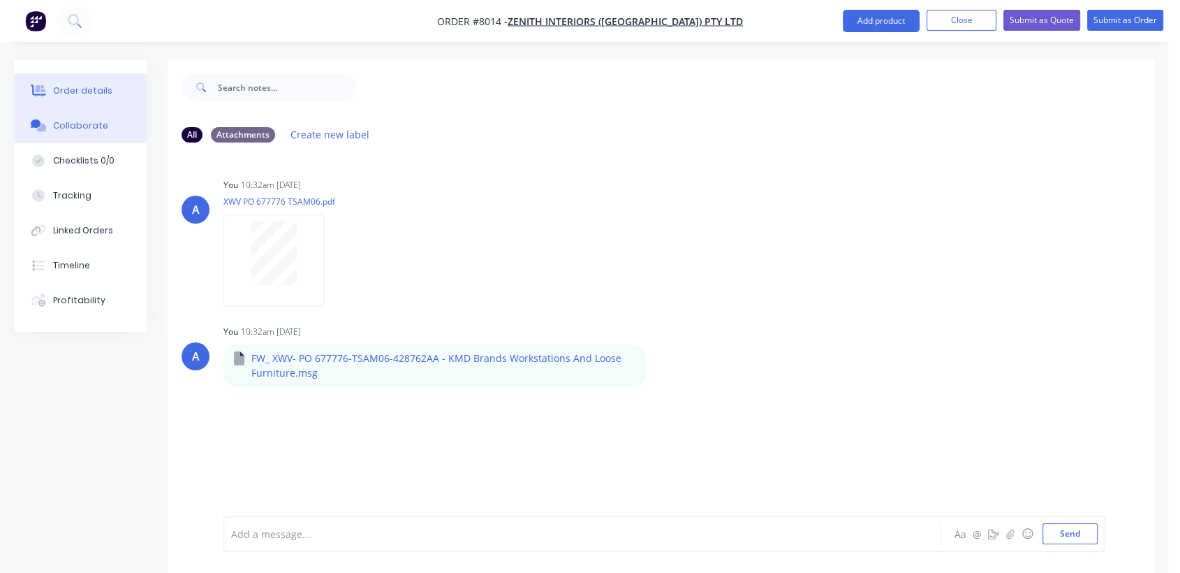
click at [91, 89] on div "Order details" at bounding box center [82, 90] width 59 height 13
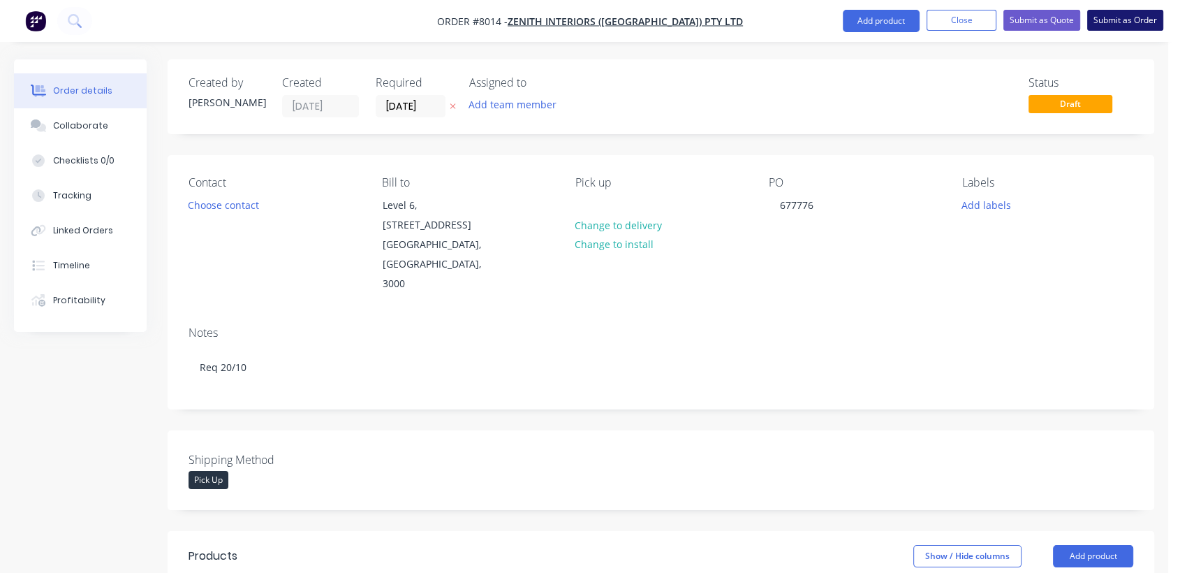
click at [1130, 17] on button "Submit as Order" at bounding box center [1125, 20] width 76 height 21
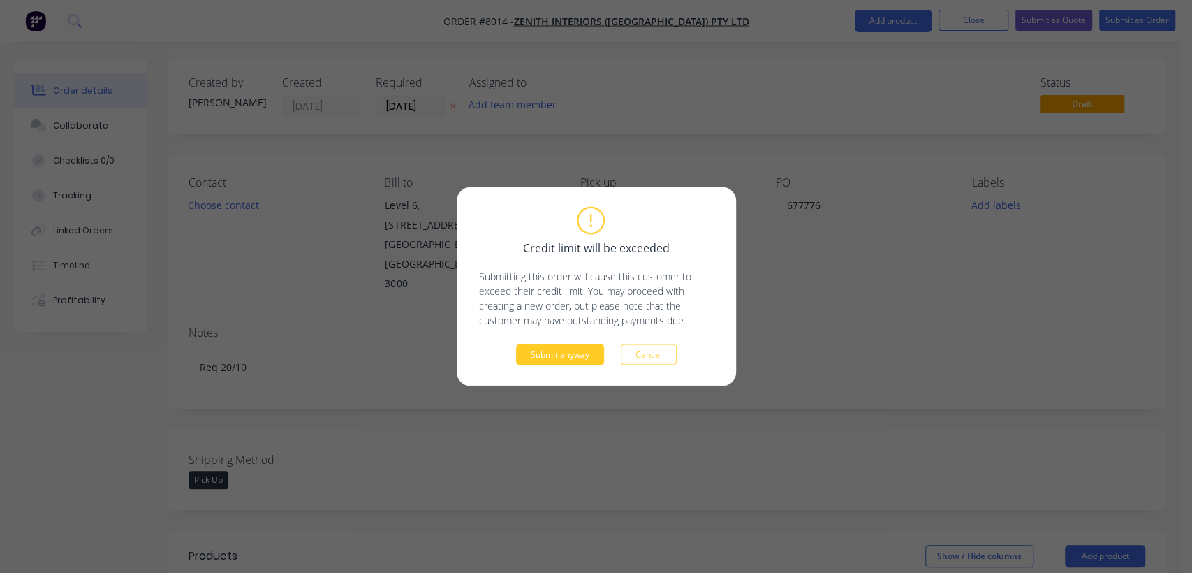
click at [596, 348] on button "Submit anyway" at bounding box center [560, 354] width 88 height 21
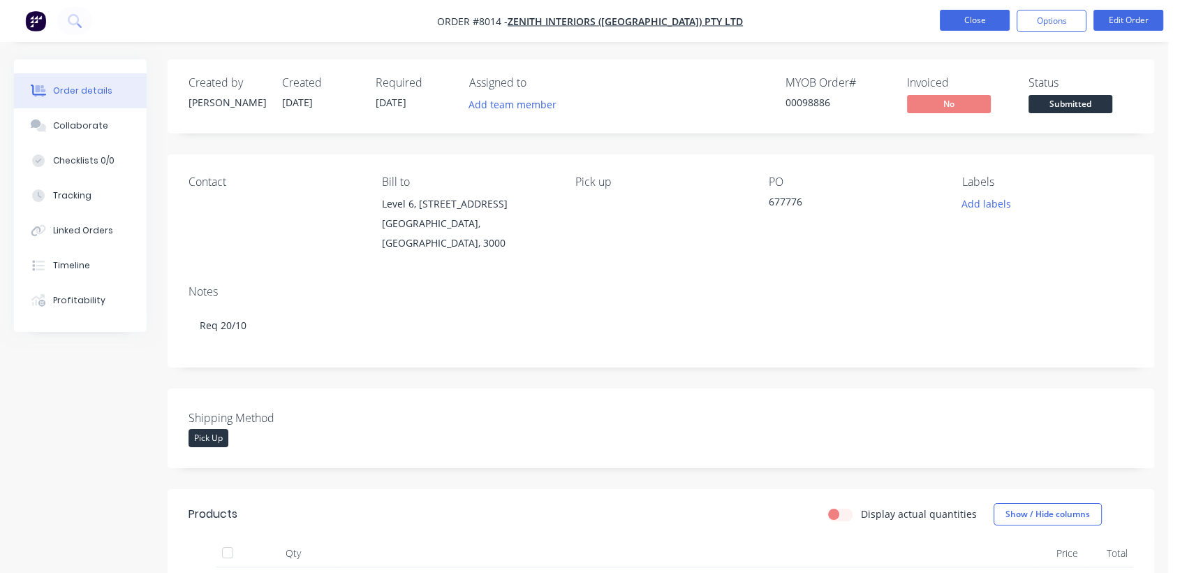
click at [966, 15] on button "Close" at bounding box center [975, 20] width 70 height 21
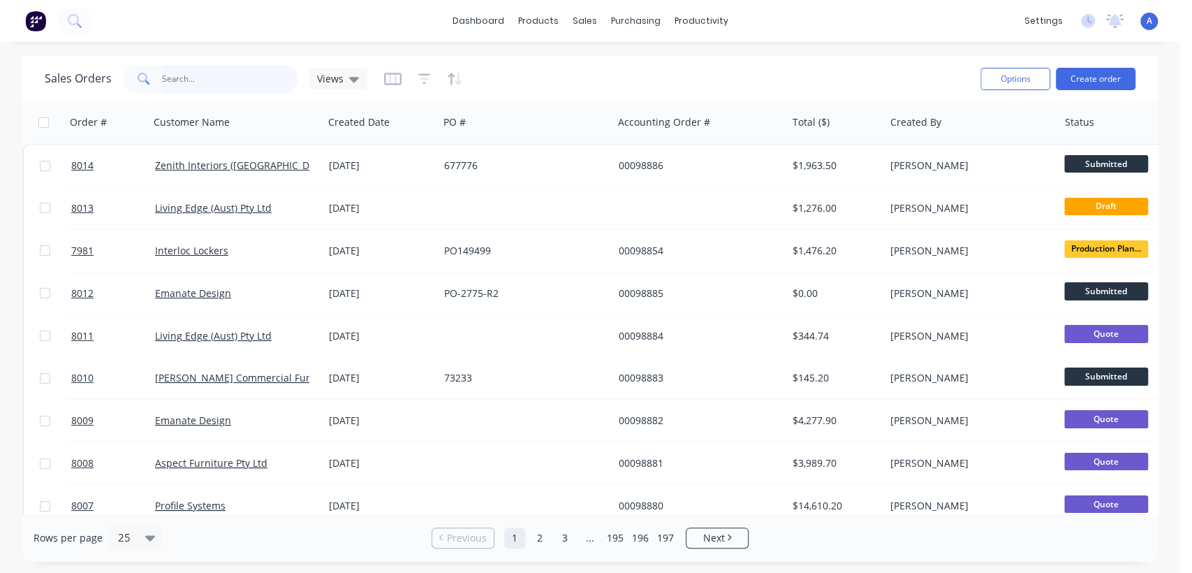
click at [217, 71] on input "text" at bounding box center [230, 79] width 136 height 28
type input "7699"
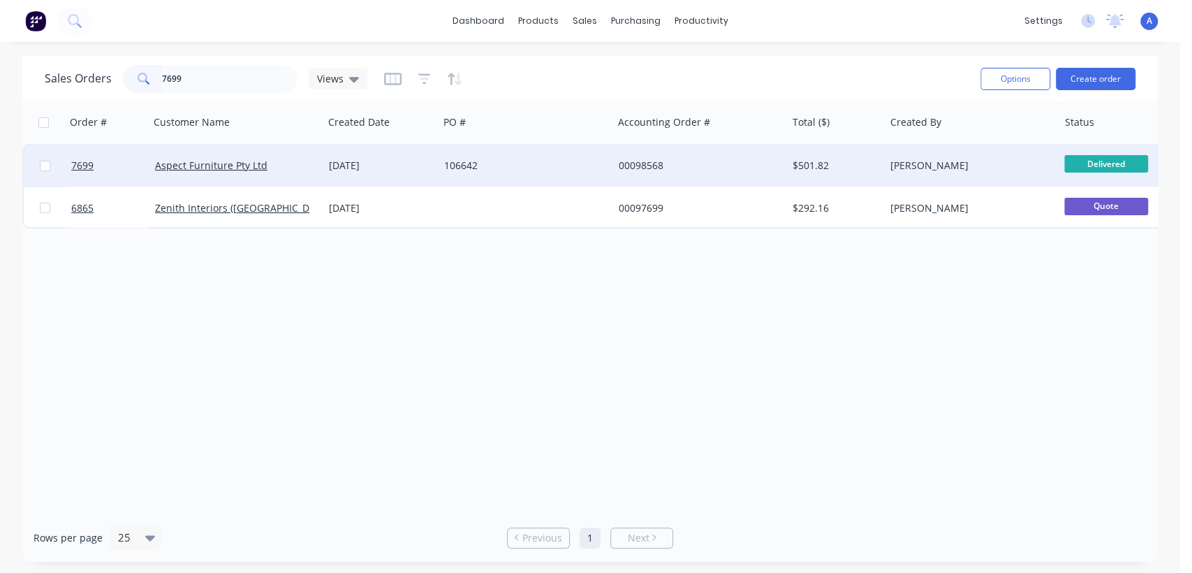
click at [504, 162] on div "106642" at bounding box center [521, 165] width 155 height 14
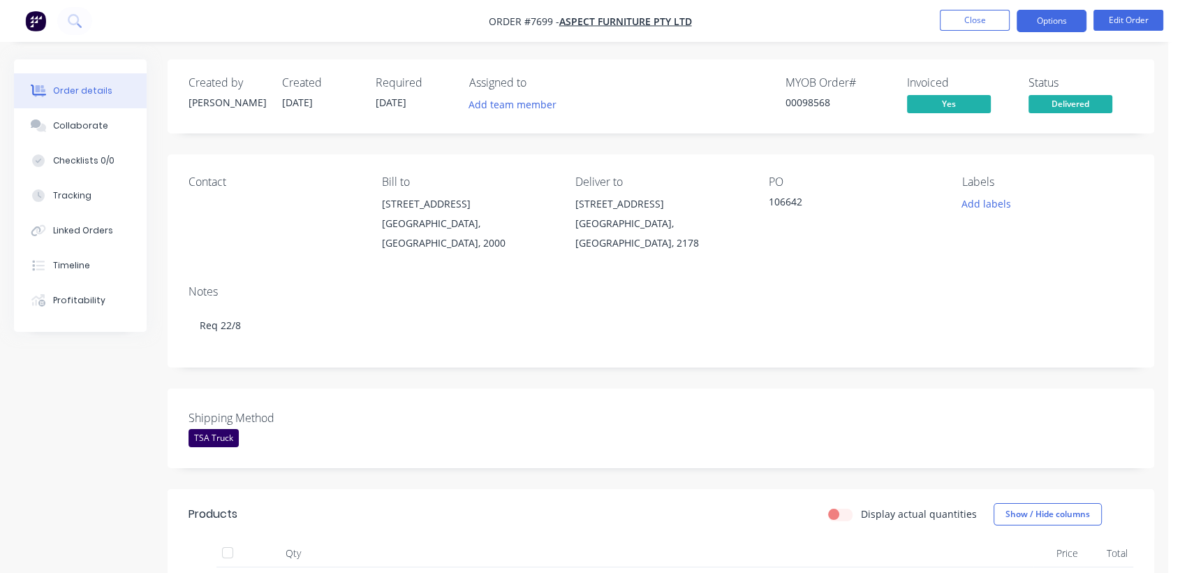
click at [1057, 23] on button "Options" at bounding box center [1052, 21] width 70 height 22
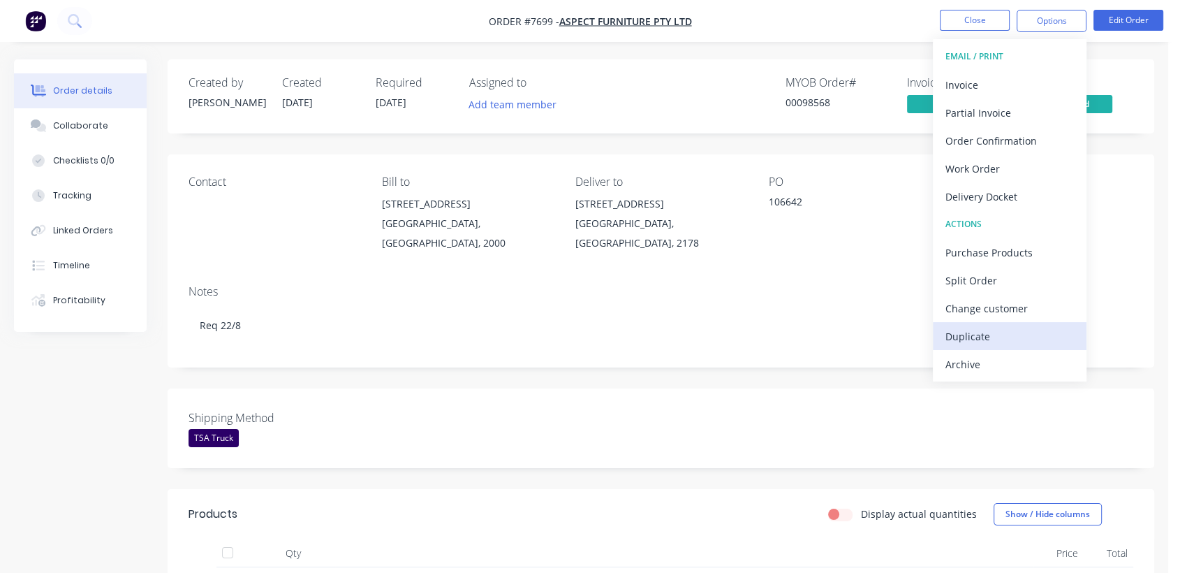
click at [989, 331] on div "Duplicate" at bounding box center [1009, 336] width 128 height 20
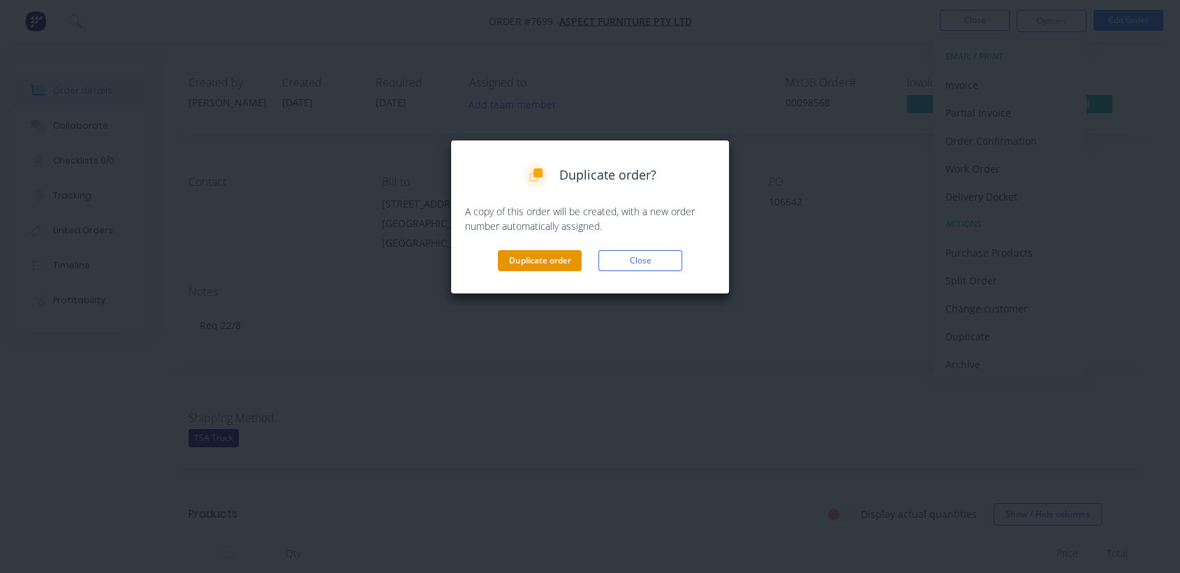
click at [527, 256] on button "Duplicate order" at bounding box center [540, 260] width 84 height 21
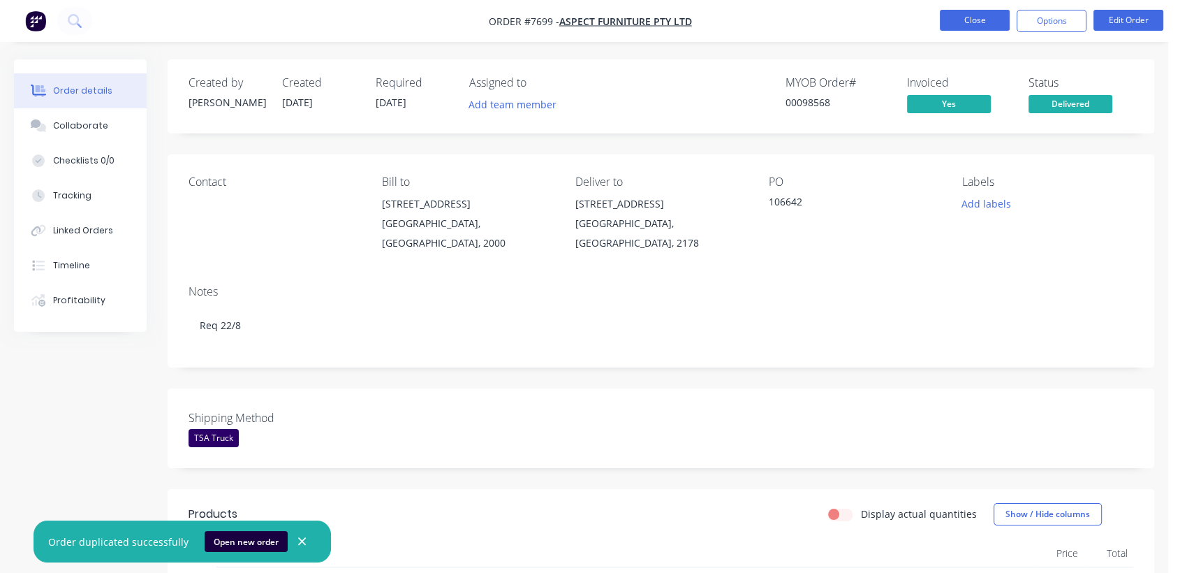
click at [985, 13] on button "Close" at bounding box center [975, 20] width 70 height 21
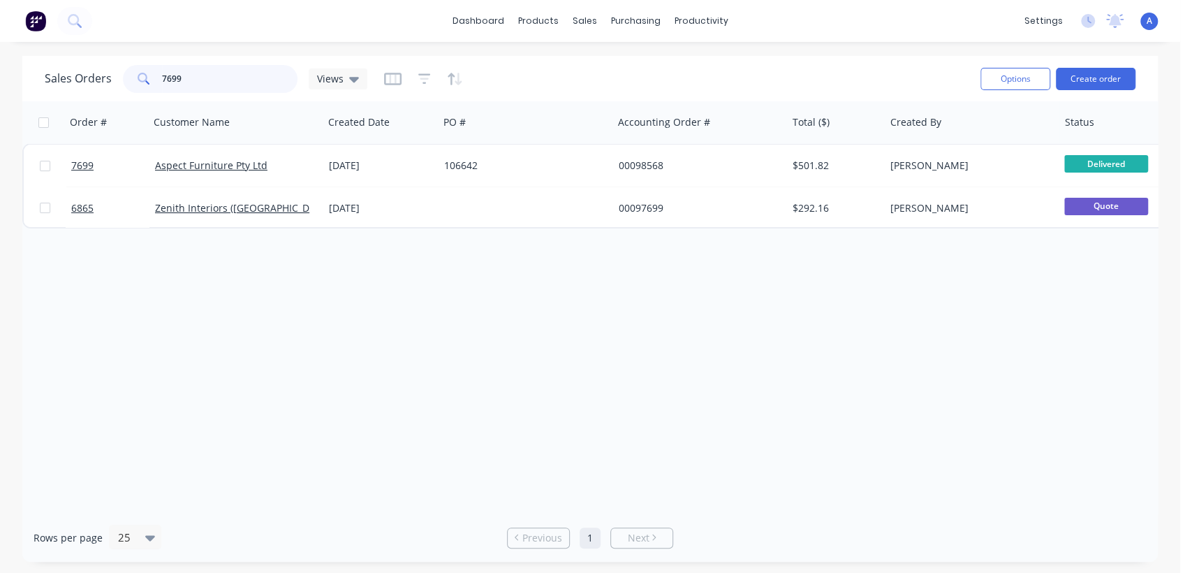
drag, startPoint x: 191, startPoint y: 69, endPoint x: 134, endPoint y: 73, distance: 57.4
click at [137, 73] on div "7699" at bounding box center [210, 79] width 175 height 28
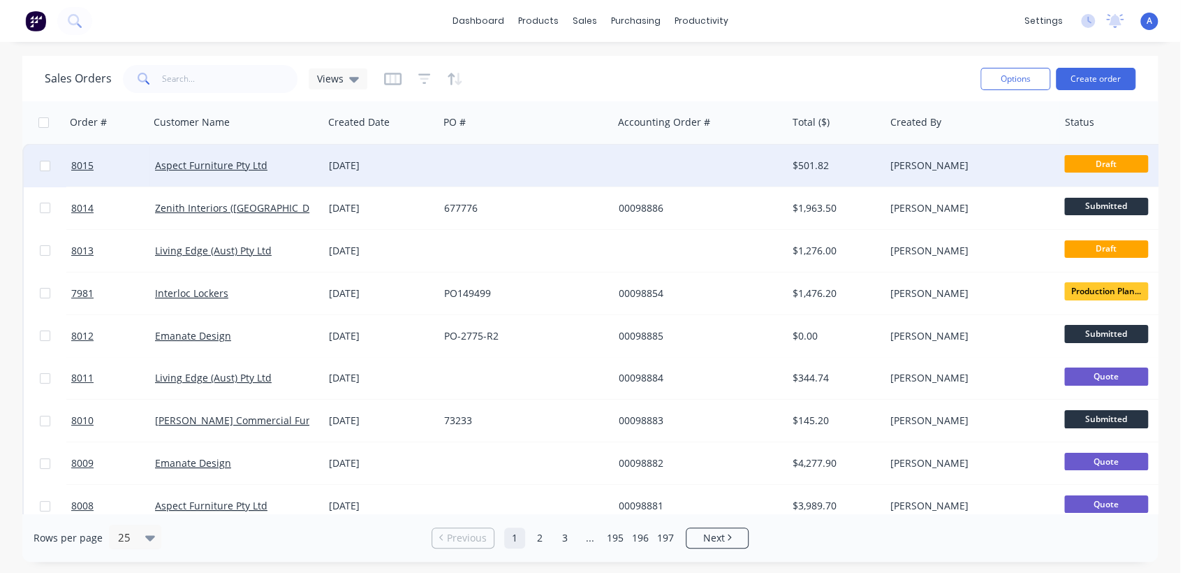
click at [517, 162] on div at bounding box center [525, 166] width 174 height 42
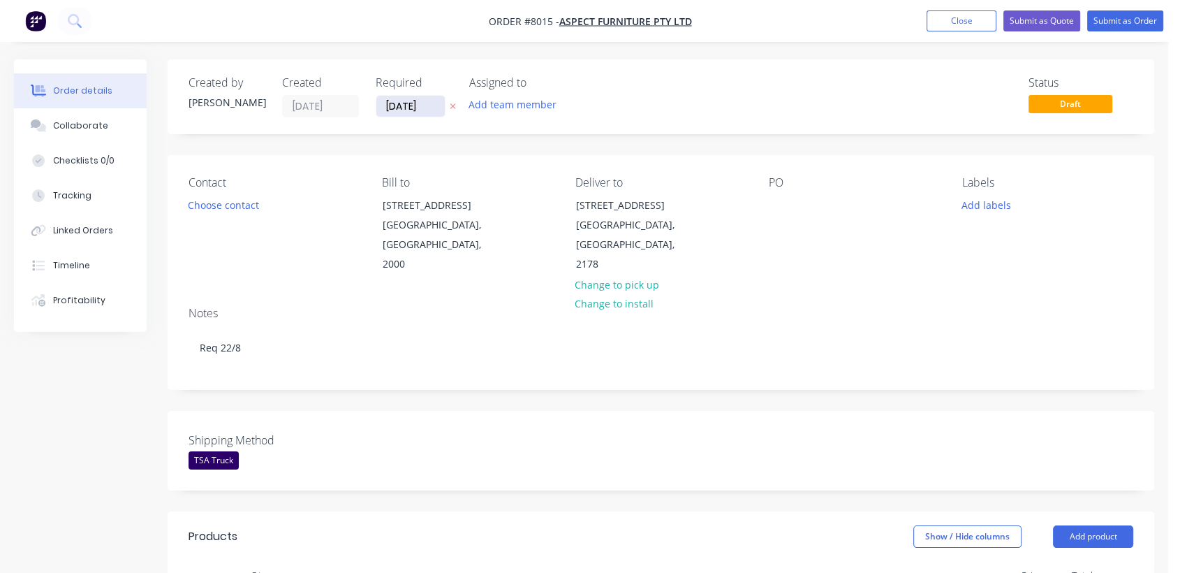
click at [435, 99] on input "[DATE]" at bounding box center [410, 106] width 68 height 21
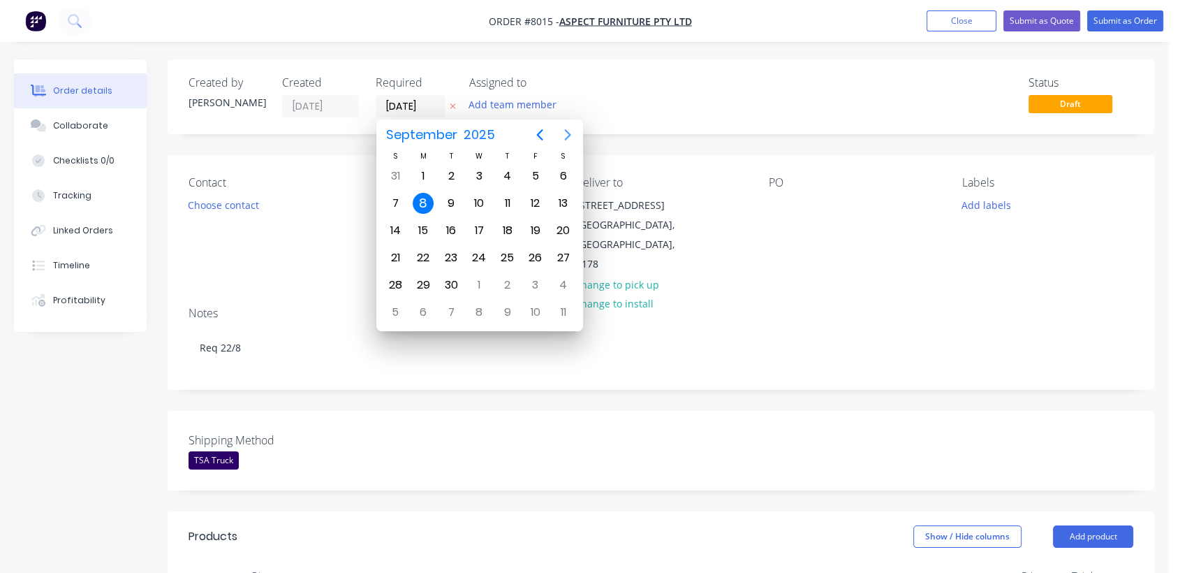
click at [571, 128] on icon "Next page" at bounding box center [567, 134] width 17 height 17
click at [568, 128] on icon "Next page" at bounding box center [567, 134] width 17 height 17
click at [480, 278] on div "31" at bounding box center [479, 284] width 21 height 21
type input "[DATE]"
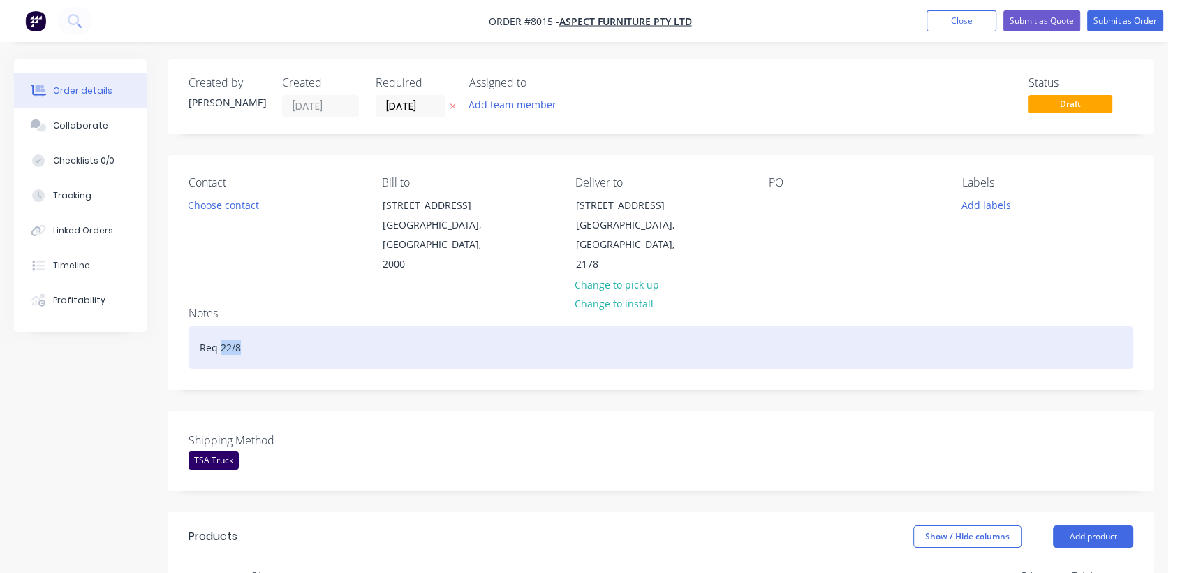
drag, startPoint x: 246, startPoint y: 325, endPoint x: 220, endPoint y: 321, distance: 26.2
click at [220, 326] on div "Req 22/8" at bounding box center [661, 347] width 945 height 43
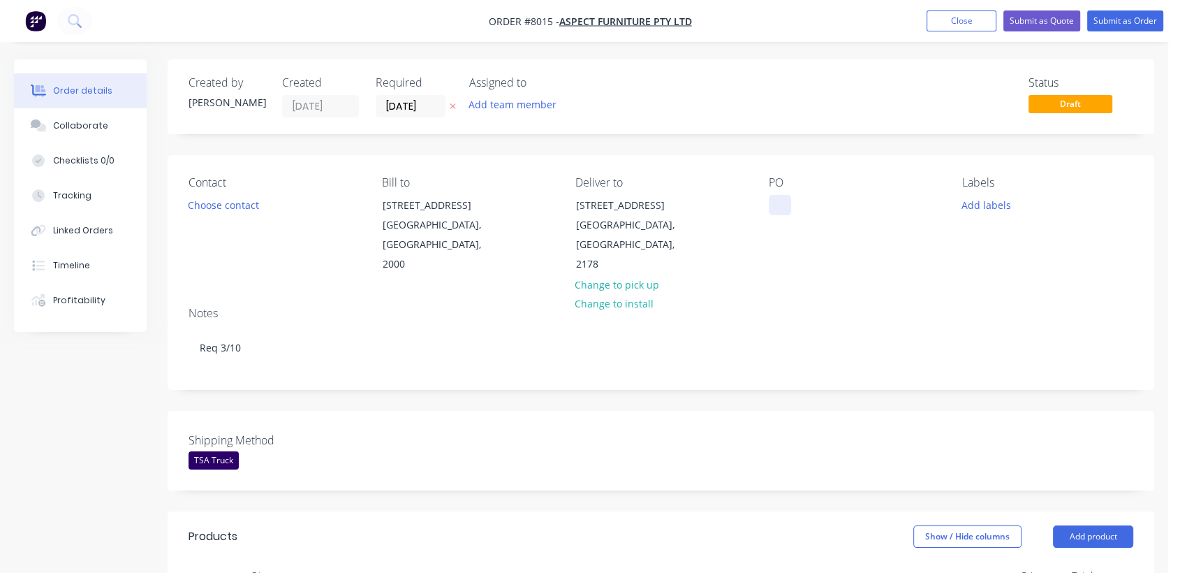
click at [776, 208] on div at bounding box center [780, 205] width 22 height 20
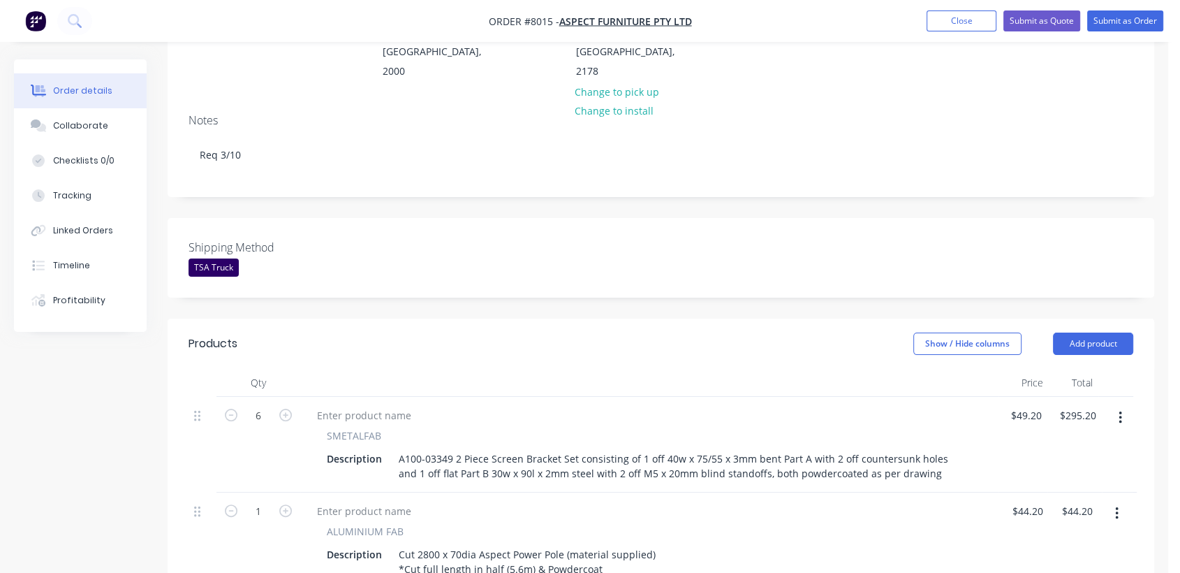
scroll to position [310, 0]
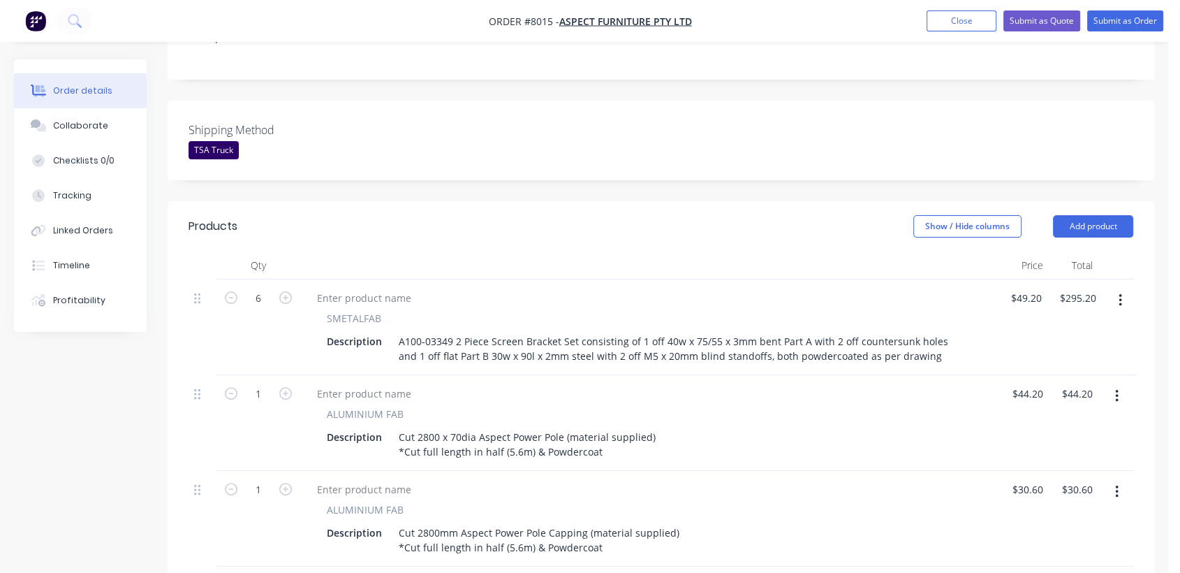
click at [1120, 294] on icon "button" at bounding box center [1120, 300] width 3 height 13
click at [1039, 411] on div "Delete" at bounding box center [1071, 421] width 108 height 20
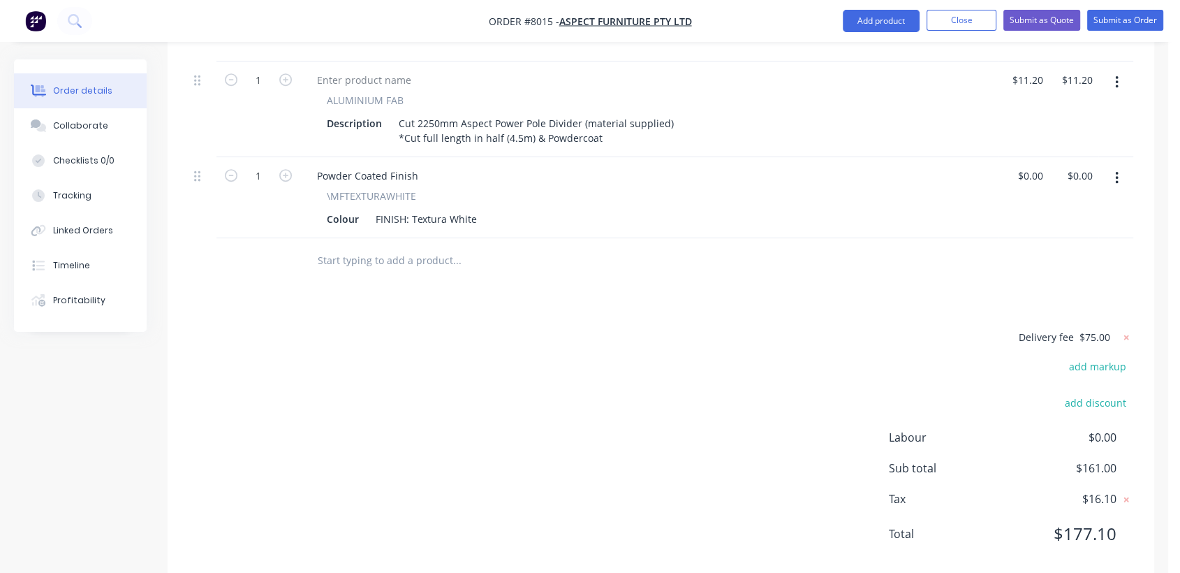
scroll to position [729, 0]
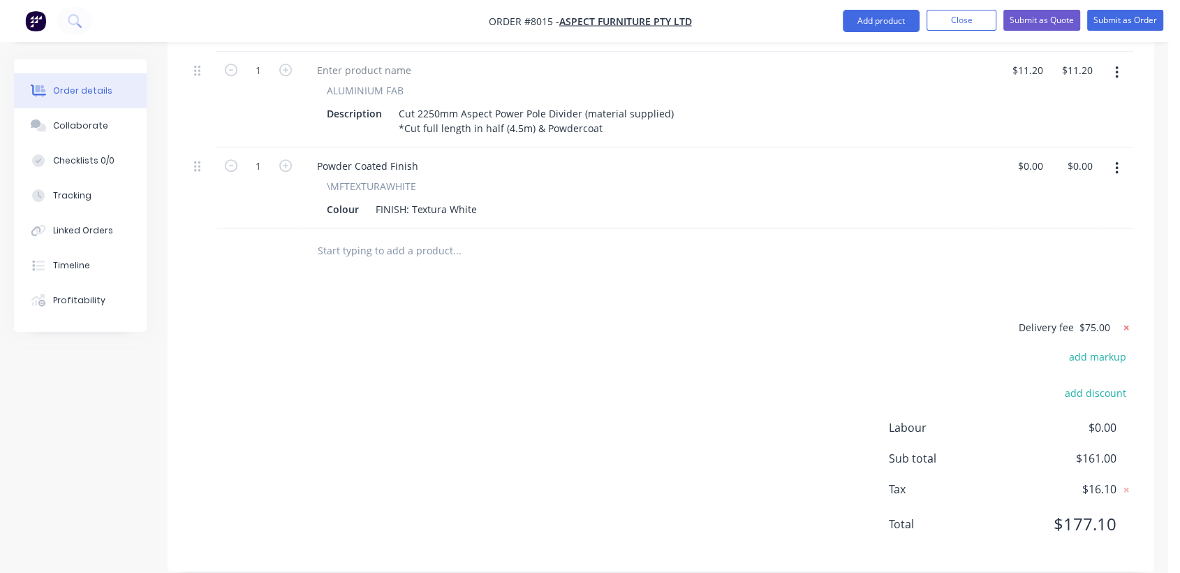
click at [1121, 320] on icon at bounding box center [1126, 327] width 14 height 14
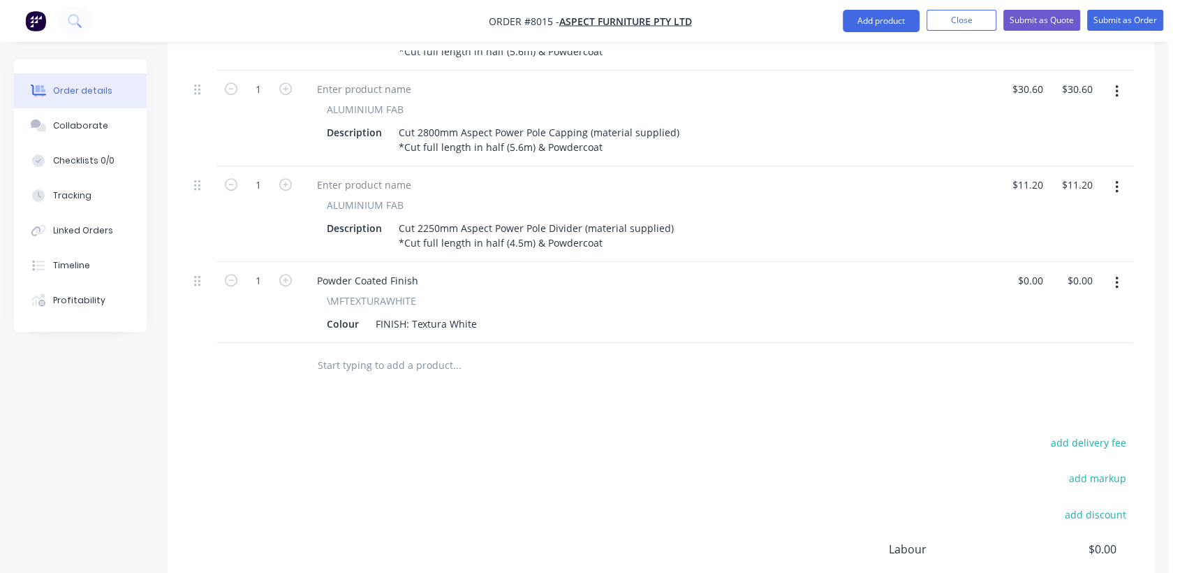
scroll to position [574, 0]
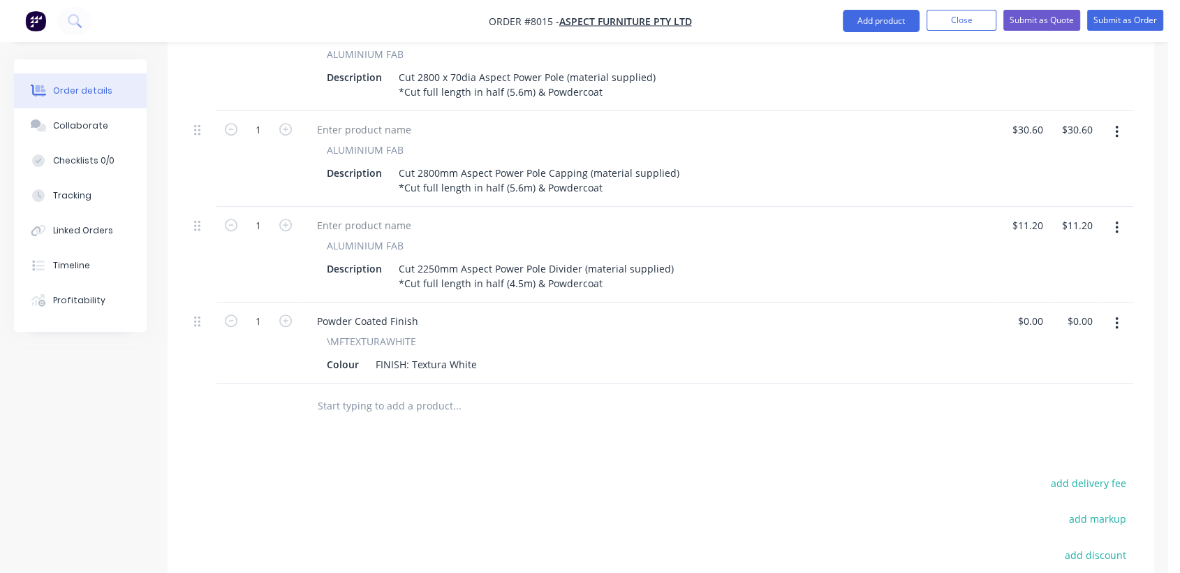
click at [1112, 311] on button "button" at bounding box center [1116, 323] width 33 height 25
click at [1055, 350] on div "Edit" at bounding box center [1067, 360] width 108 height 20
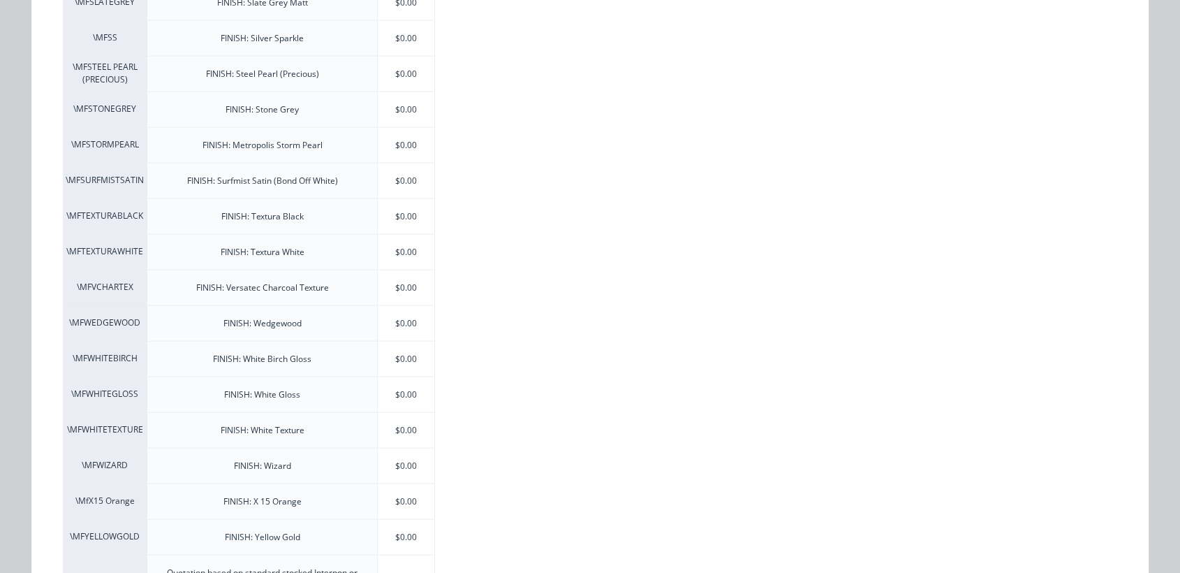
scroll to position [2793, 0]
click at [393, 207] on div "$0.00" at bounding box center [406, 215] width 57 height 35
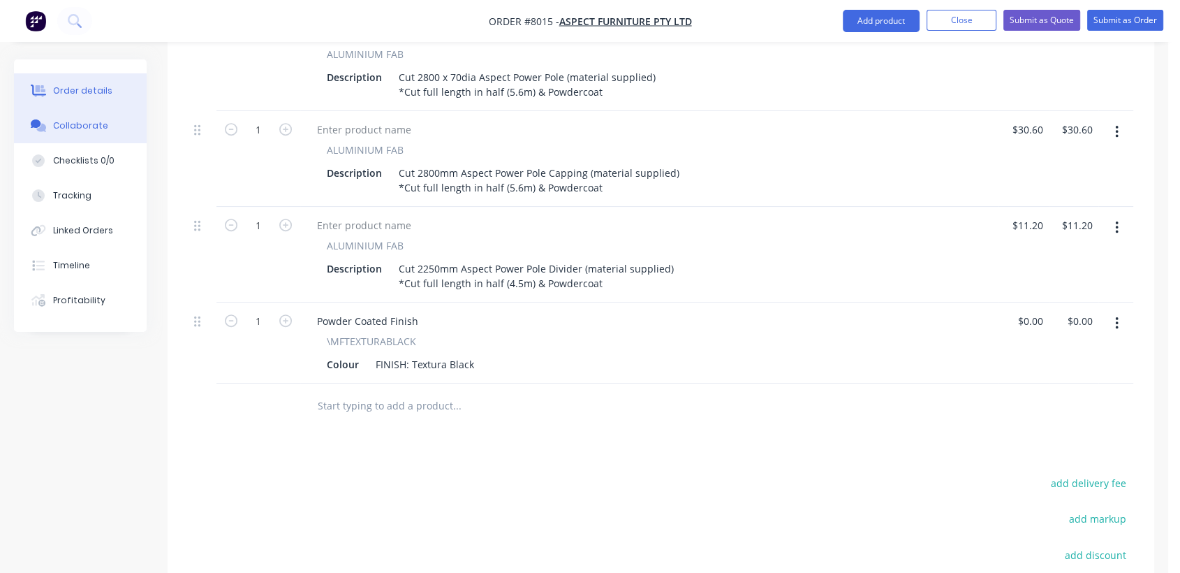
click at [91, 124] on div "Collaborate" at bounding box center [80, 125] width 55 height 13
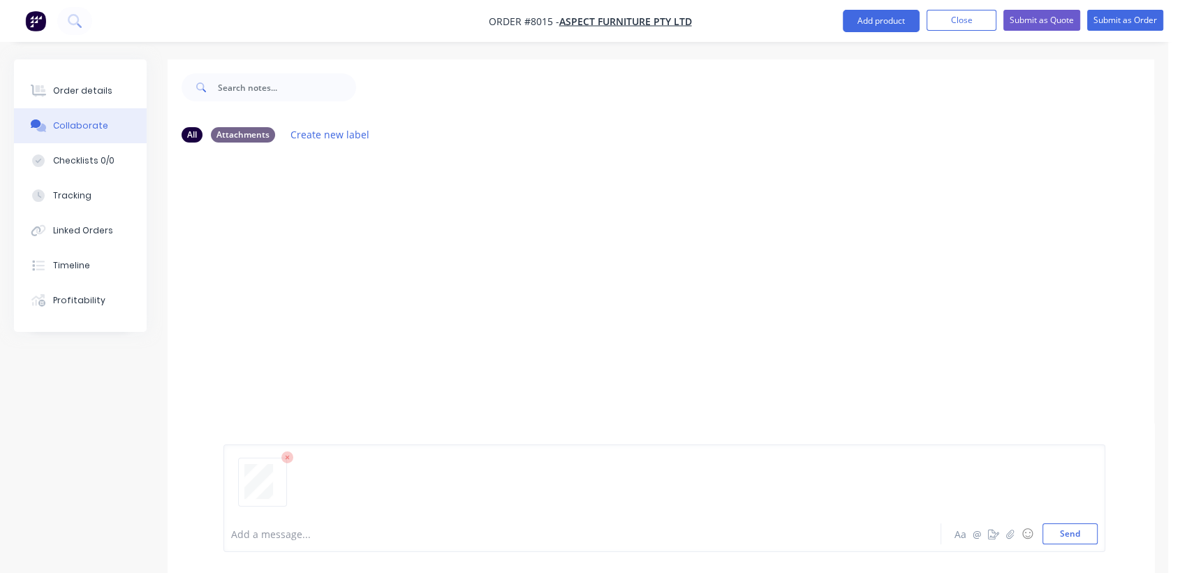
drag, startPoint x: 1072, startPoint y: 529, endPoint x: 1034, endPoint y: 500, distance: 48.3
click at [1071, 531] on button "Send" at bounding box center [1069, 533] width 55 height 21
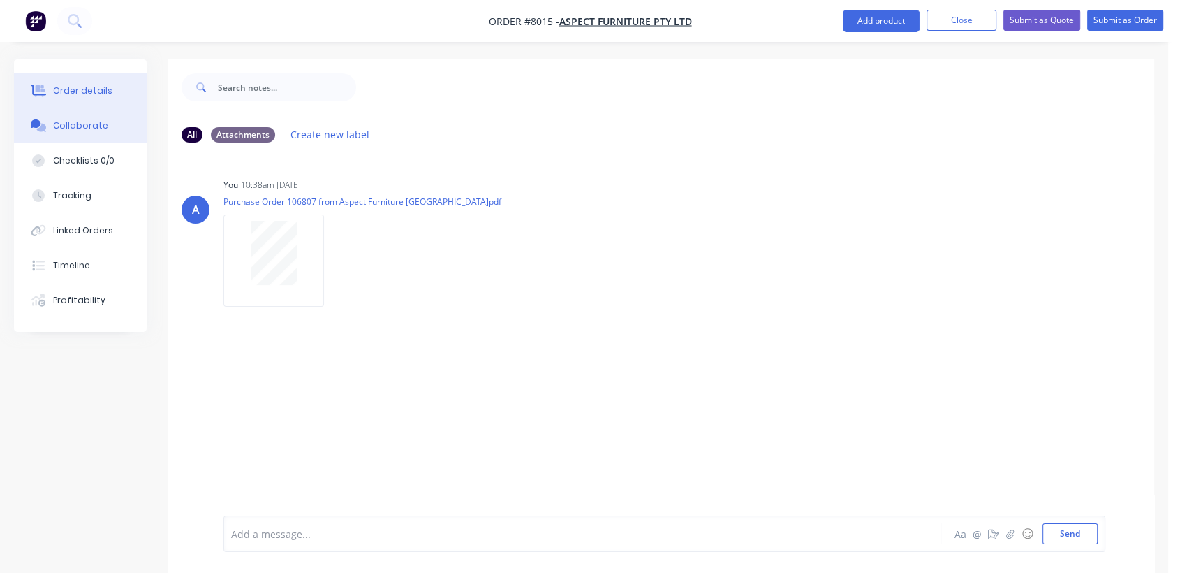
click at [82, 91] on div "Order details" at bounding box center [82, 90] width 59 height 13
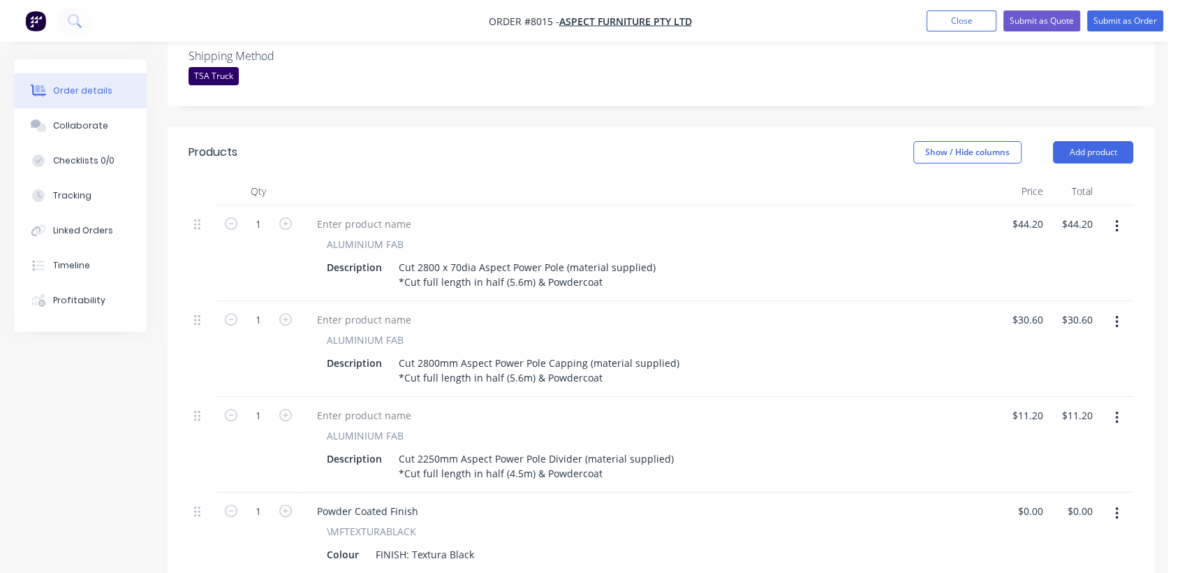
scroll to position [388, 0]
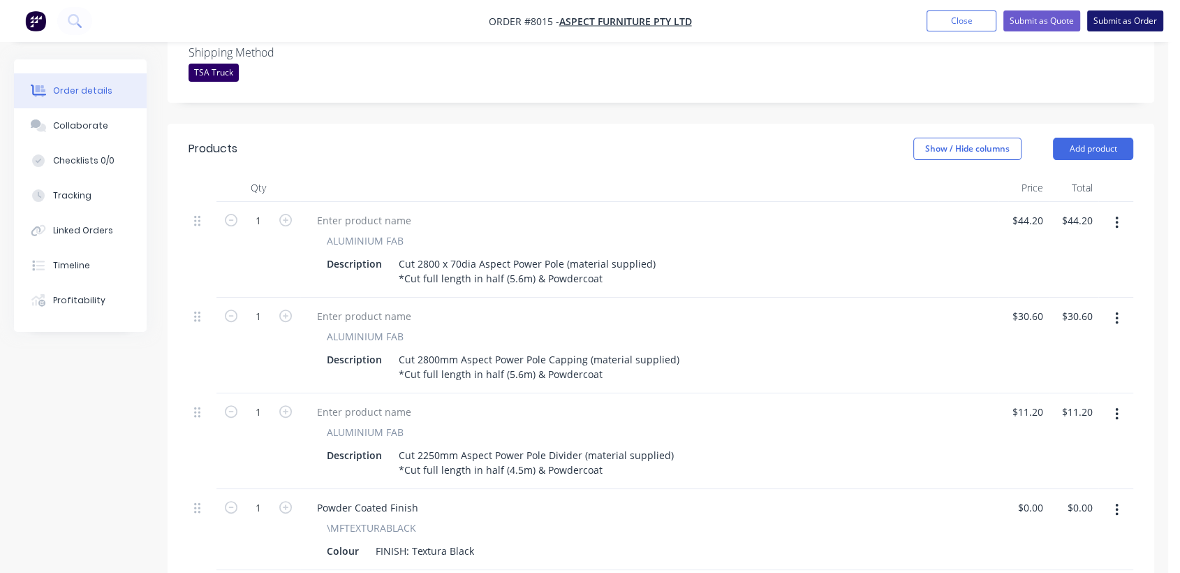
click at [1107, 20] on button "Submit as Order" at bounding box center [1125, 20] width 76 height 21
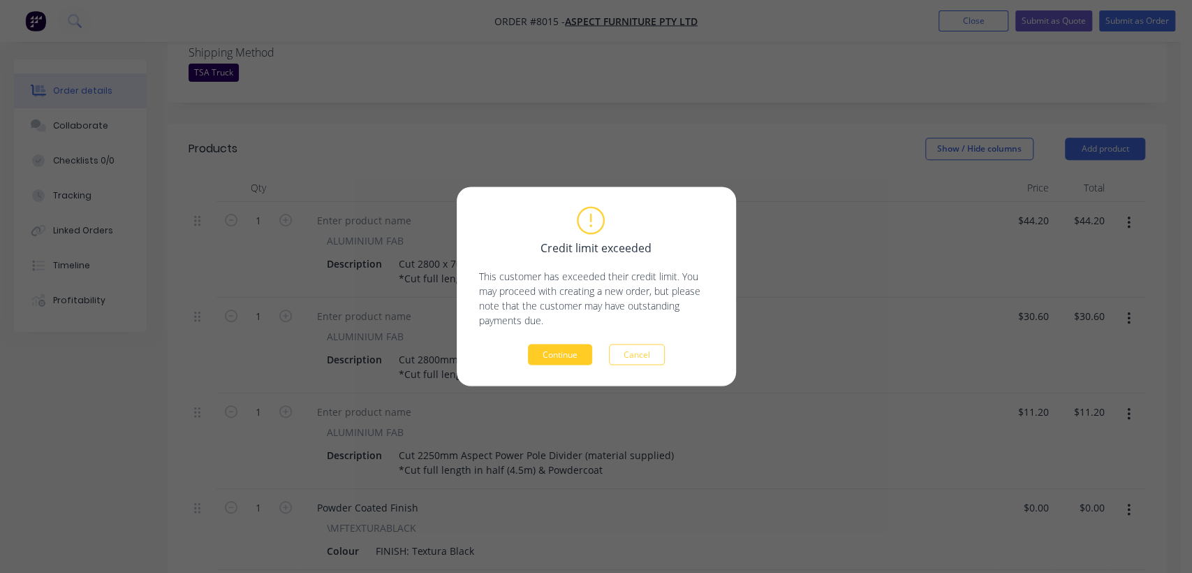
click at [580, 354] on button "Continue" at bounding box center [560, 354] width 64 height 21
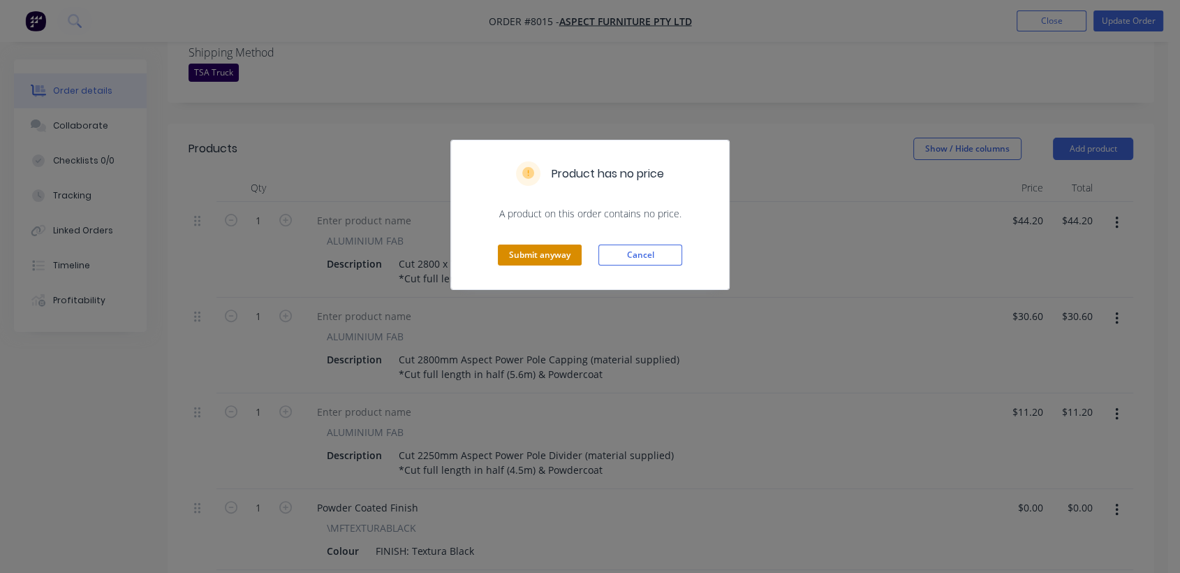
click at [542, 255] on button "Submit anyway" at bounding box center [540, 254] width 84 height 21
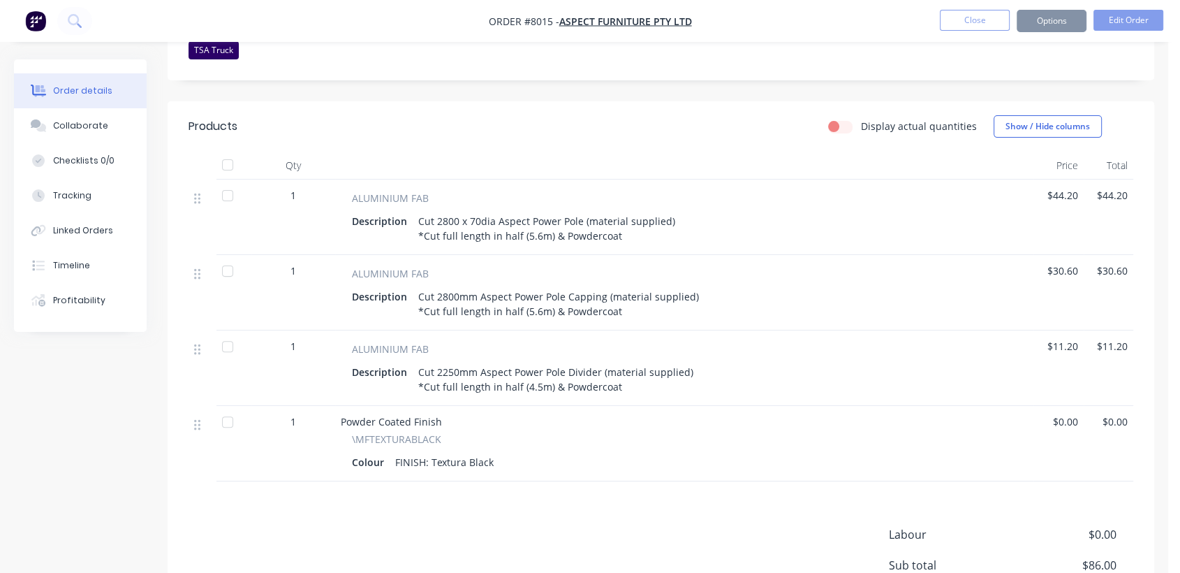
scroll to position [372, 0]
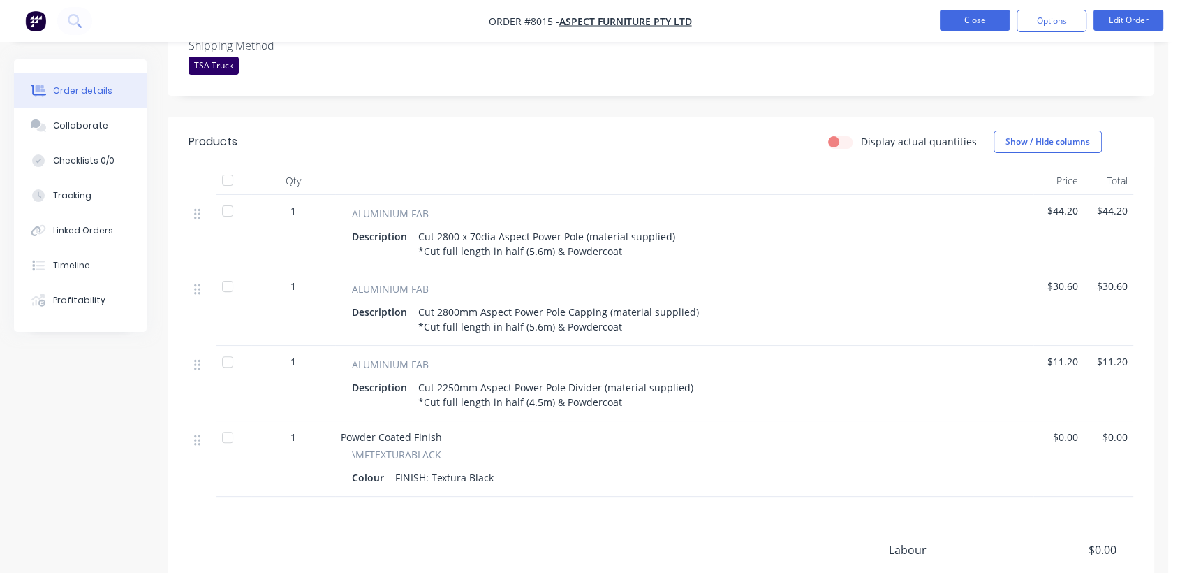
click at [991, 17] on button "Close" at bounding box center [975, 20] width 70 height 21
